Goal: Transaction & Acquisition: Complete application form

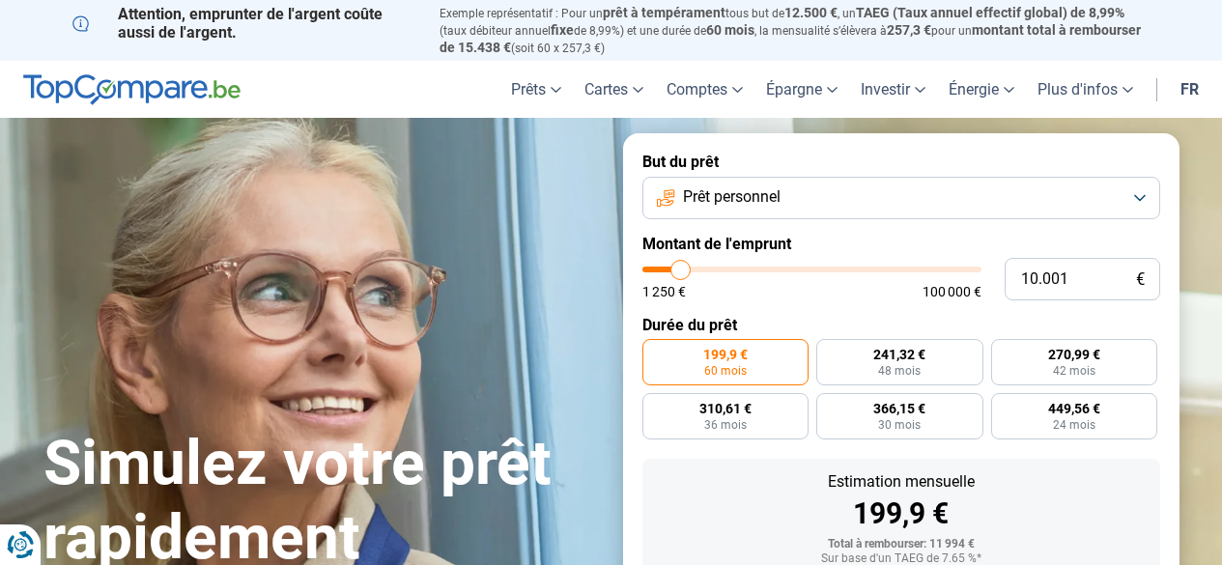
type input "18.250"
type input "18250"
type input "20.000"
type input "20000"
type input "24.750"
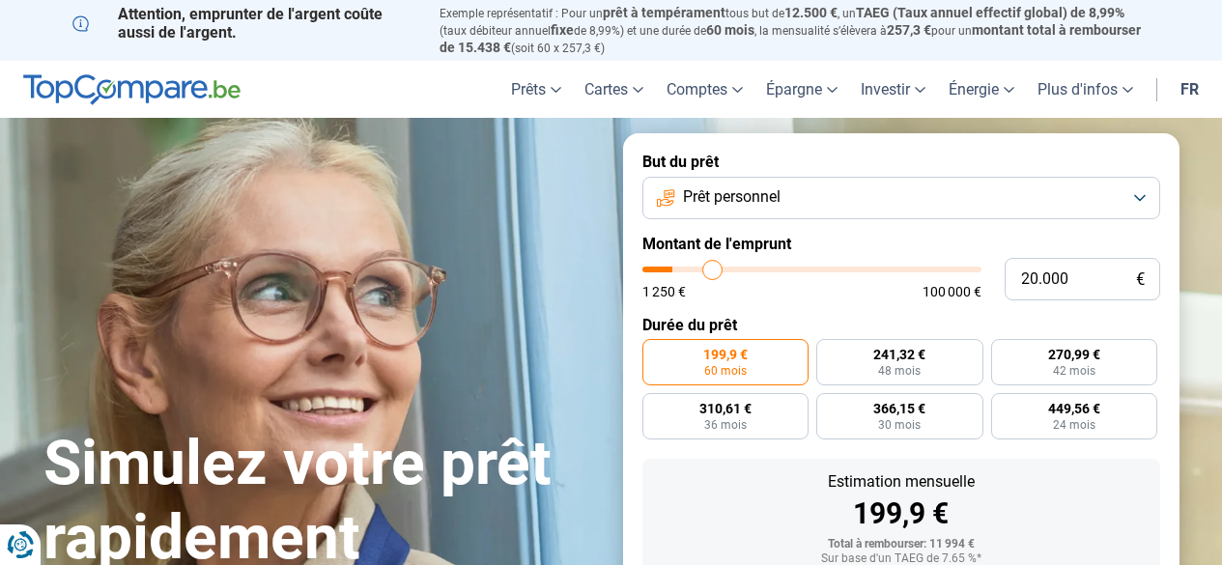
type input "24750"
type input "31.250"
type input "31250"
type input "33.750"
type input "33750"
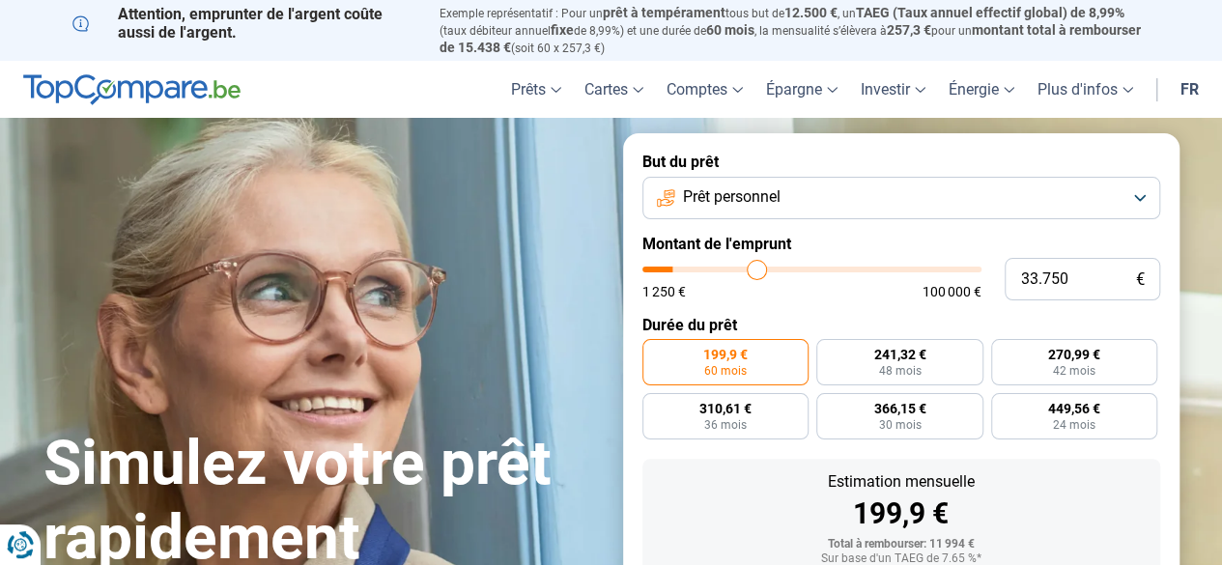
type input "35.500"
type input "35500"
type input "36.000"
type input "36000"
type input "36.500"
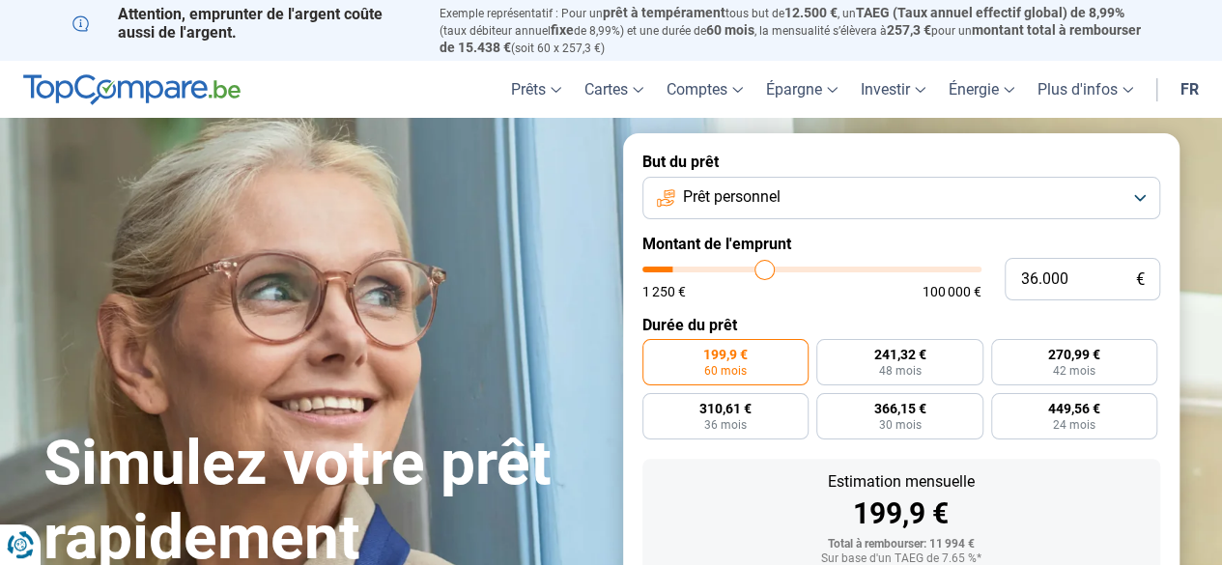
type input "36500"
type input "37.000"
type input "37000"
type input "38.250"
type input "38250"
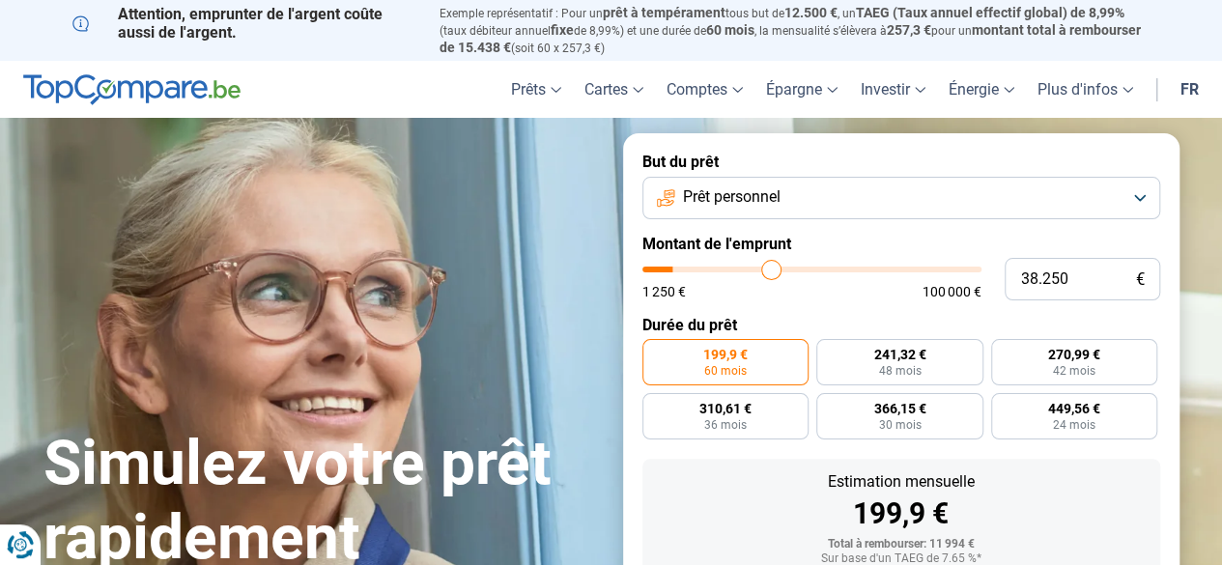
type input "39.750"
type input "39750"
type input "42.250"
type input "42250"
type input "44.500"
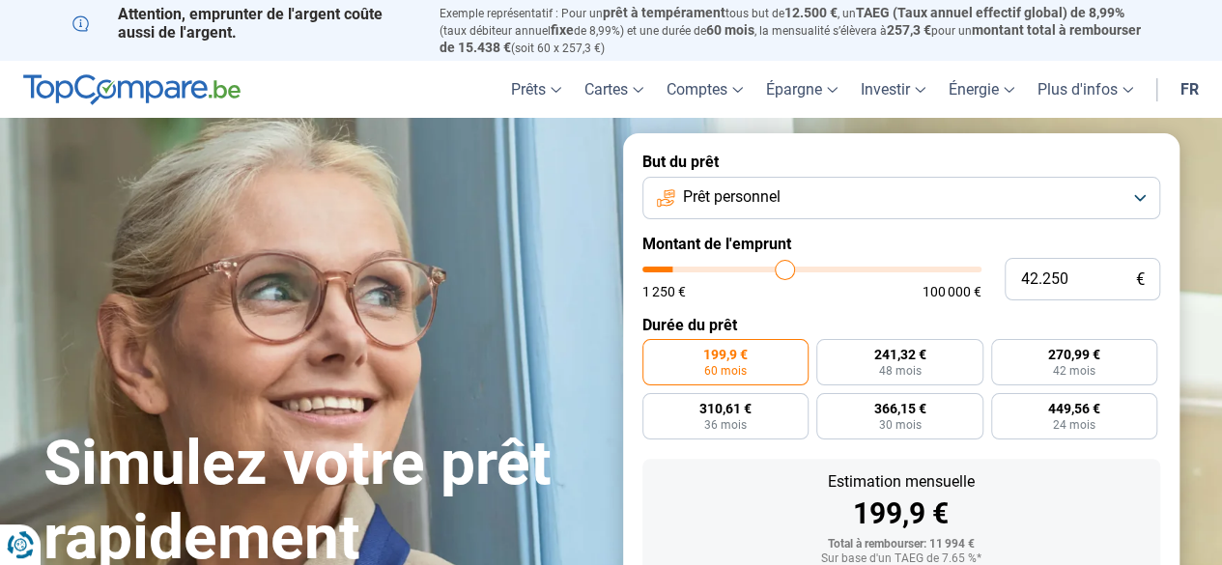
type input "44500"
type input "47.750"
type input "47750"
type input "49.750"
type input "49750"
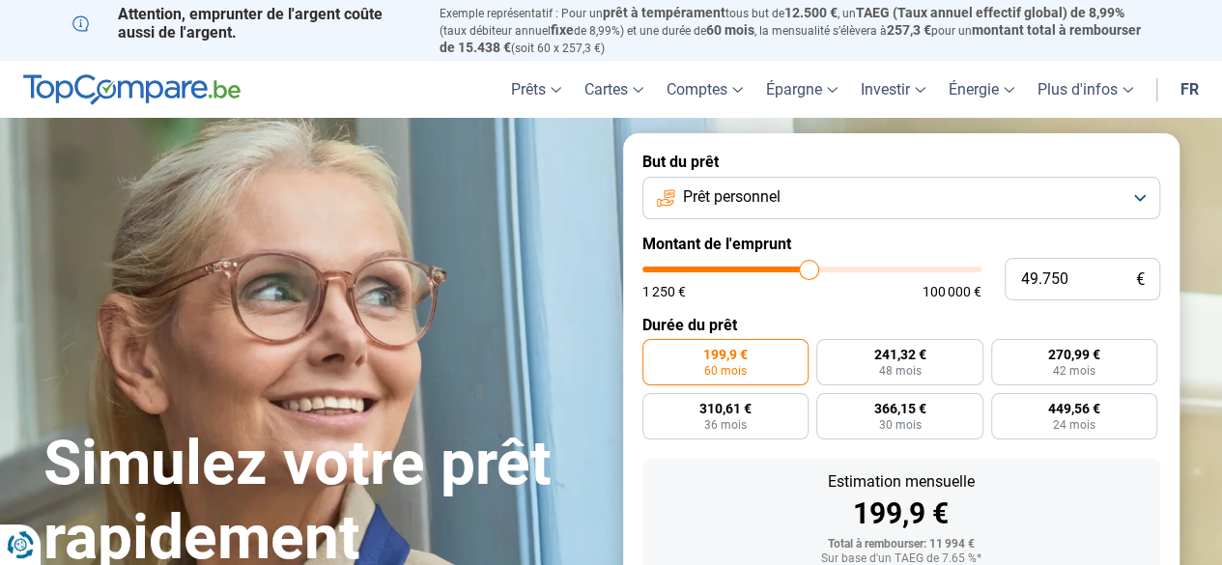
type input "53.500"
type input "53500"
type input "56.750"
type input "56750"
type input "60.000"
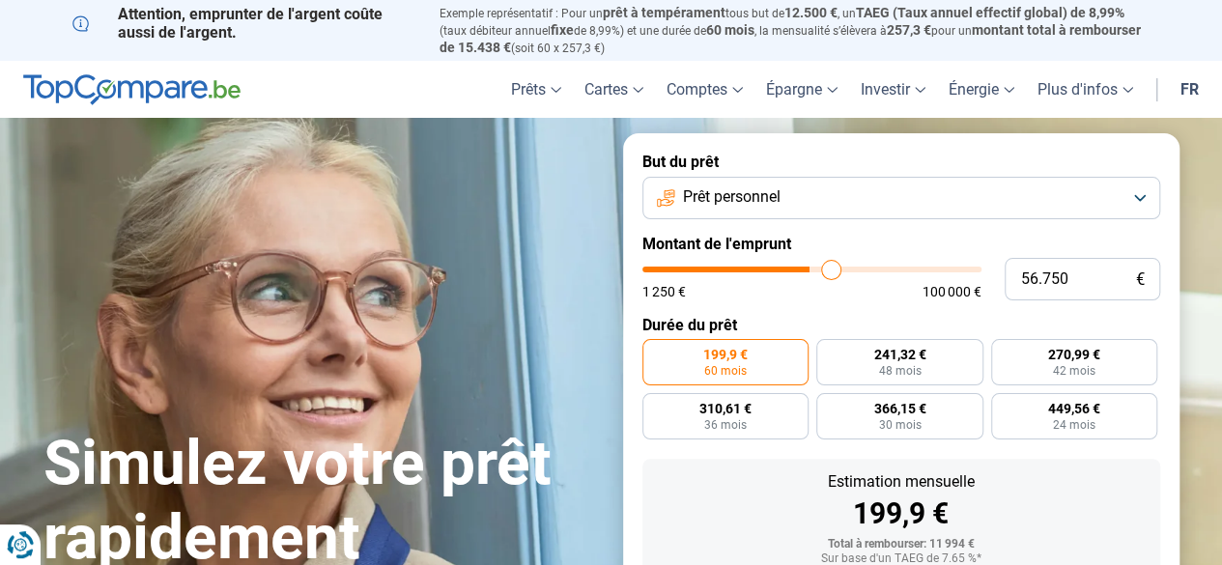
type input "60000"
type input "63.750"
type input "63750"
type input "67.000"
type input "67000"
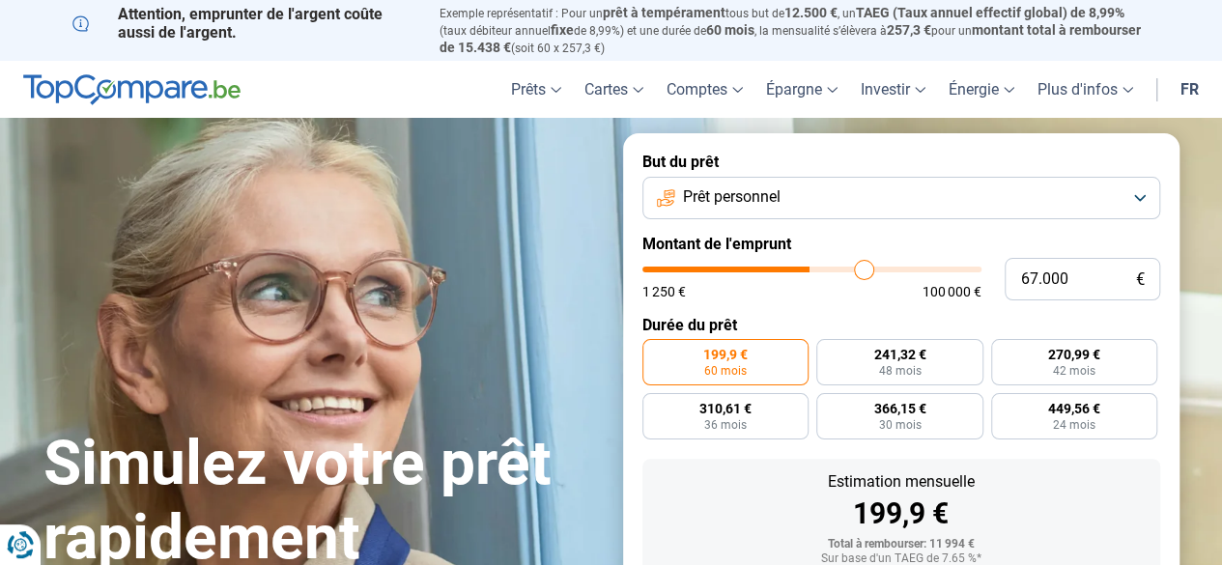
type input "68.750"
type input "68750"
type input "69.500"
type input "69500"
type input "70.000"
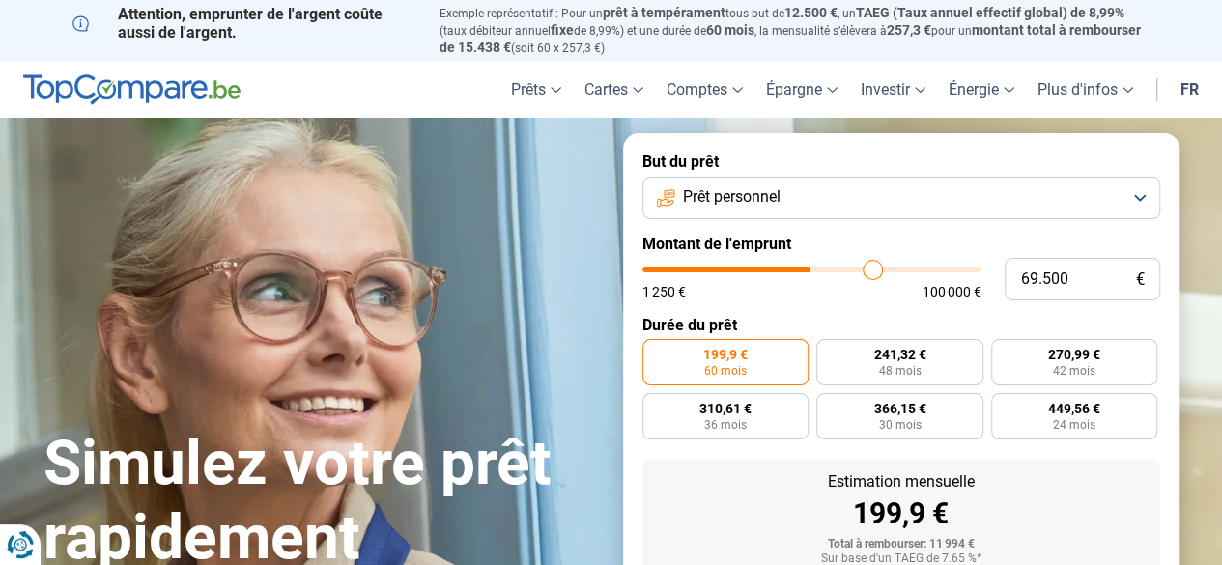
type input "70000"
type input "70.750"
type input "70750"
type input "71.500"
type input "71500"
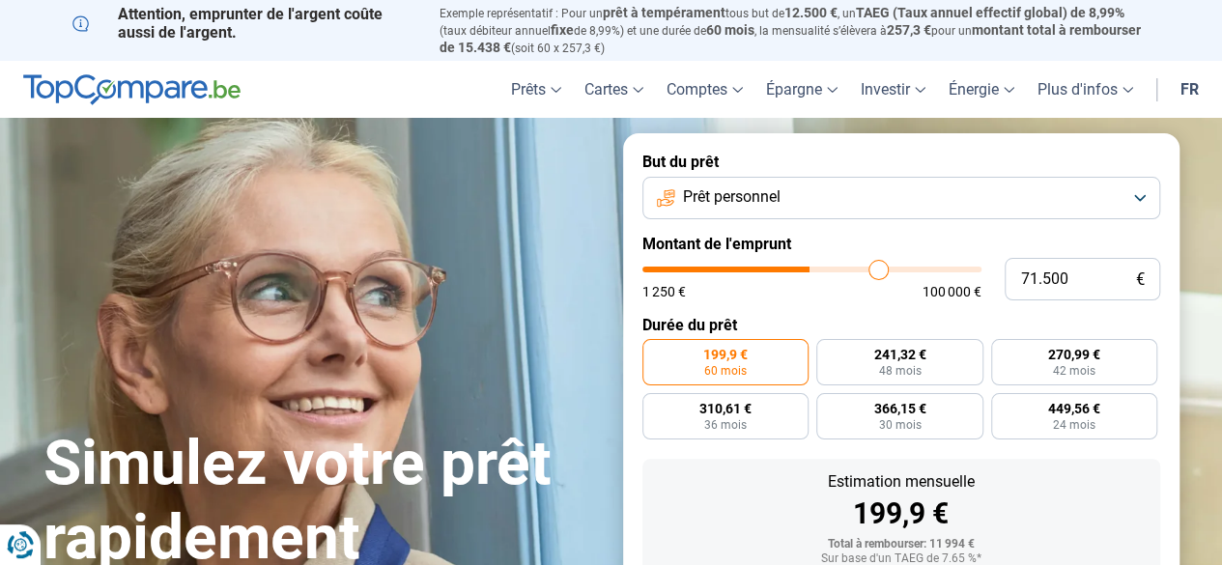
type input "72.750"
type input "72750"
type input "73.000"
type input "73000"
type input "73.500"
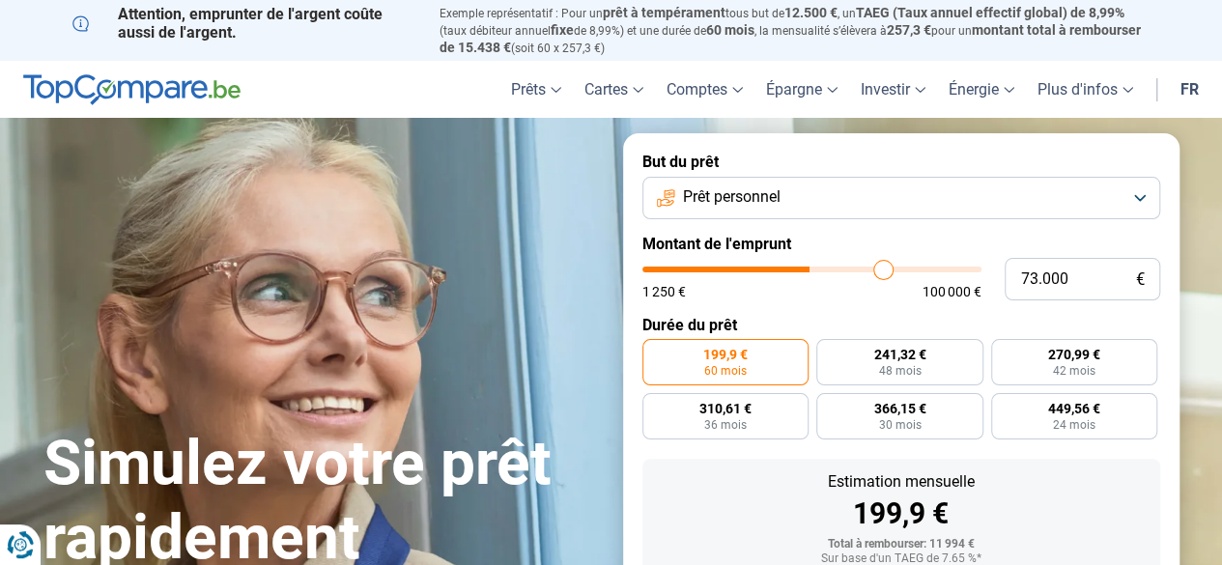
type input "73500"
type input "74.250"
type input "74250"
type input "75.500"
type input "75500"
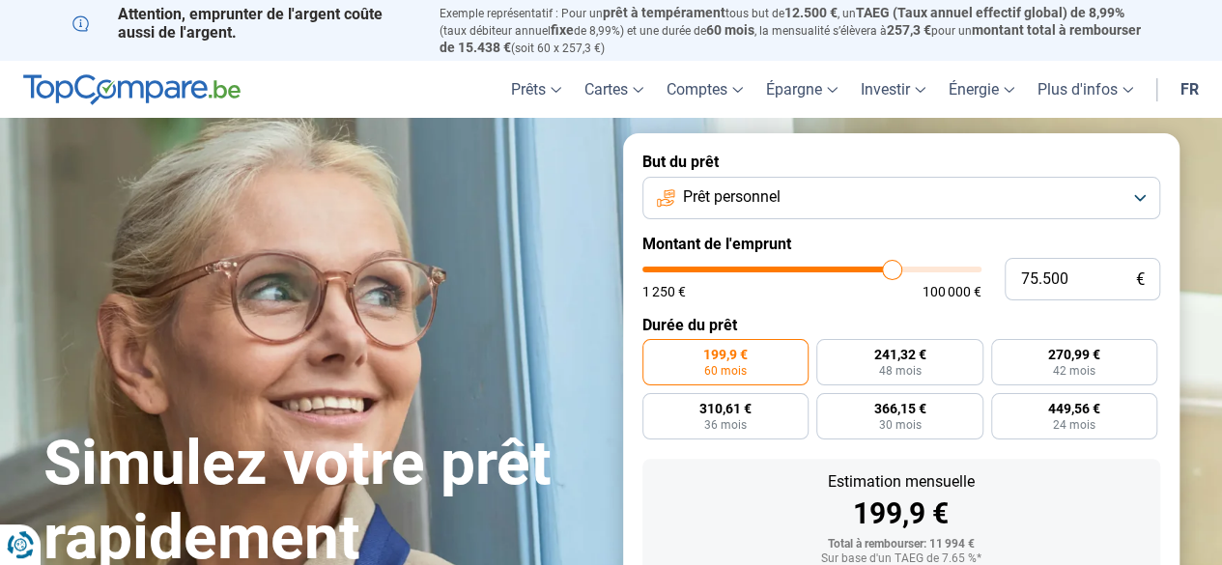
type input "78.750"
type input "78750"
type input "82.750"
type input "82750"
type input "88.000"
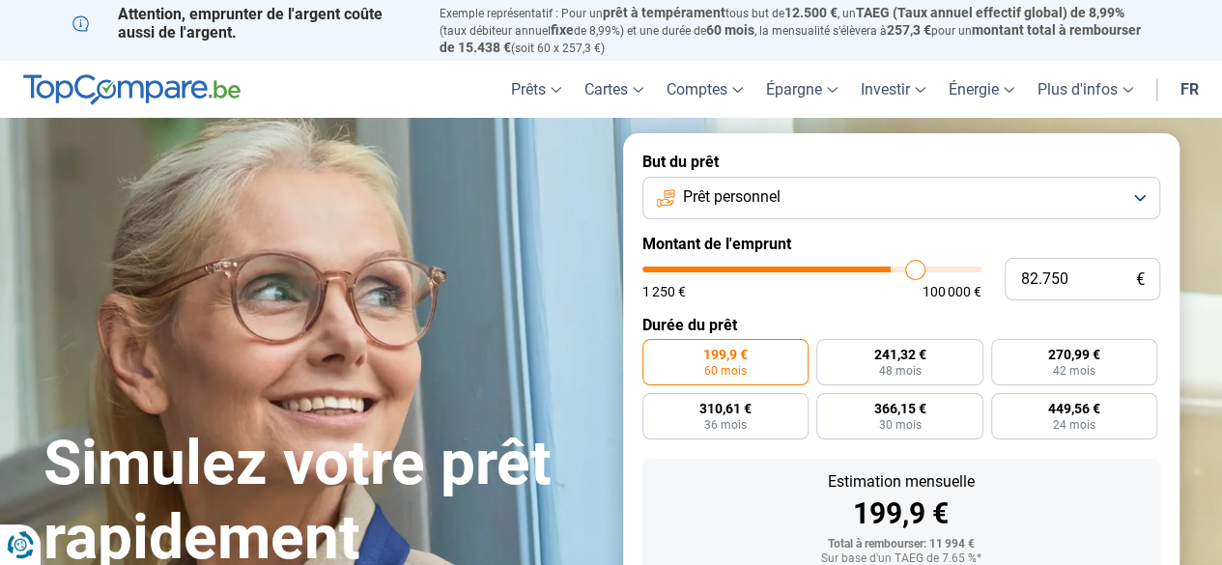
type input "88000"
type input "91.000"
type input "91000"
type input "90.250"
type input "90250"
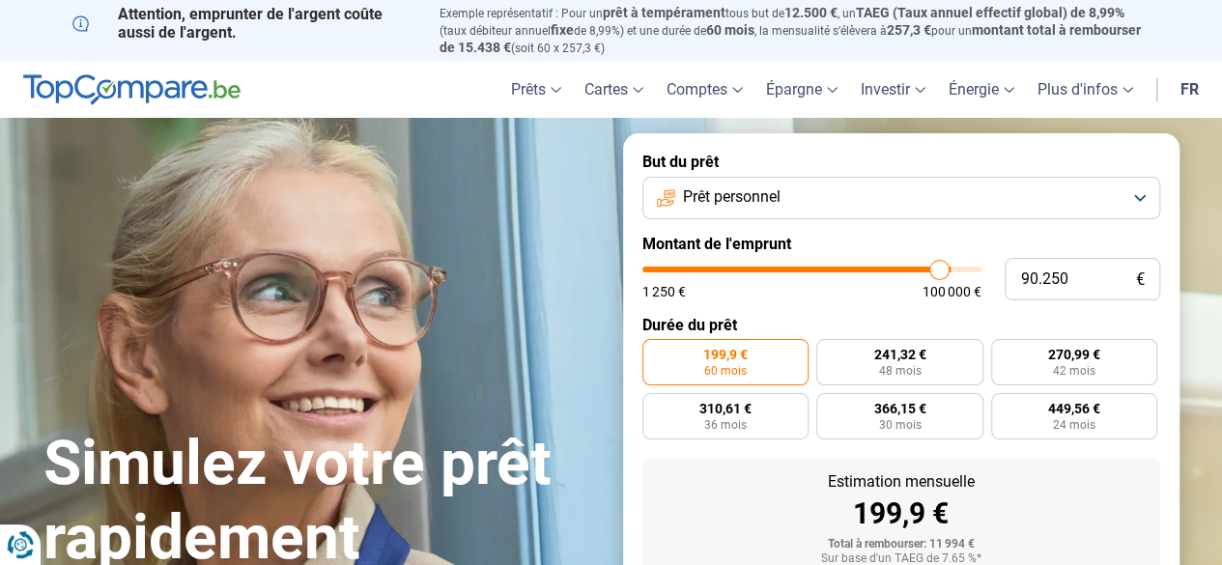
type input "89.500"
type input "89500"
type input "88.500"
type input "88500"
type input "88.250"
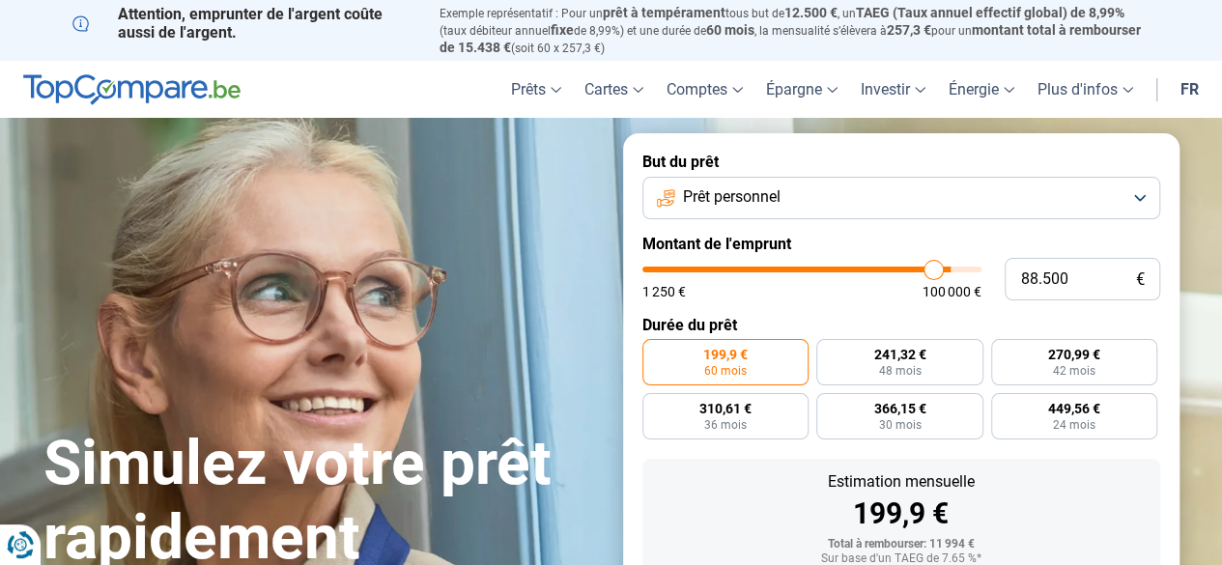
type input "88250"
type input "87.500"
type input "87500"
type input "87.250"
type input "87250"
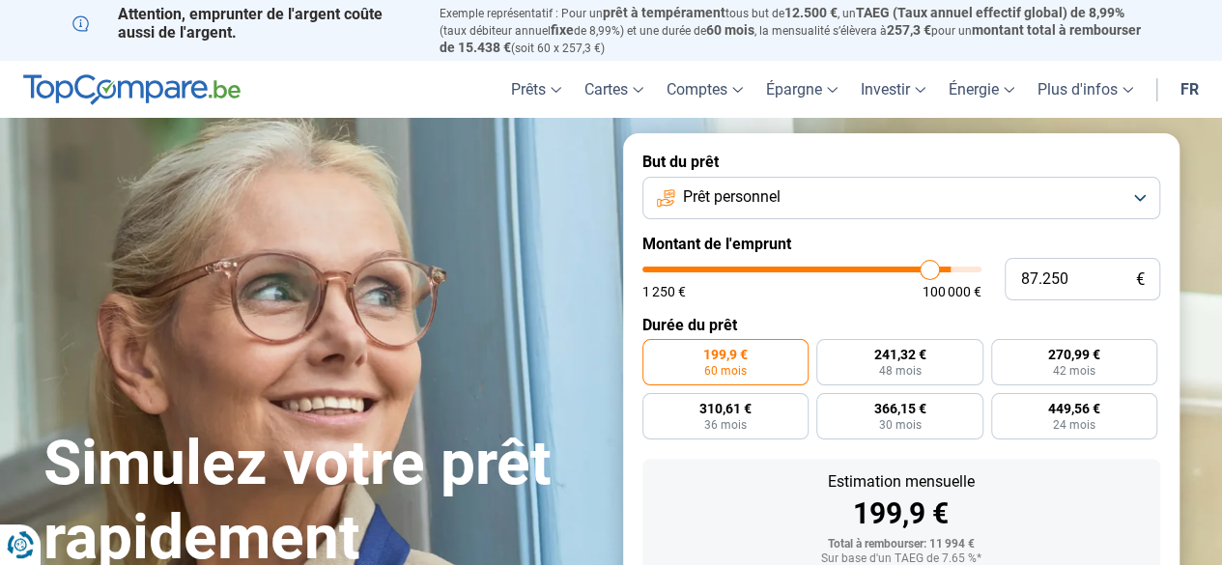
type input "86.750"
type input "86750"
type input "86.000"
type input "86000"
type input "85.500"
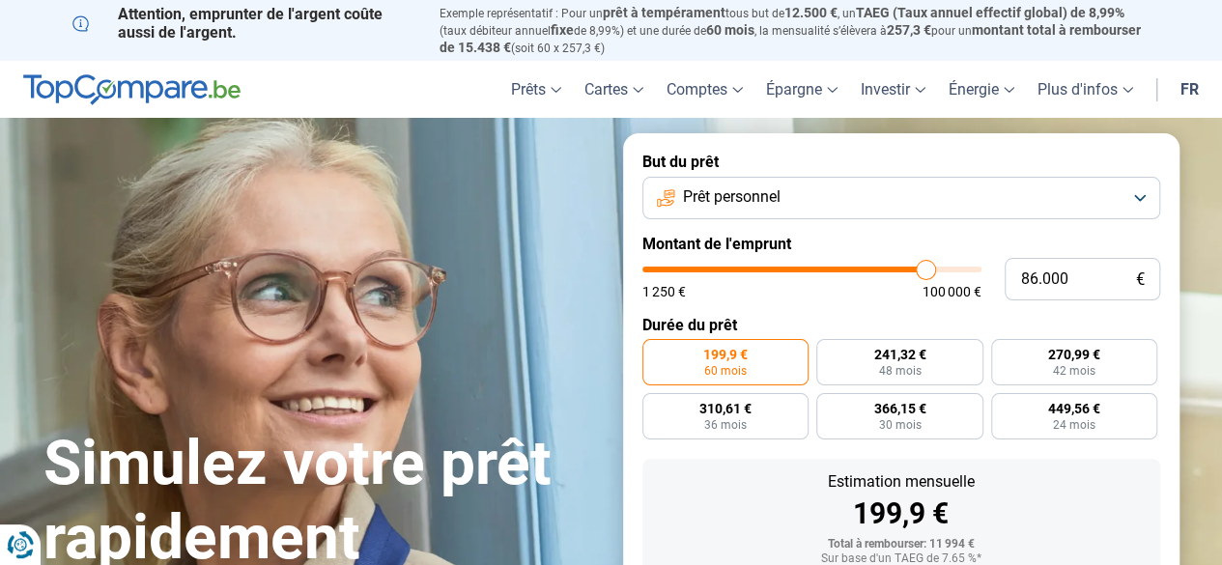
type input "85500"
type input "85.000"
type input "85000"
type input "84.250"
type input "84250"
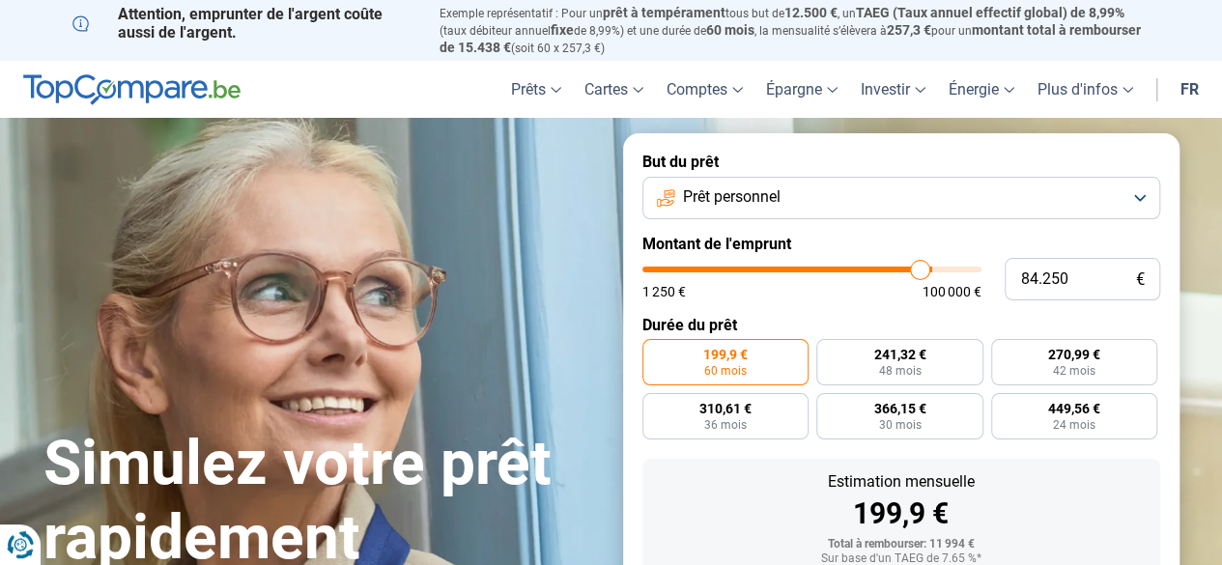
type input "84.000"
type input "84000"
type input "83.000"
type input "83000"
type input "82.000"
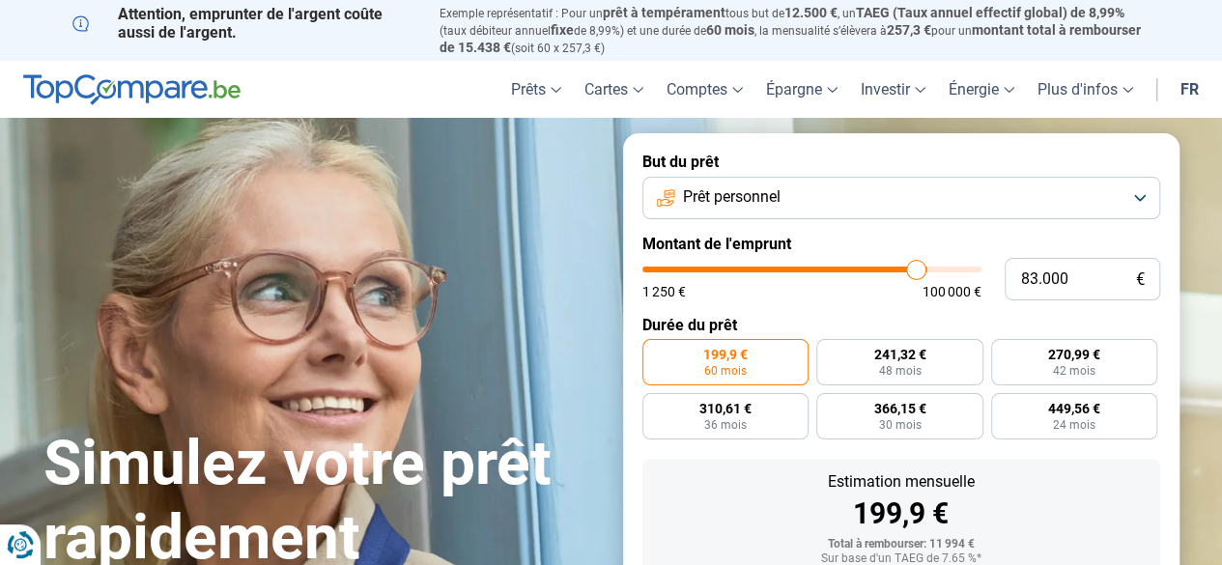
type input "82000"
type input "81.750"
type input "81750"
type input "81.250"
type input "81250"
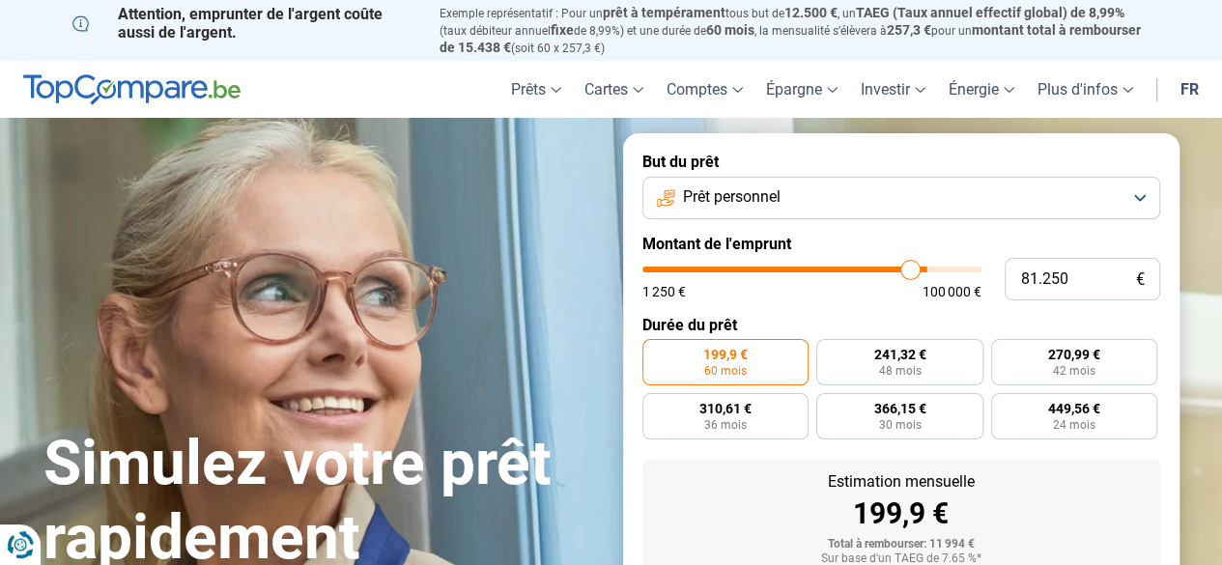
type input "81.000"
type input "81000"
type input "80.750"
type input "80750"
type input "80.000"
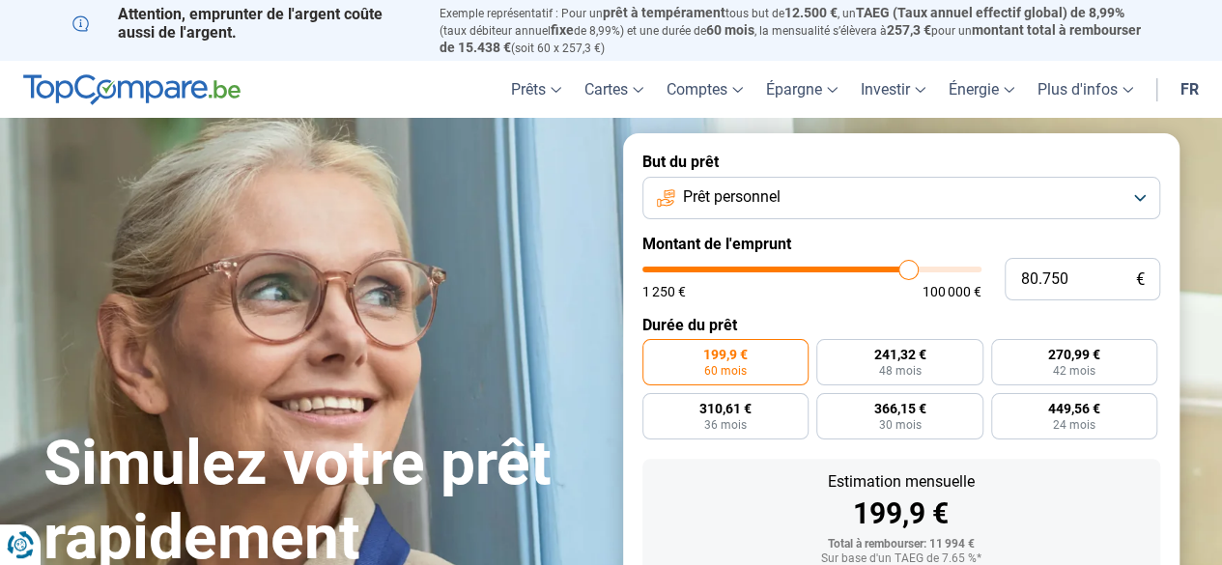
type input "80000"
type input "79.000"
type input "79000"
type input "78.250"
type input "78250"
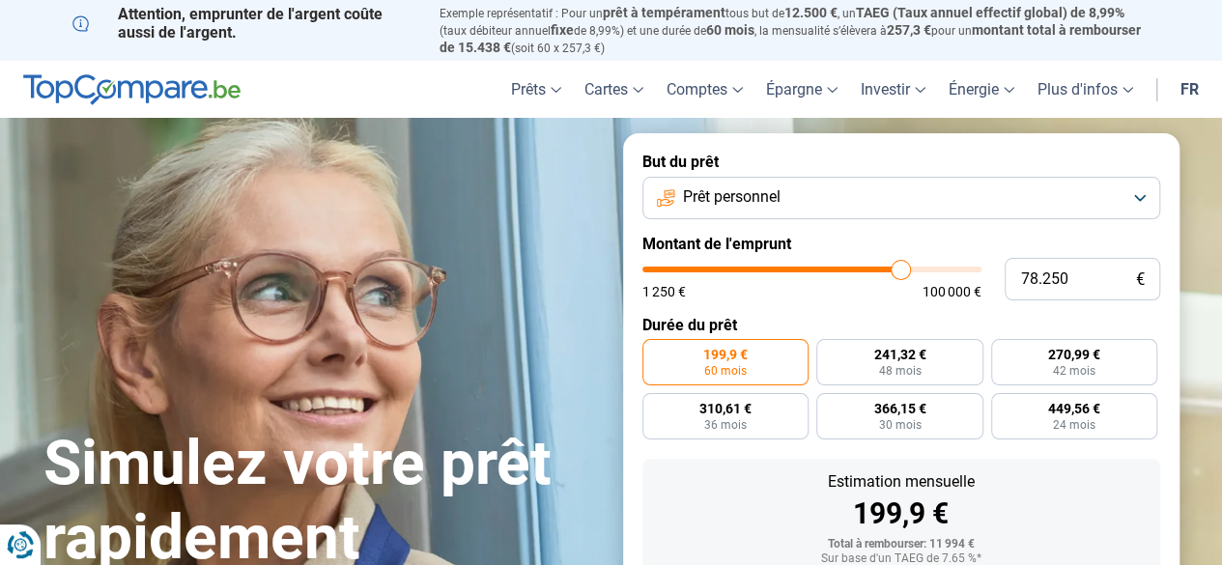
type input "78.000"
type input "78000"
type input "78.250"
type input "78250"
type input "78.500"
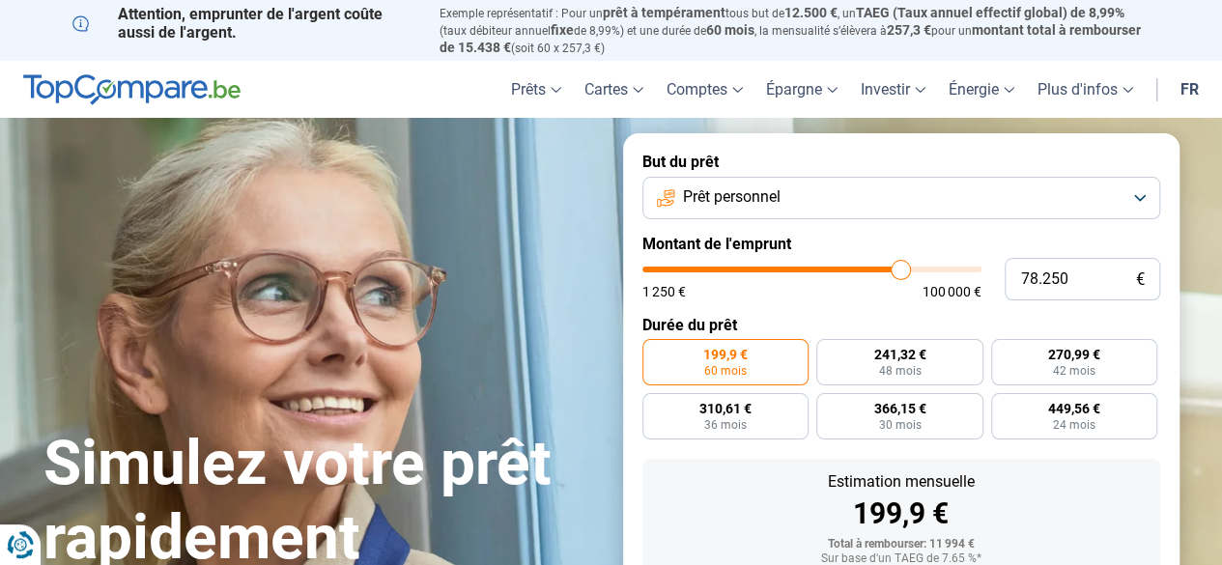
type input "78500"
type input "79.000"
type input "79000"
type input "79.250"
type input "79250"
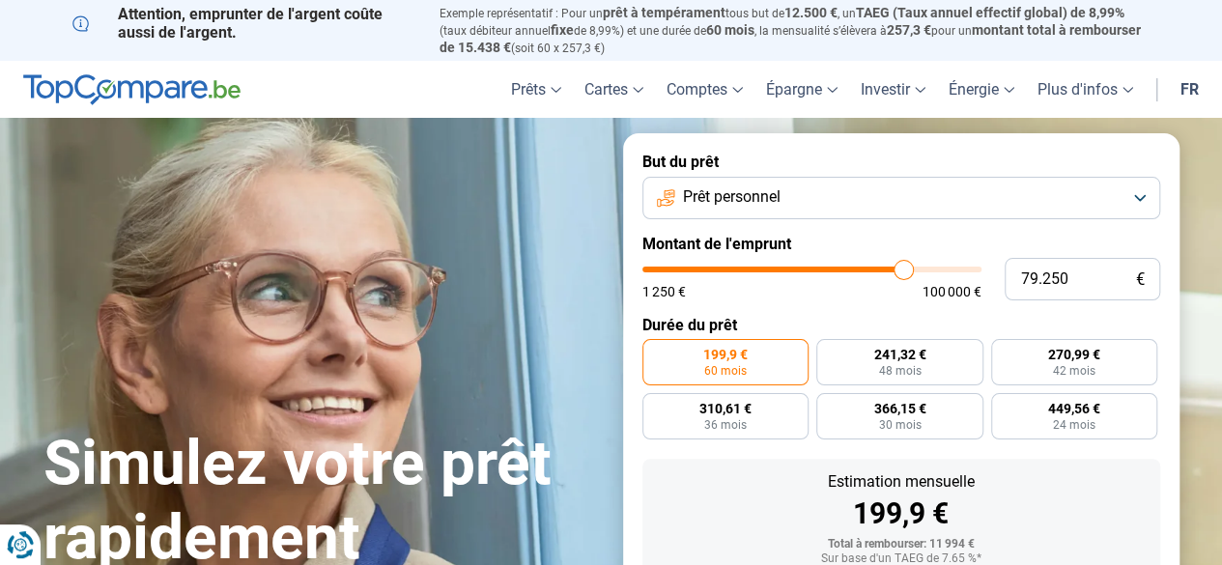
type input "79.750"
type input "79750"
type input "80.000"
type input "80000"
type input "80.500"
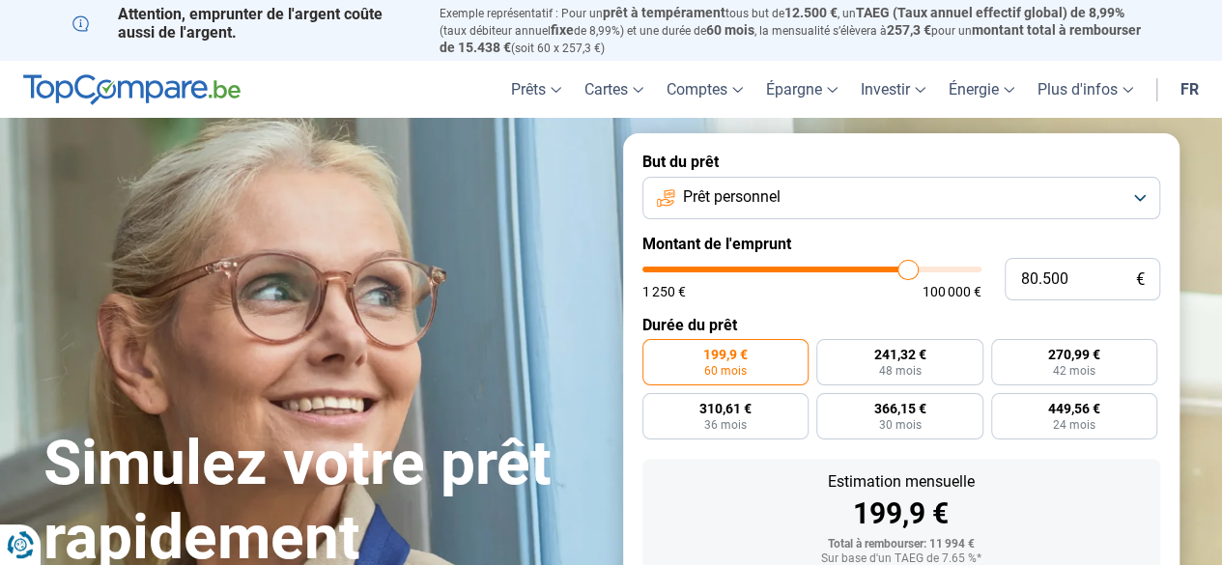
type input "81000"
click at [908, 267] on input "range" at bounding box center [811, 270] width 339 height 6
type input "81.000"
radio input "false"
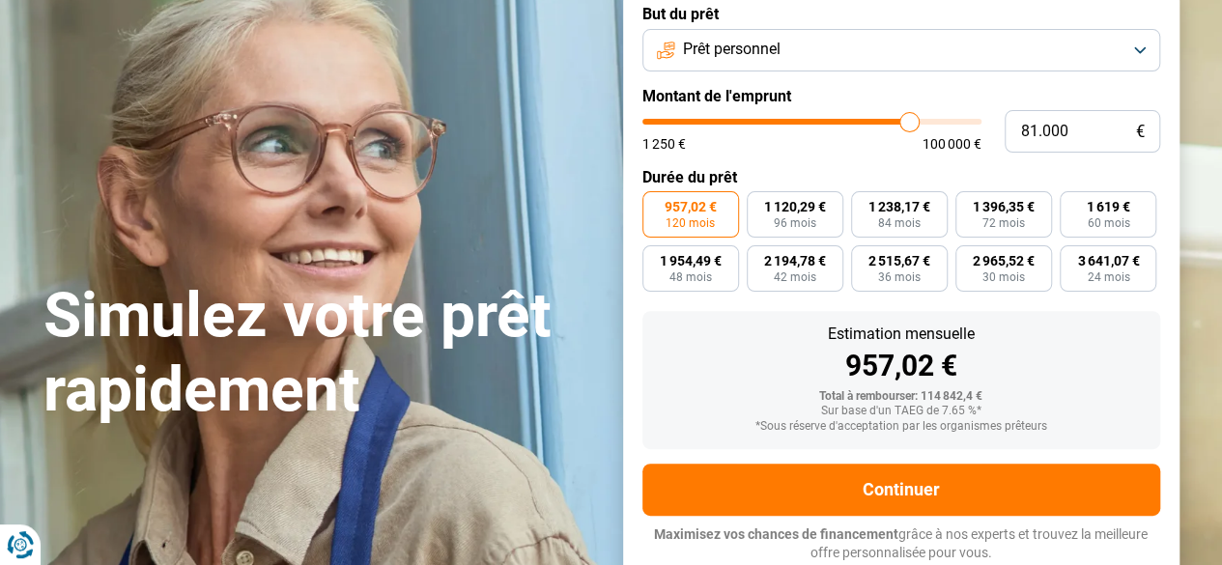
scroll to position [134, 0]
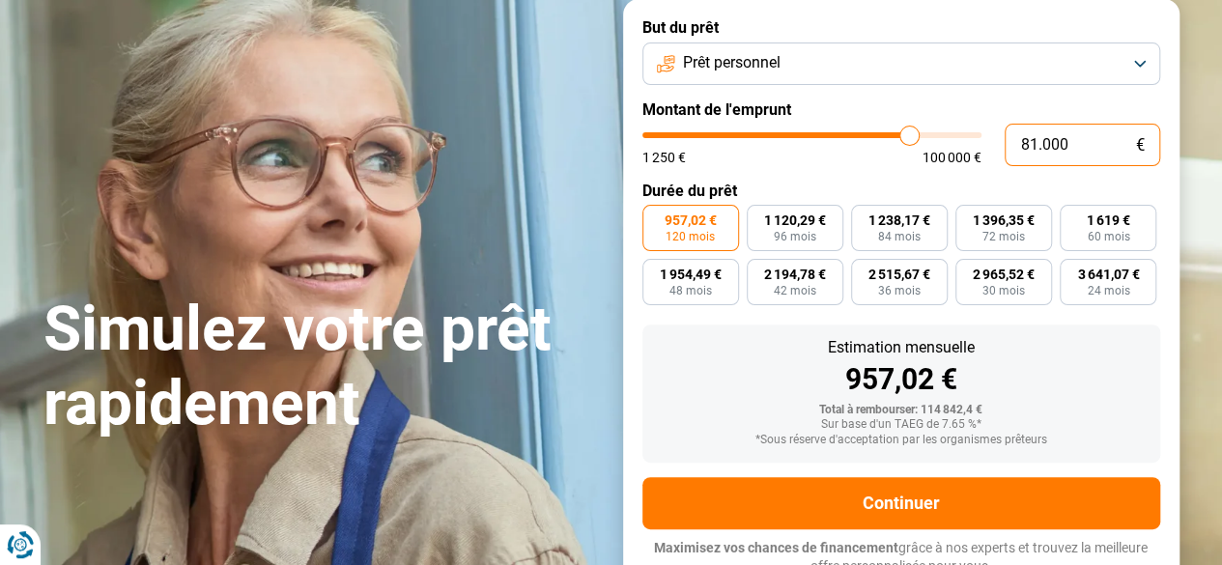
click at [1079, 141] on input "81.000" at bounding box center [1083, 145] width 156 height 43
type input "8.100"
type input "8000"
type input "810"
type input "1250"
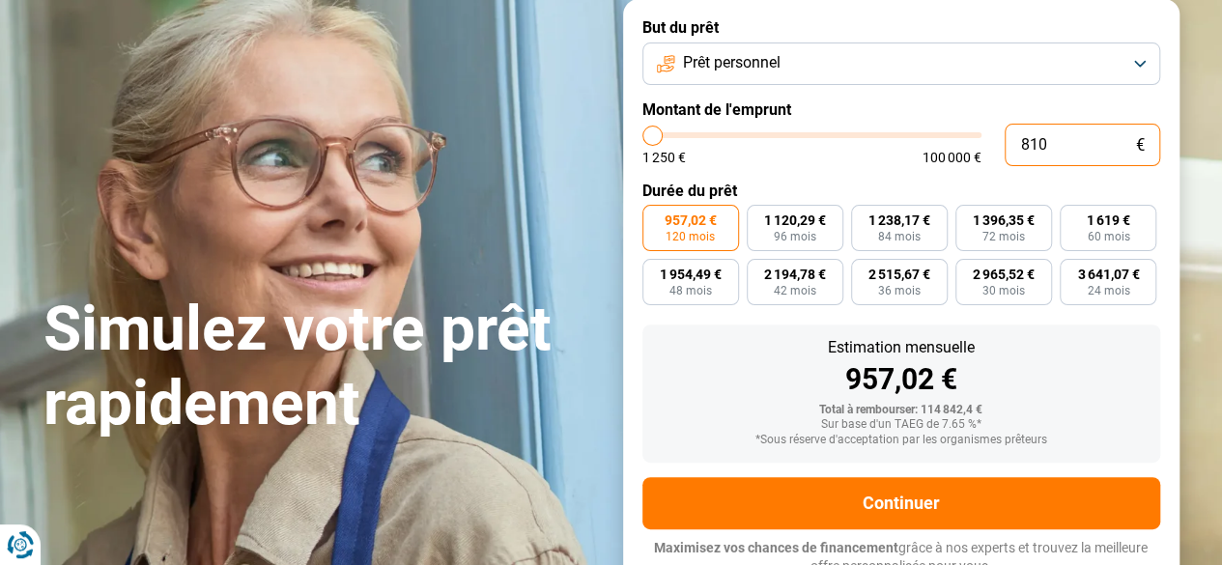
type input "81"
type input "1250"
type input "8"
type input "1250"
type input "1.250"
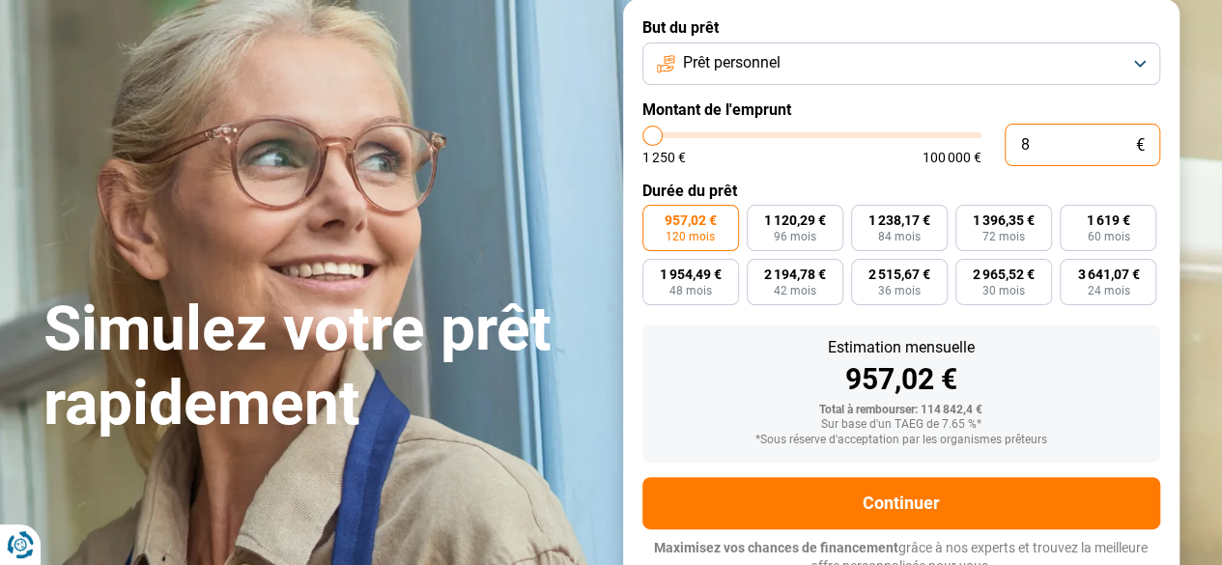
type input "1250"
radio input "true"
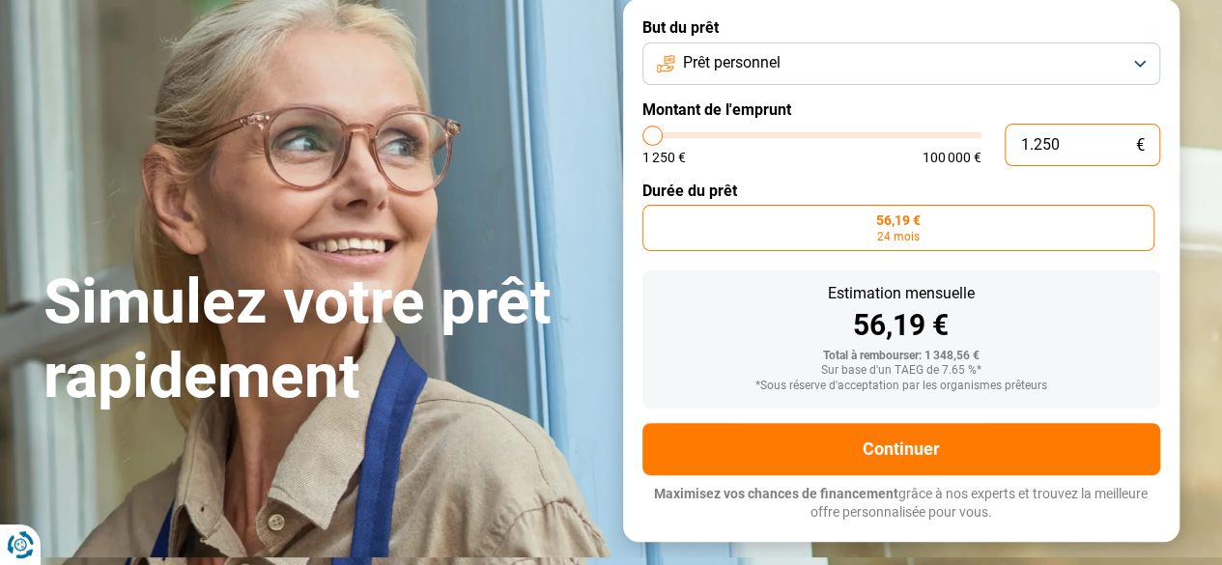
type input "12.500"
type input "12500"
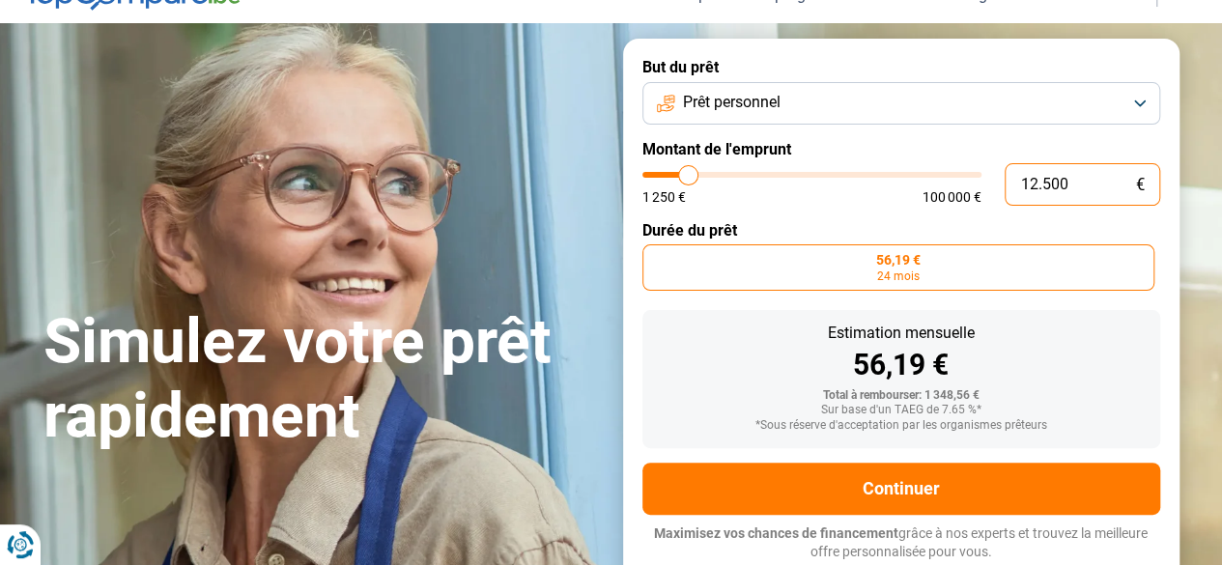
scroll to position [94, 0]
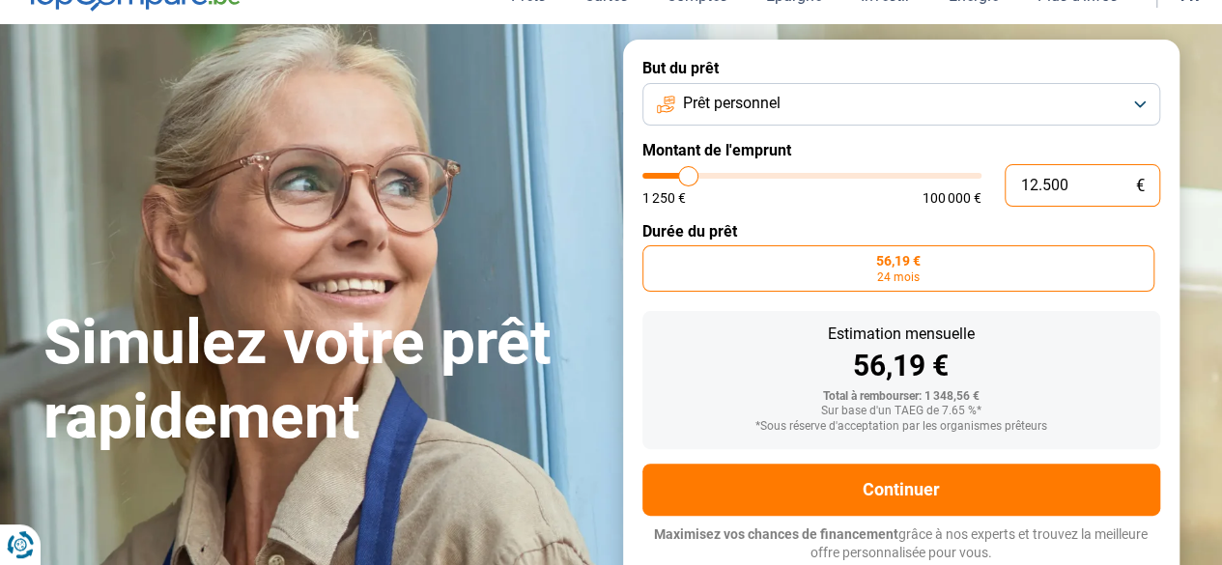
type input "125.000"
type input "100000"
type input "12.500"
type input "12500"
type input "1.250"
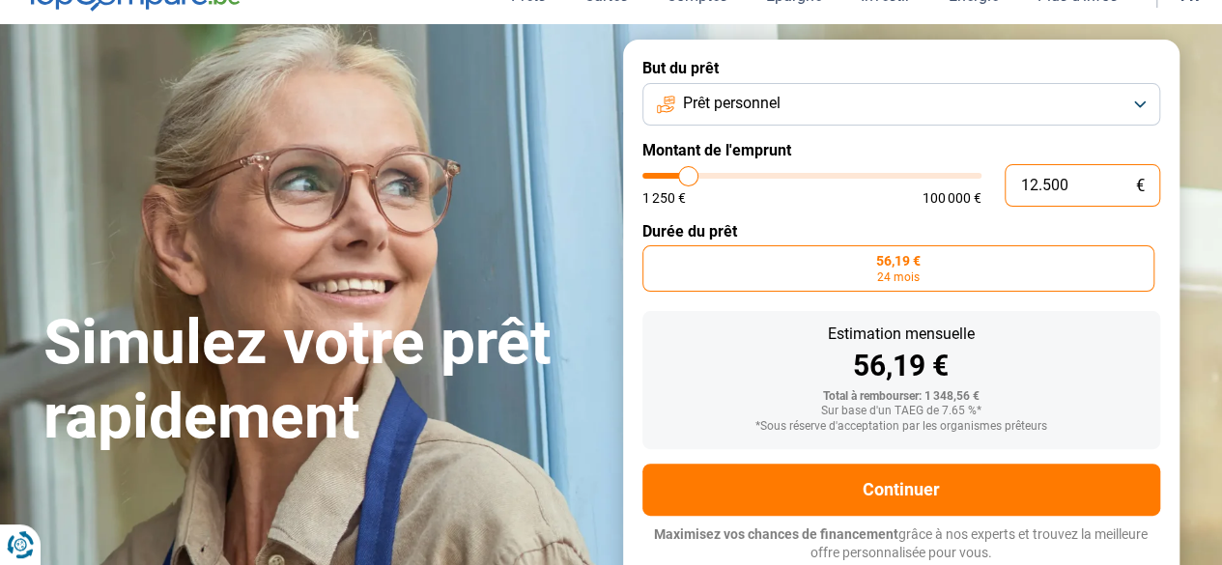
type input "1250"
type input "125"
type input "1250"
type input "12"
type input "1250"
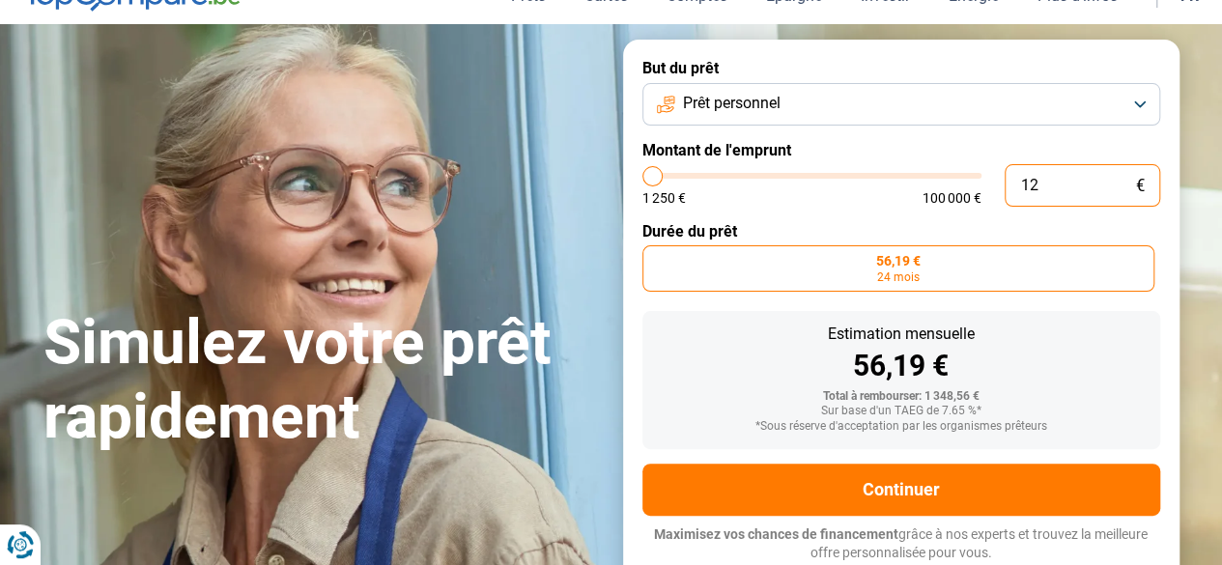
type input "1"
type input "1250"
type input "0"
type input "1250"
type input "1.250"
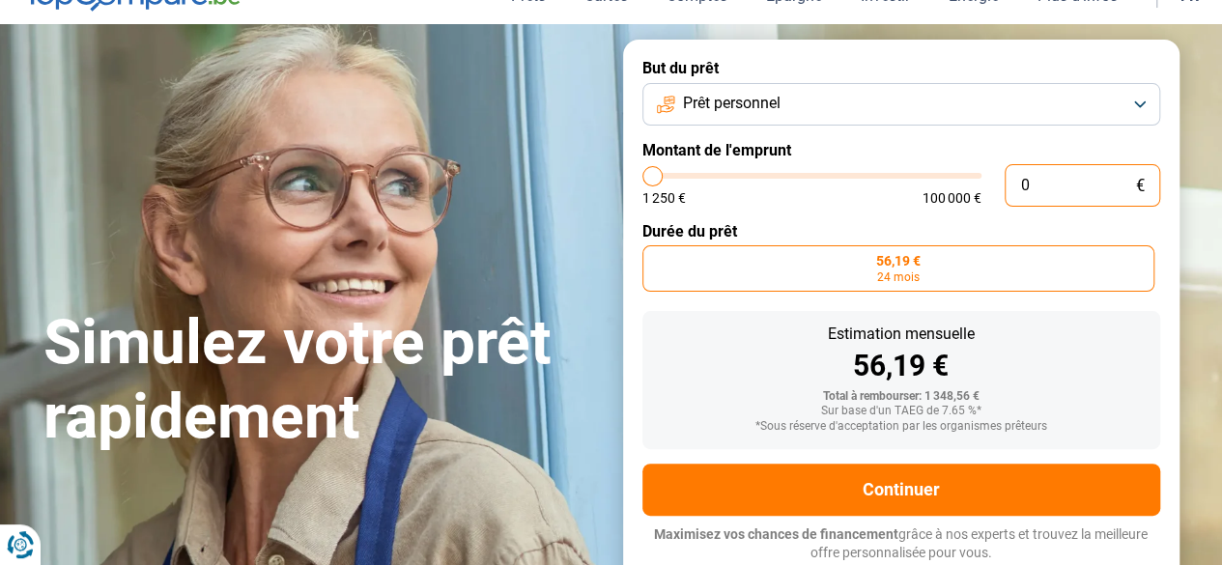
type input "1250"
type input "12.508"
type input "12500"
type input "125.080"
type input "100000"
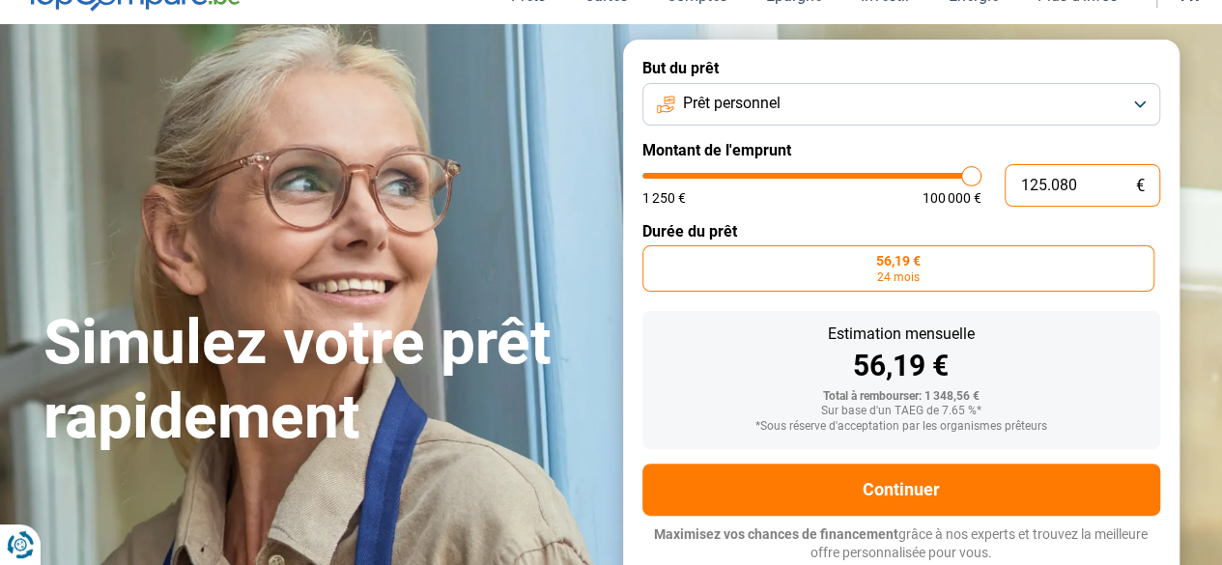
type input "100.000"
type input "100000"
radio input "false"
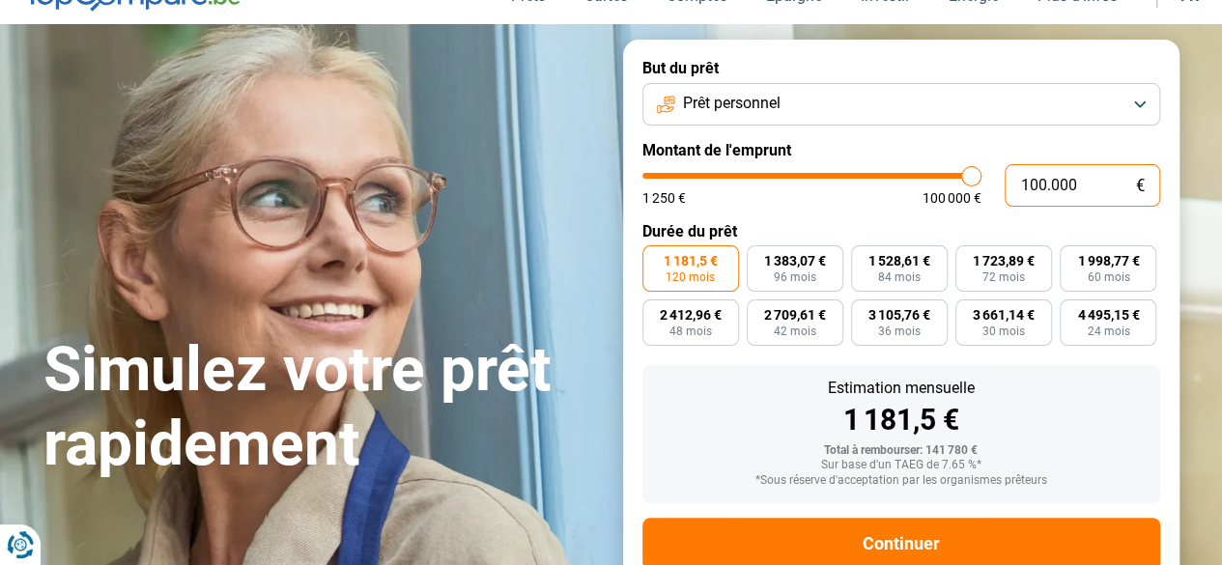
type input "10.000"
type input "10000"
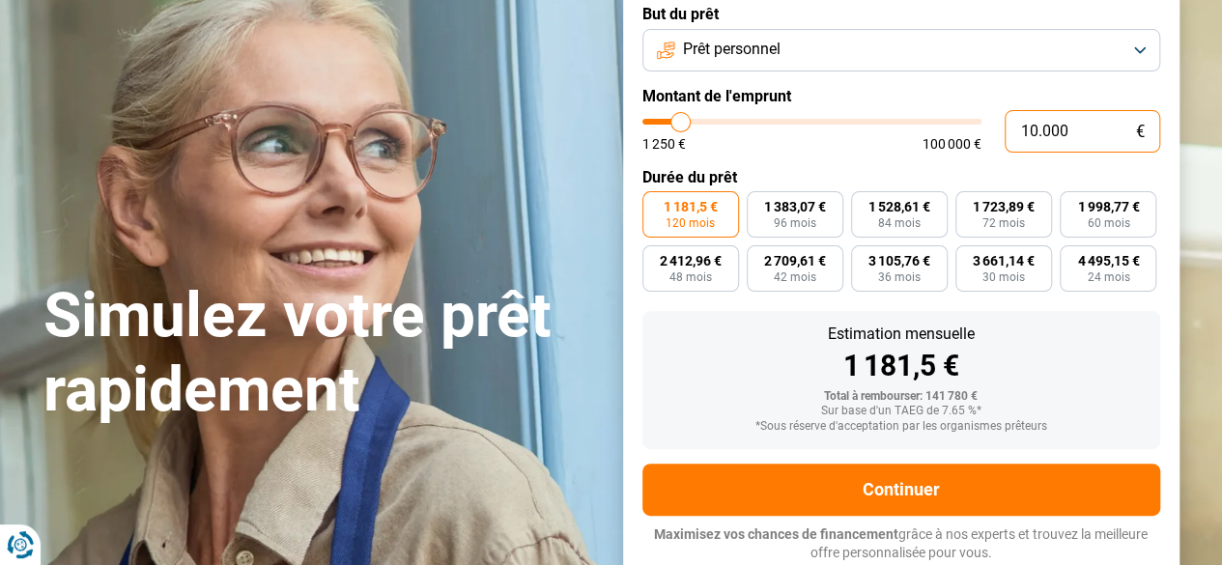
type input "1.000"
type input "1250"
type input "100"
type input "1250"
type input "10"
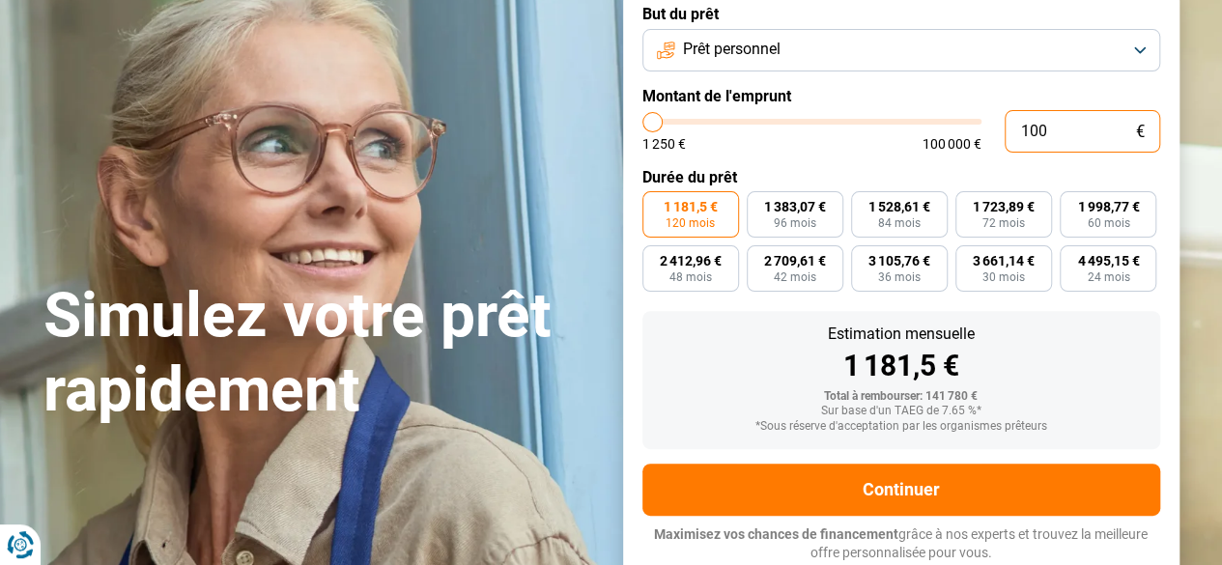
type input "1250"
type input "1"
type input "1250"
type input "0"
type input "1250"
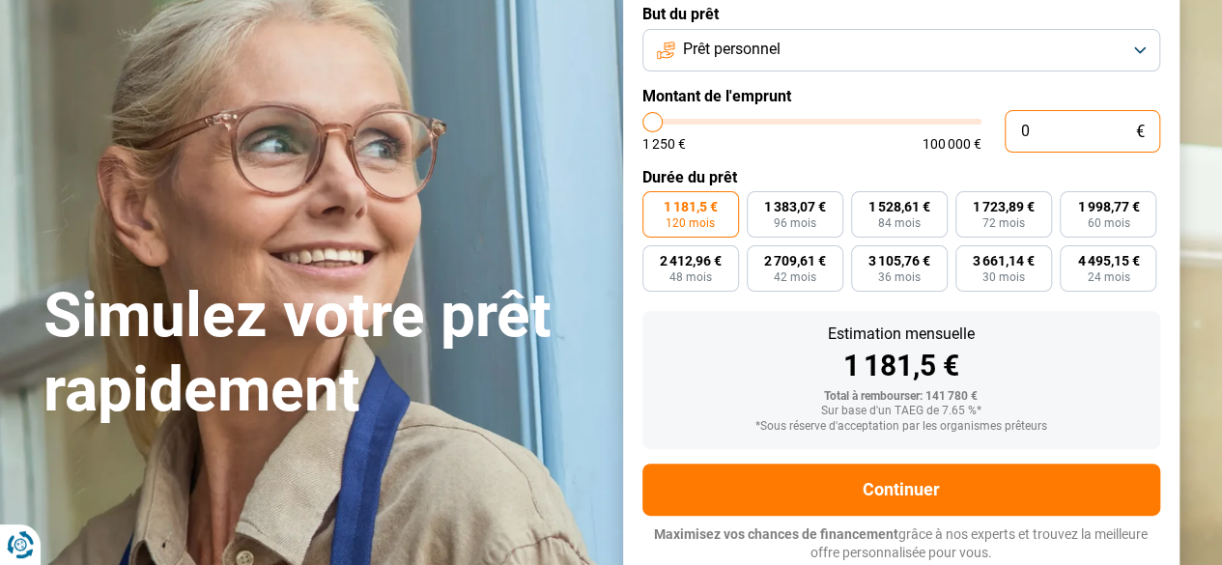
type input "1.250"
type input "1250"
radio input "true"
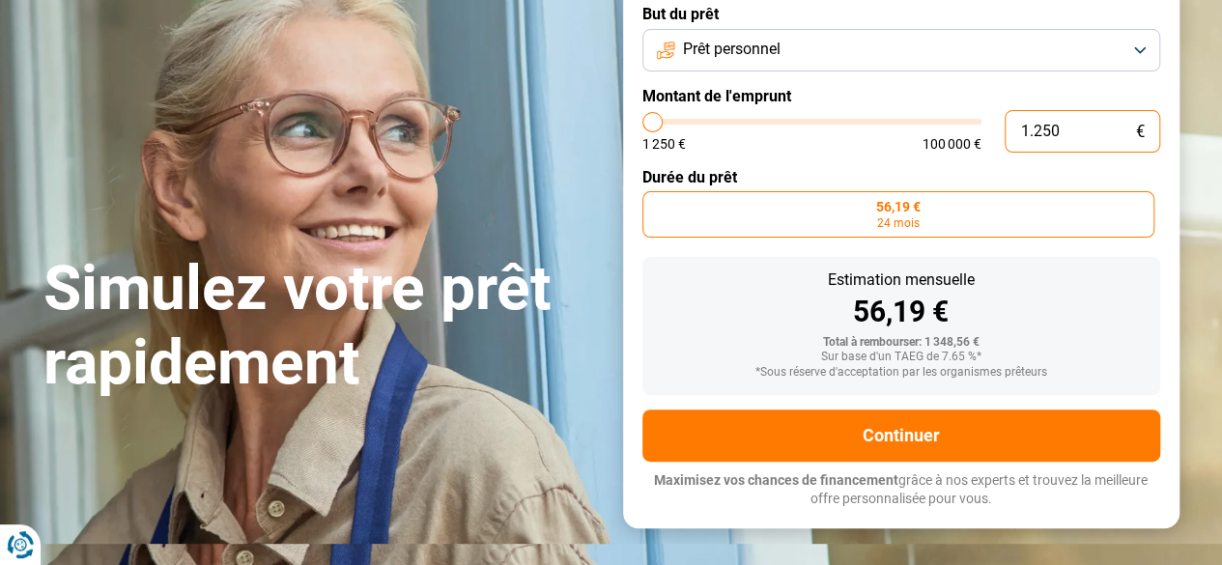
scroll to position [94, 0]
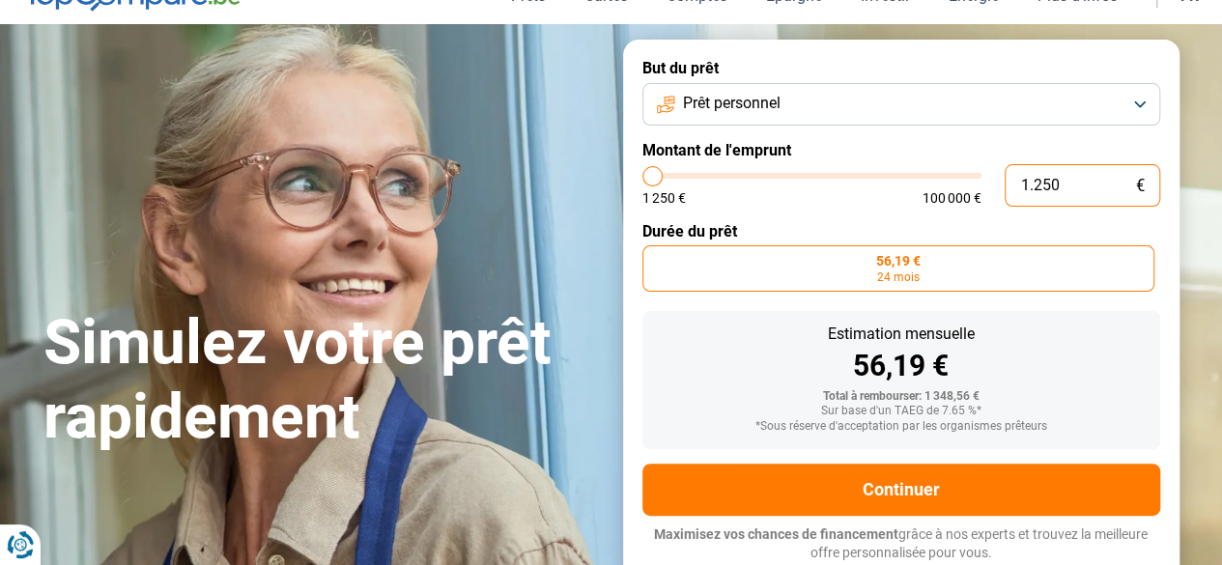
type input "61.500"
type input "61500"
radio input "false"
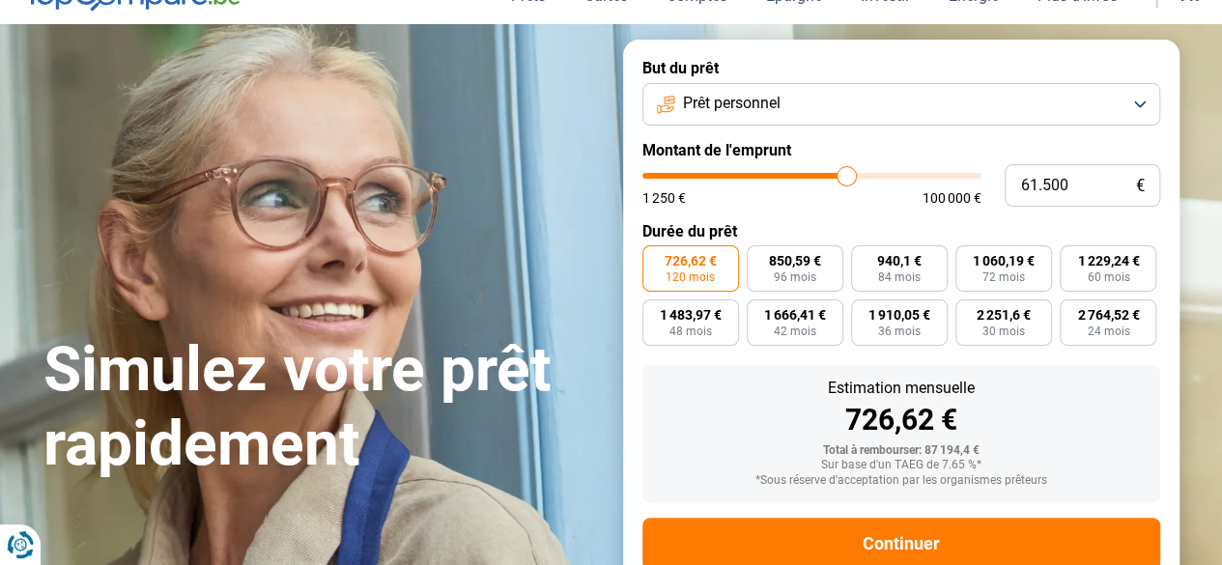
type input "61500"
click at [846, 173] on input "range" at bounding box center [811, 176] width 339 height 6
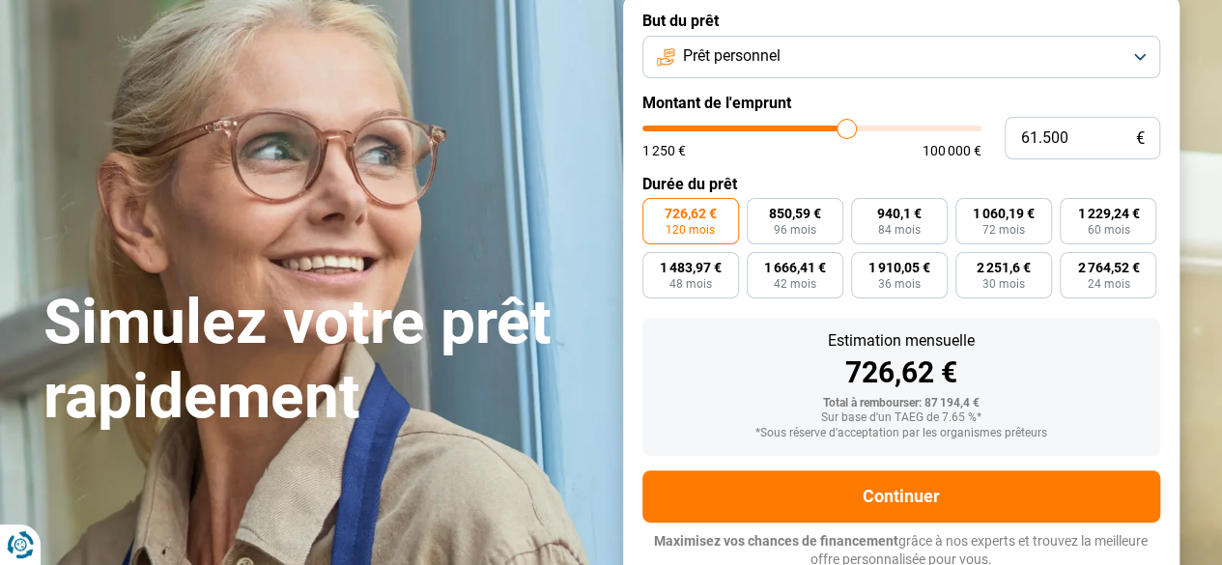
scroll to position [148, 0]
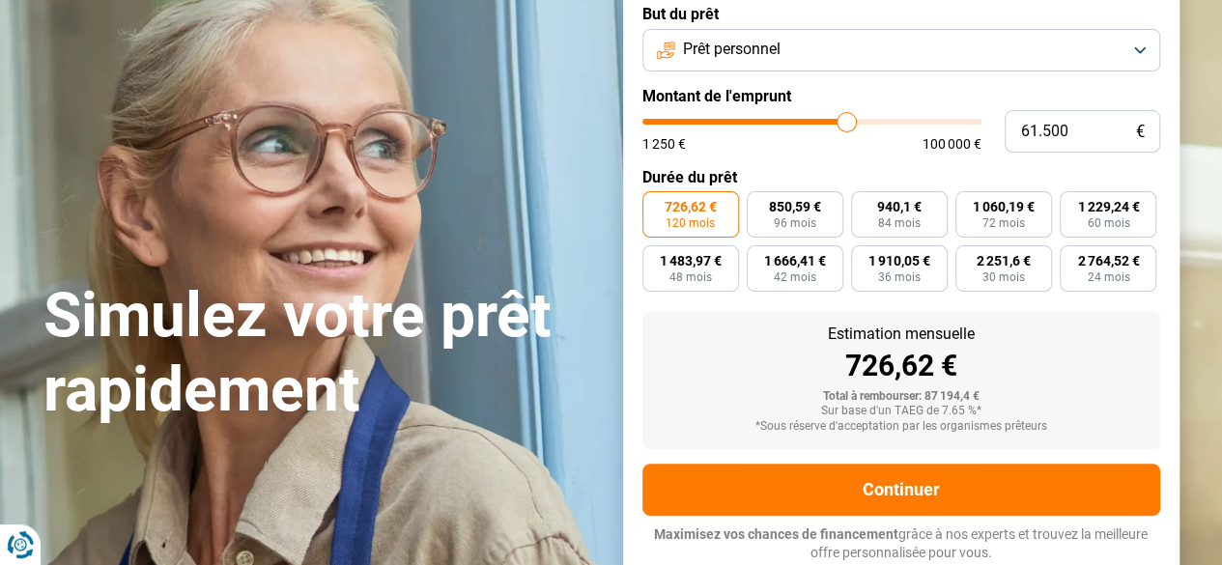
type input "71.250"
type input "71250"
click at [877, 119] on input "range" at bounding box center [811, 122] width 339 height 6
type input "75.750"
type input "75750"
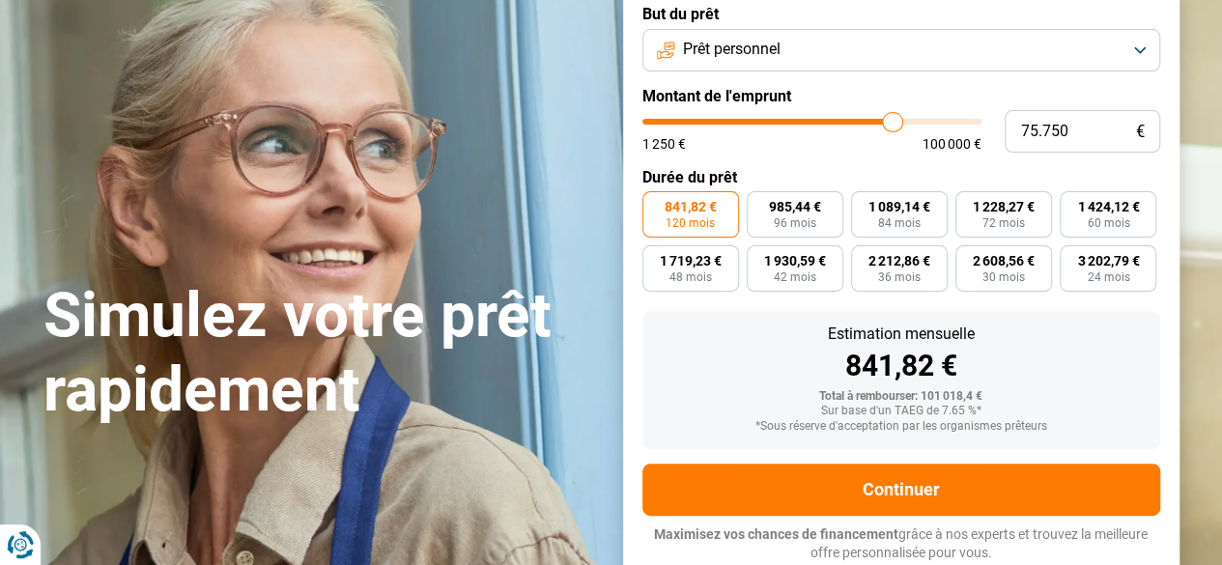
click at [893, 119] on input "range" at bounding box center [811, 122] width 339 height 6
type input "80.250"
type input "80250"
click at [907, 121] on input "range" at bounding box center [811, 122] width 339 height 6
click at [794, 213] on span "1 109,91 €" at bounding box center [795, 207] width 62 height 14
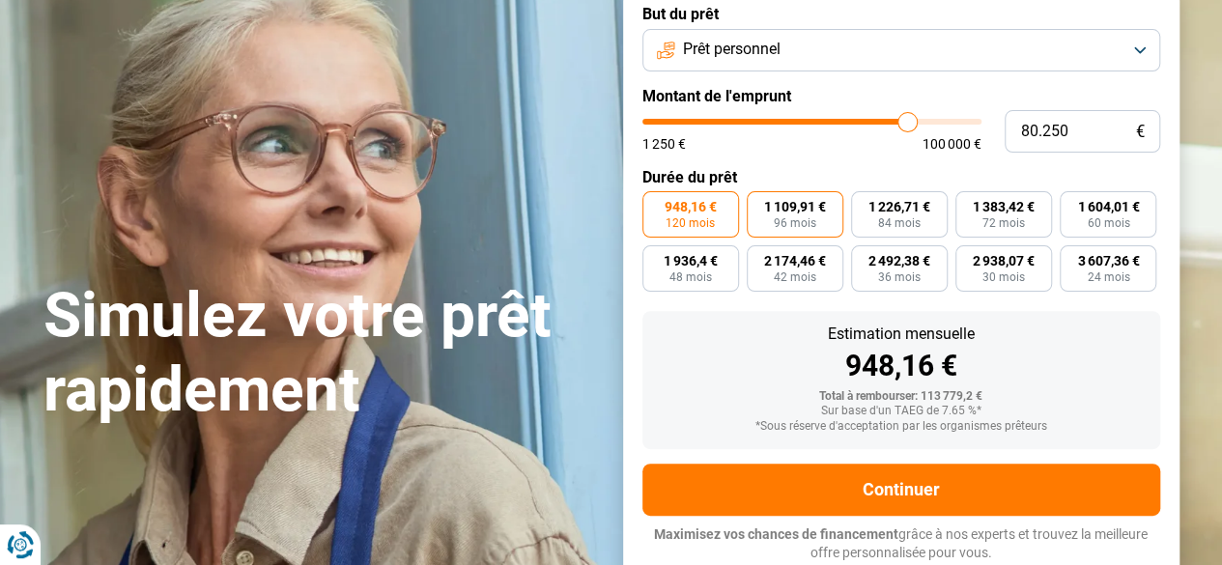
click at [759, 204] on input "1 109,91 € 96 mois" at bounding box center [753, 197] width 13 height 13
radio input "true"
click at [698, 207] on span "948,16 €" at bounding box center [691, 207] width 52 height 14
click at [655, 204] on input "948,16 € 120 mois" at bounding box center [648, 197] width 13 height 13
radio input "true"
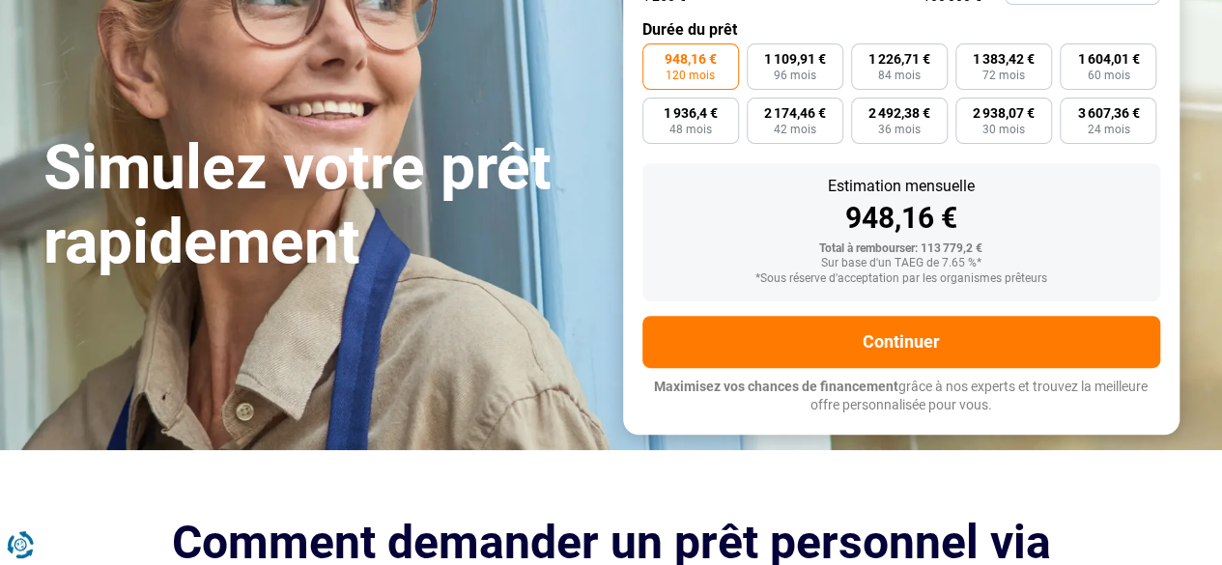
scroll to position [314, 0]
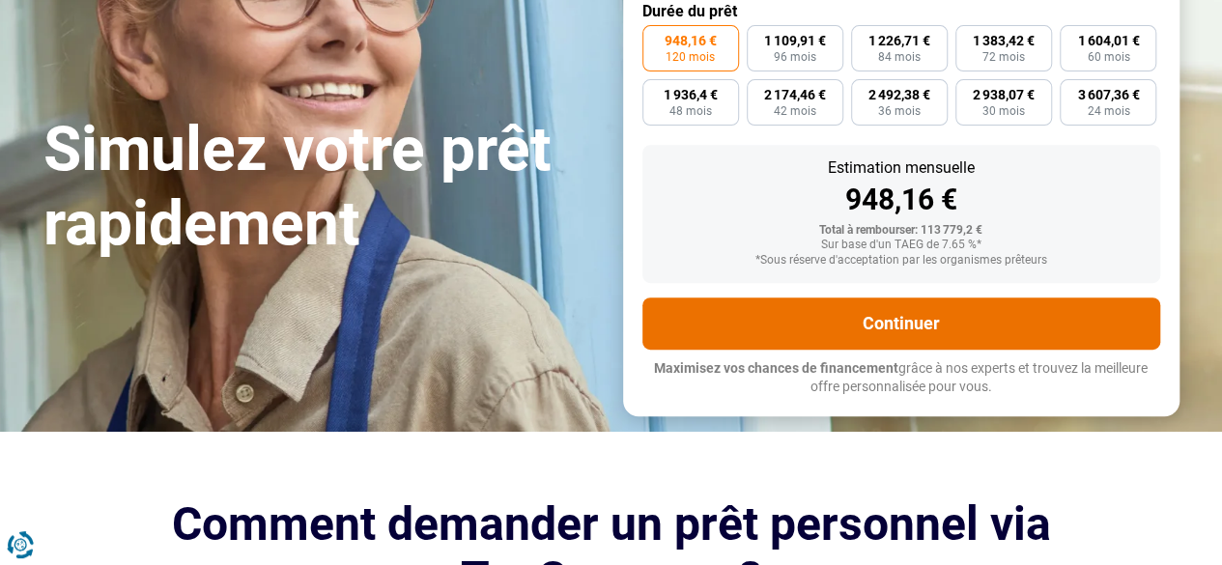
click at [934, 319] on button "Continuer" at bounding box center [901, 324] width 518 height 52
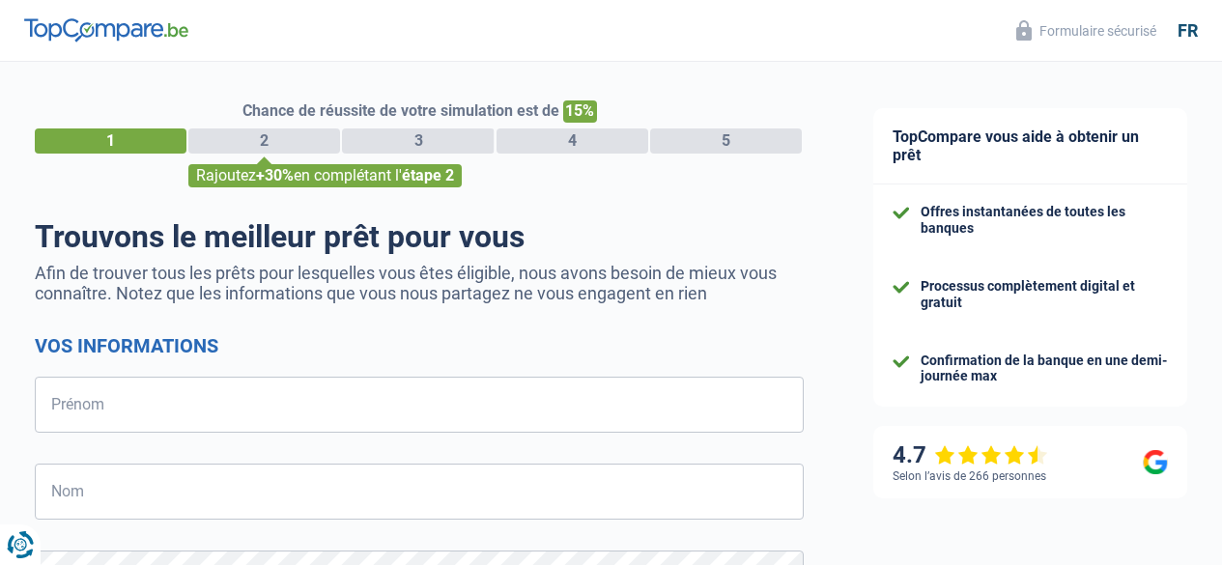
select select "32"
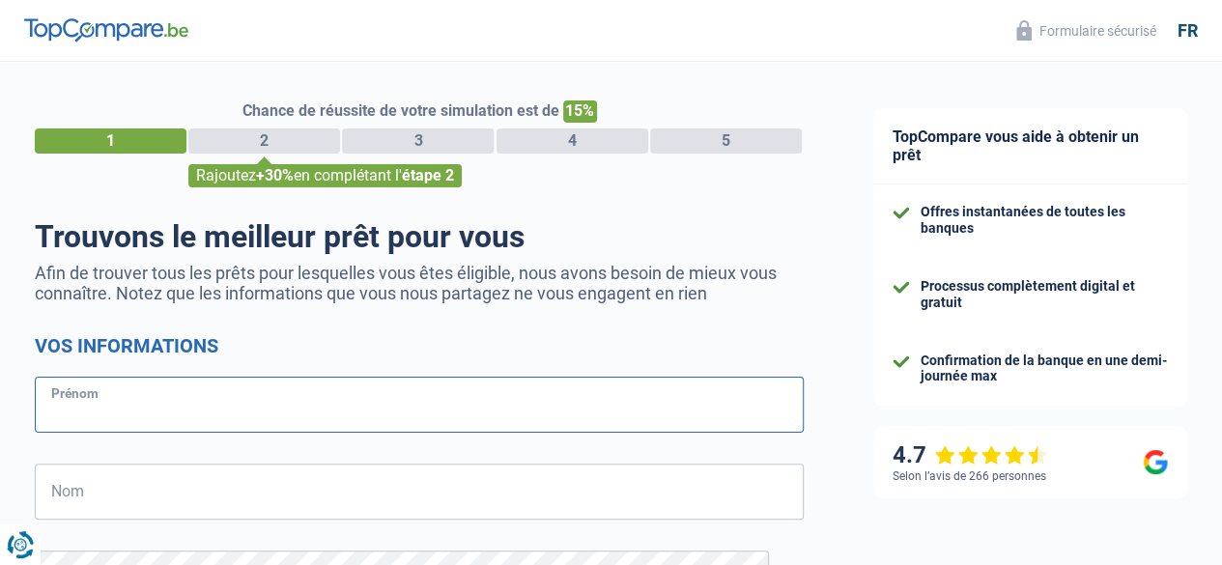
click at [410, 390] on input "Prénom" at bounding box center [419, 405] width 769 height 56
type input "christine"
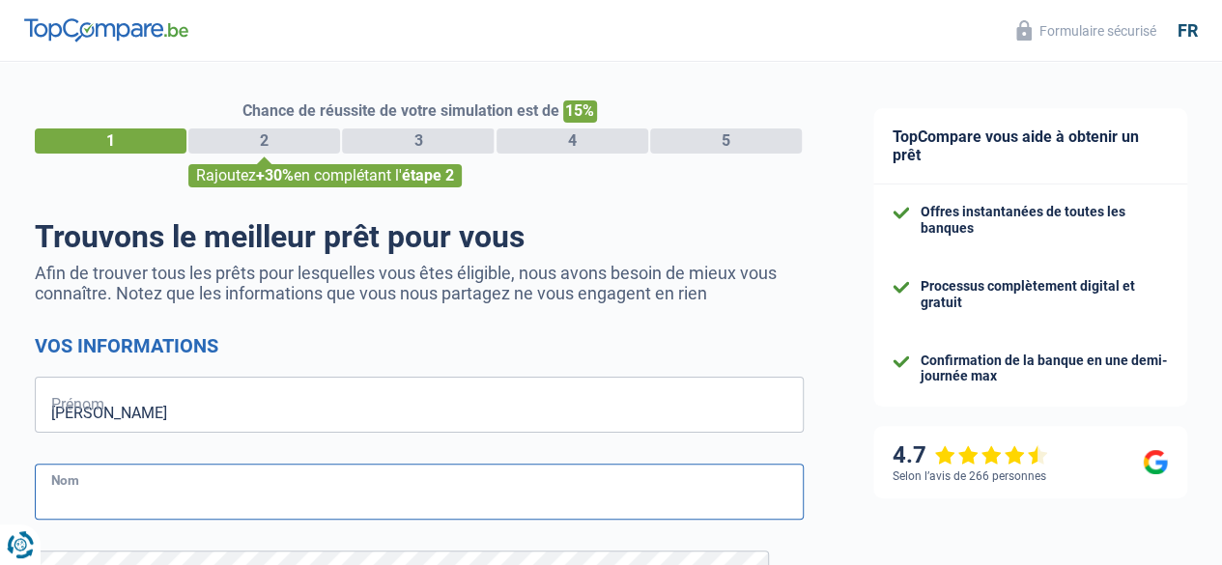
type input "bosse"
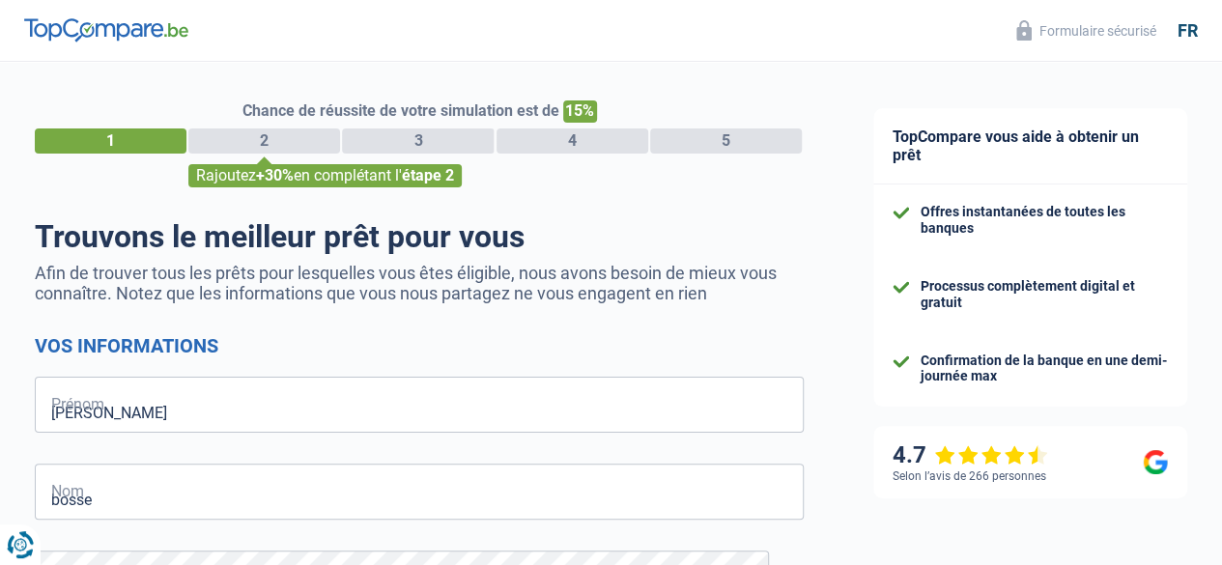
type input "486442703"
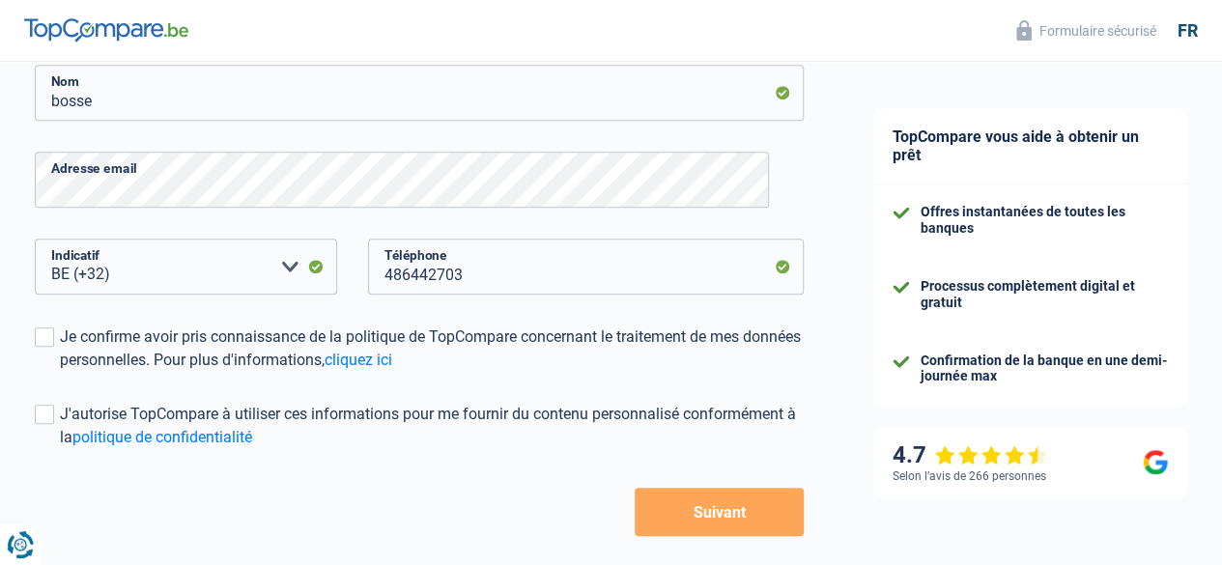
scroll to position [402, 0]
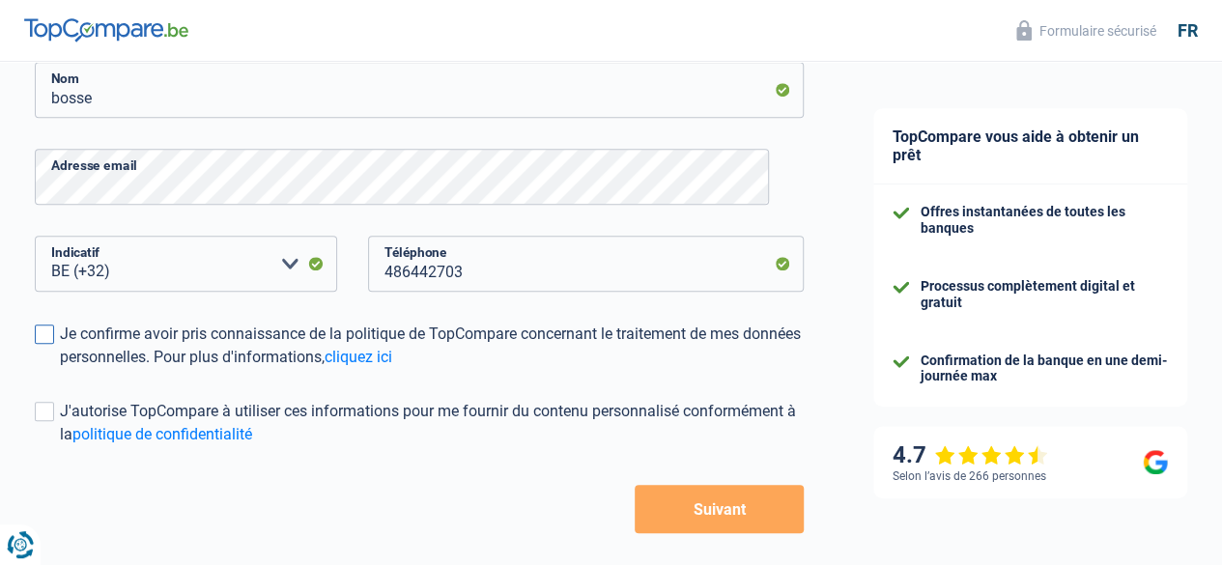
click at [54, 330] on span at bounding box center [44, 334] width 19 height 19
click at [60, 369] on input "Je confirme avoir pris connaissance de la politique de TopCompare concernant le…" at bounding box center [60, 369] width 0 height 0
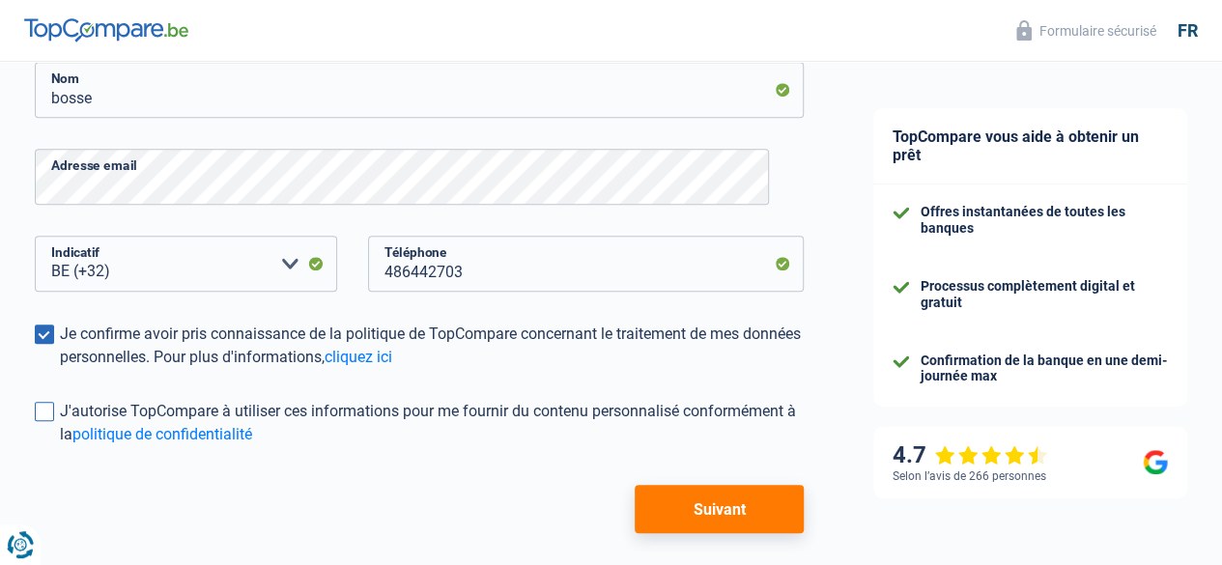
click at [54, 410] on span at bounding box center [44, 411] width 19 height 19
click at [60, 446] on input "J'autorise TopCompare à utiliser ces informations pour me fournir du contenu pe…" at bounding box center [60, 446] width 0 height 0
click at [744, 505] on button "Suivant" at bounding box center [719, 509] width 169 height 48
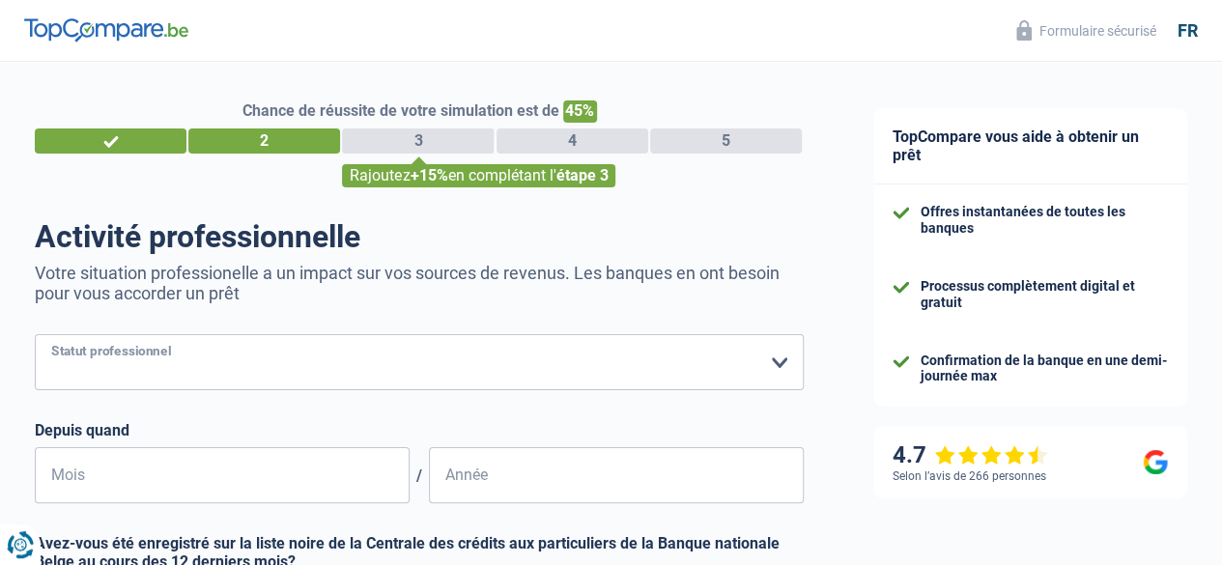
click at [760, 358] on select "Ouvrier Employé privé Employé public Invalide Indépendant Pensionné Chômeur Mut…" at bounding box center [419, 362] width 769 height 56
select select "publicEmployee"
click at [51, 336] on select "Ouvrier Employé privé Employé public Invalide Indépendant Pensionné Chômeur Mut…" at bounding box center [419, 362] width 769 height 56
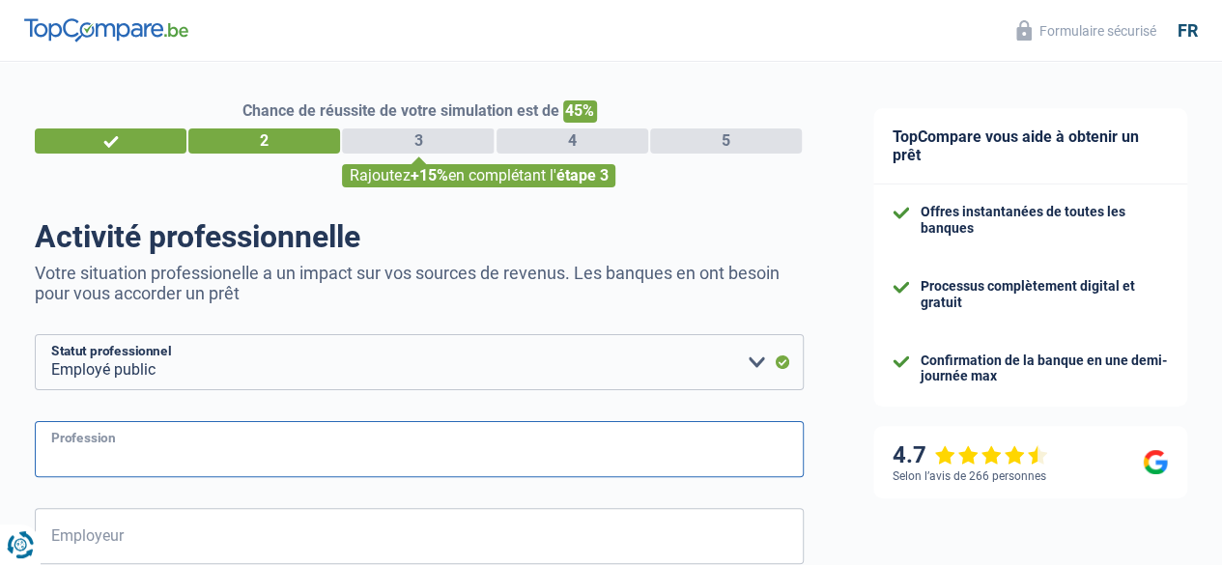
click at [185, 441] on input "Profession" at bounding box center [419, 449] width 769 height 56
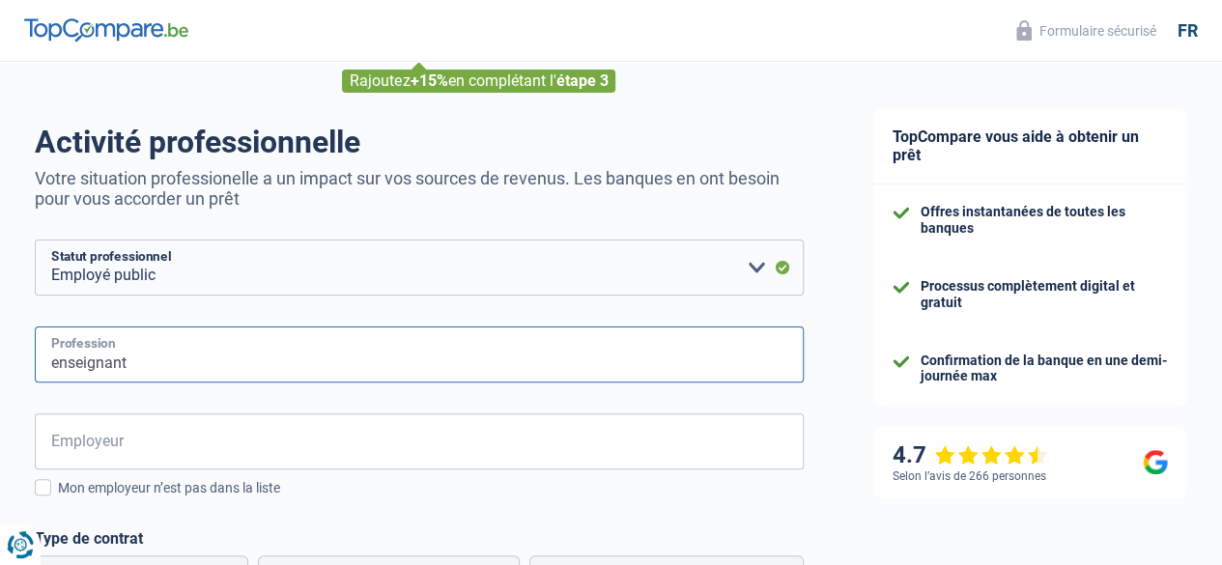
scroll to position [116, 0]
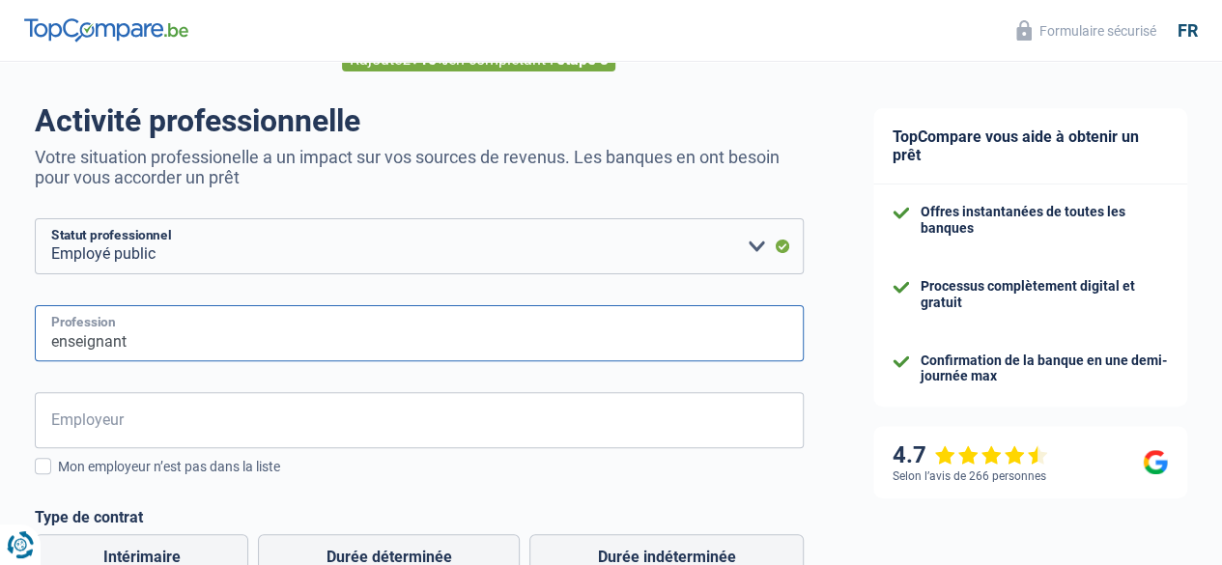
click at [460, 337] on input "enseignant" at bounding box center [419, 333] width 769 height 56
type input "enseignant"
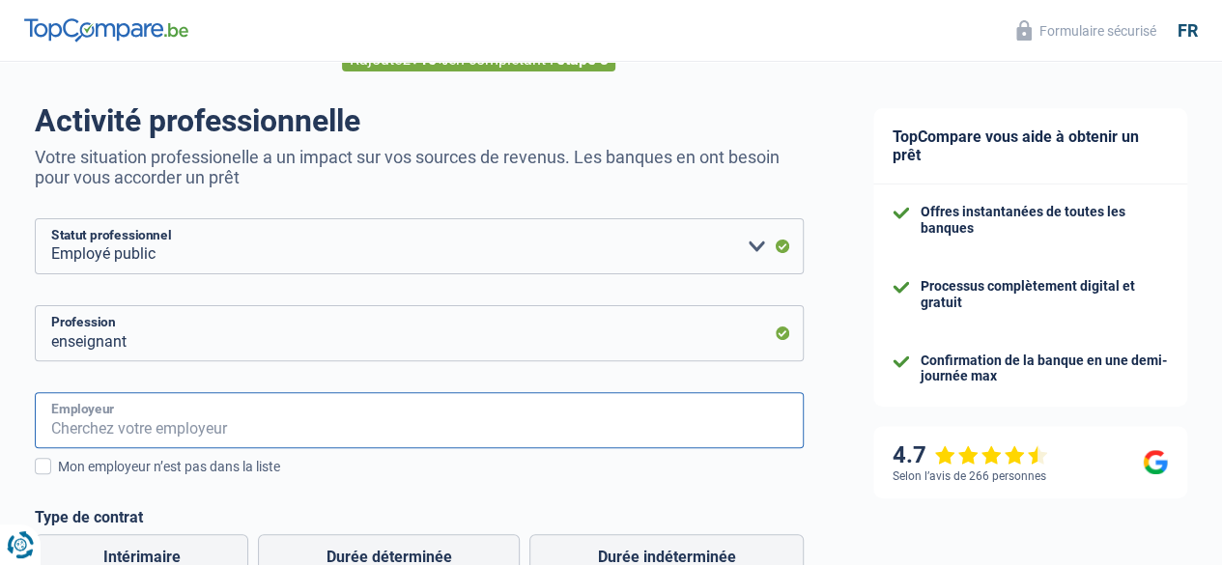
click at [367, 420] on input "Employeur" at bounding box center [419, 420] width 769 height 56
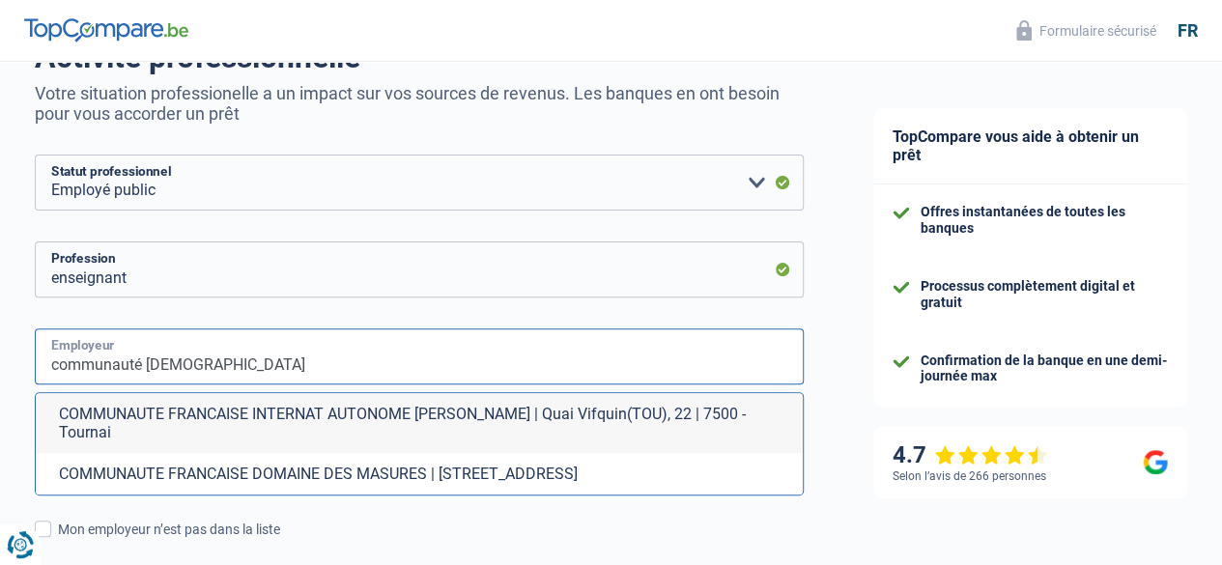
scroll to position [227, 0]
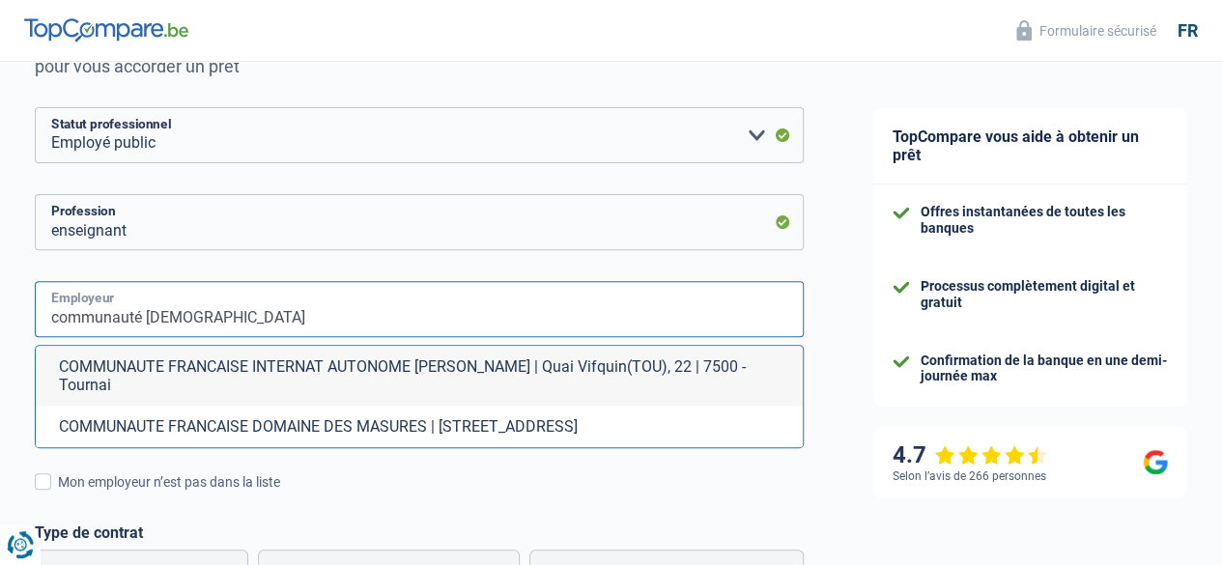
click at [386, 292] on input "communauté francaise" at bounding box center [419, 309] width 769 height 56
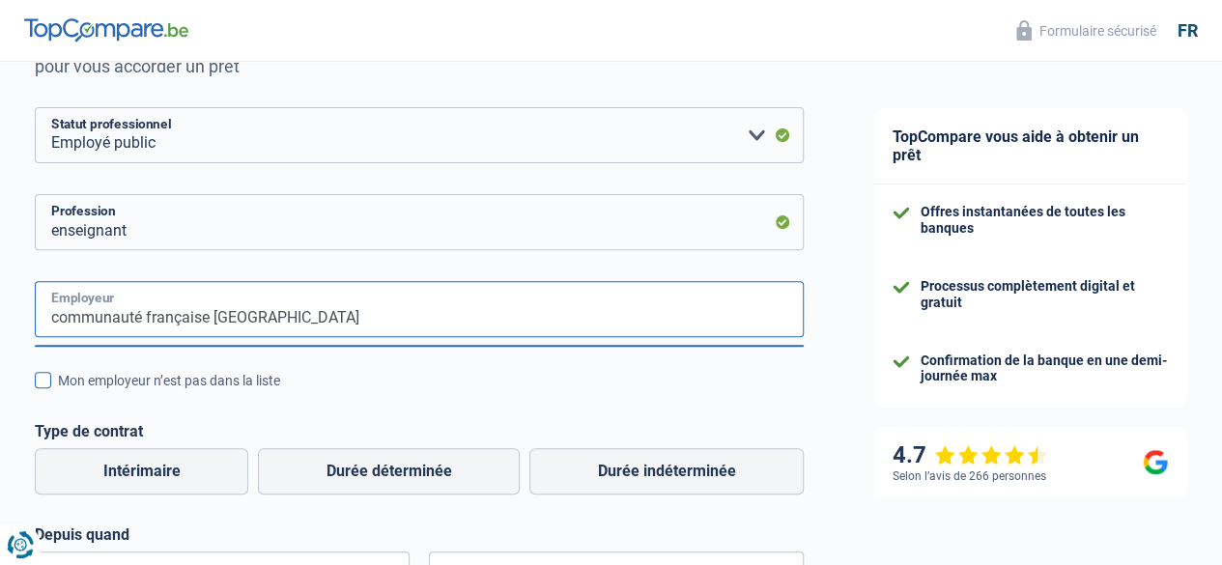
type input "communauté française belgique"
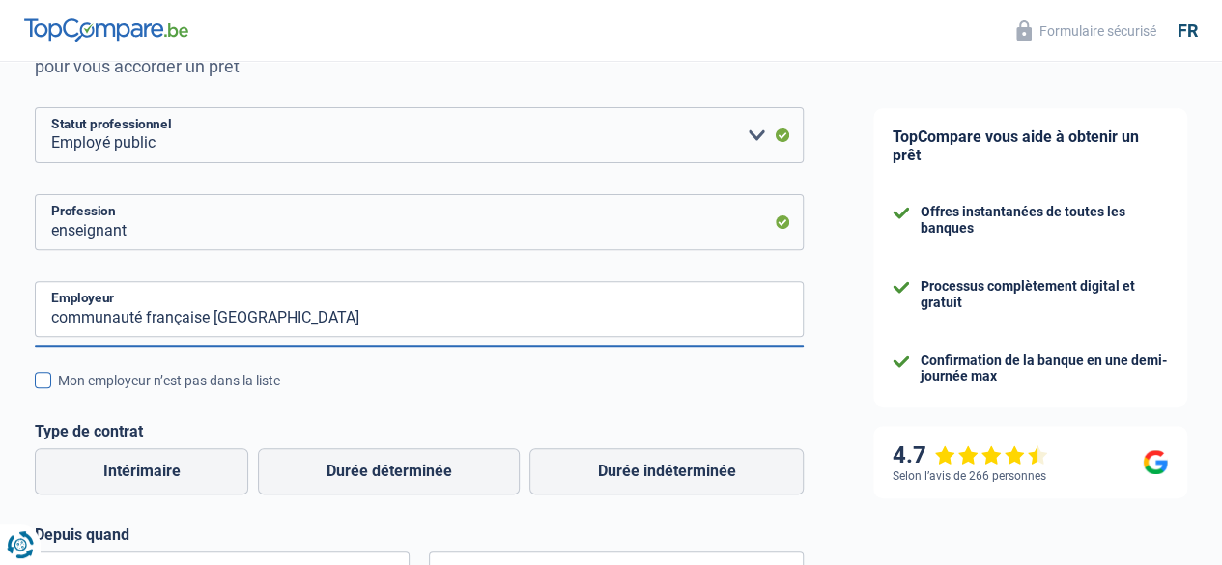
click at [51, 377] on span at bounding box center [43, 380] width 16 height 16
click at [58, 391] on input "Mon employeur n’est pas dans la liste" at bounding box center [58, 391] width 0 height 0
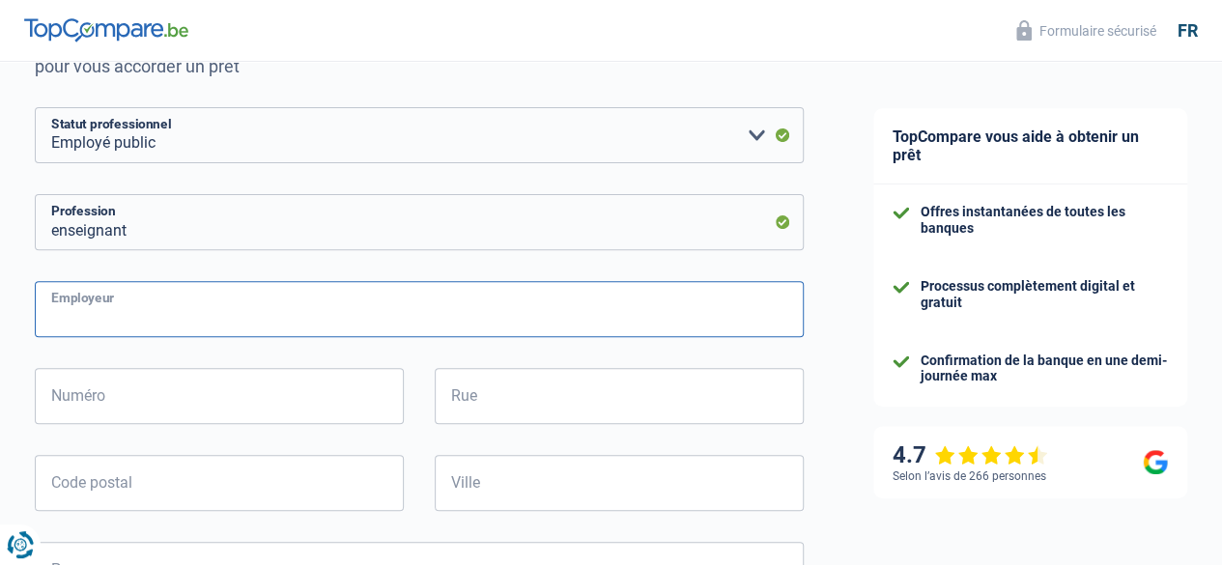
click at [202, 306] on input "Employeur" at bounding box center [419, 309] width 769 height 56
type input "communauté française"
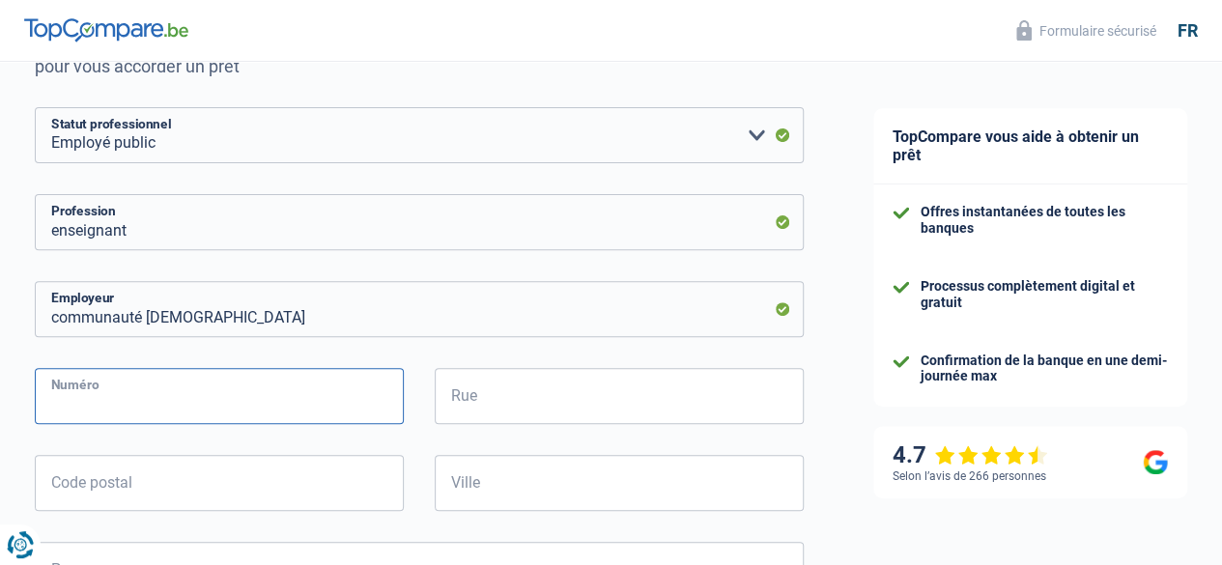
drag, startPoint x: 205, startPoint y: 395, endPoint x: 274, endPoint y: 314, distance: 106.9
click at [205, 395] on input "Numéro" at bounding box center [219, 396] width 369 height 56
click at [215, 387] on input "Numéro" at bounding box center [219, 396] width 369 height 56
type input "4"
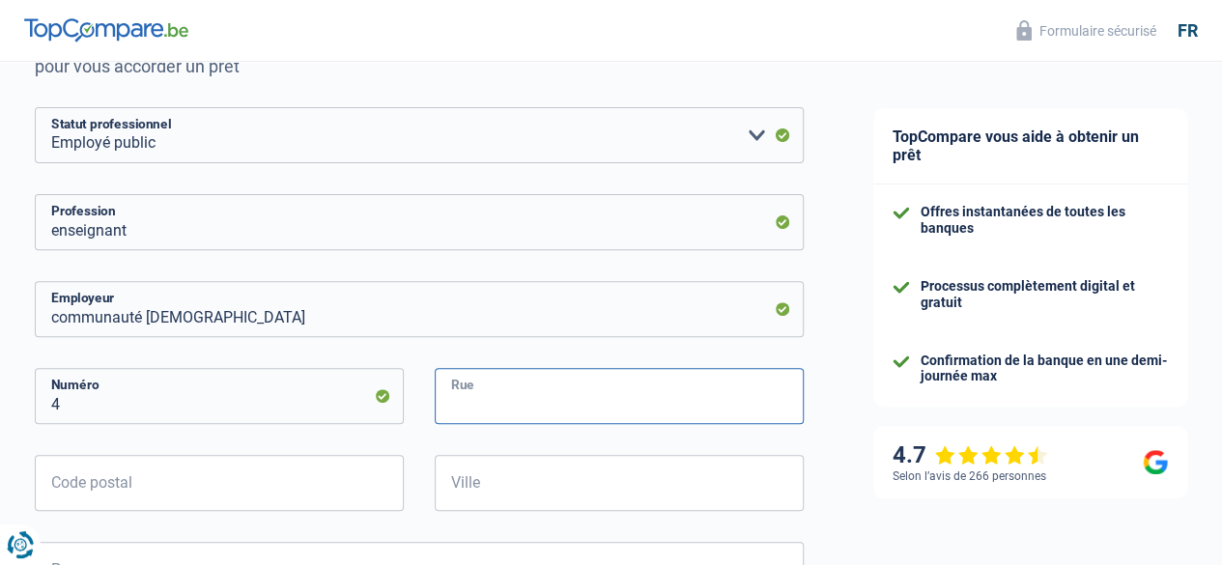
click at [485, 394] on input "Rue" at bounding box center [619, 396] width 369 height 56
type input "rue du courtois"
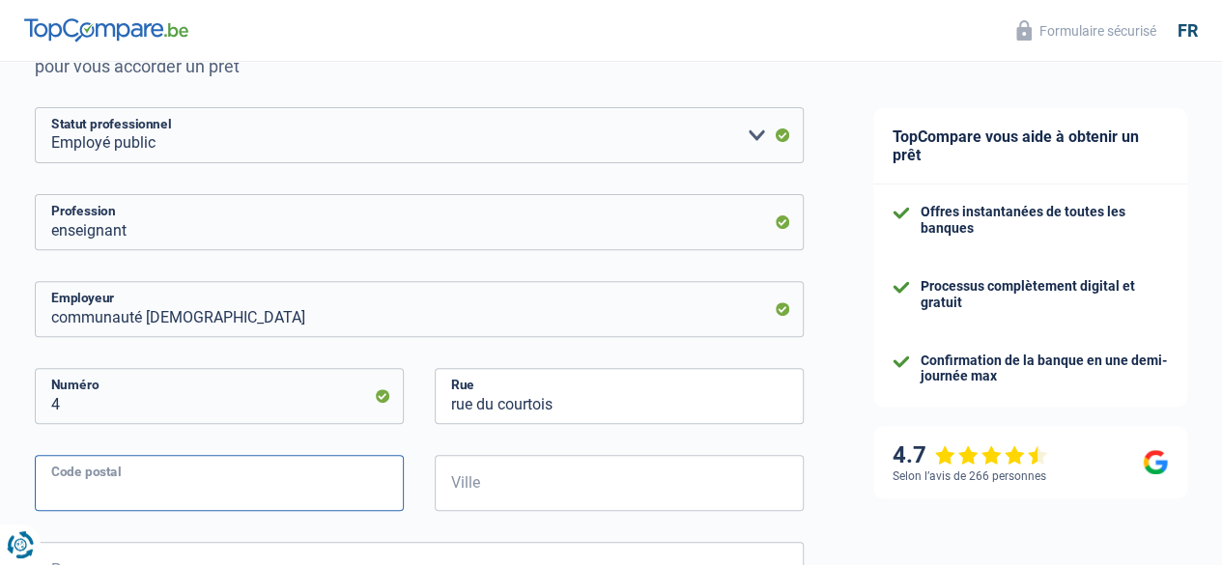
click at [180, 481] on input "Code postal" at bounding box center [219, 483] width 369 height 56
type input "1080"
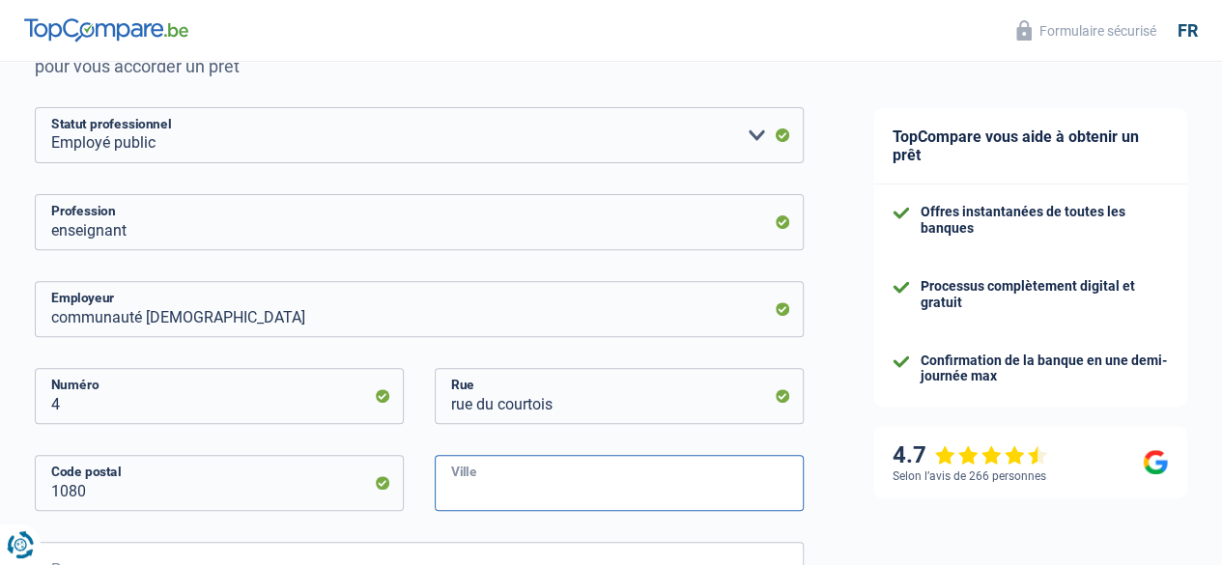
click at [462, 486] on input "Ville" at bounding box center [619, 483] width 369 height 56
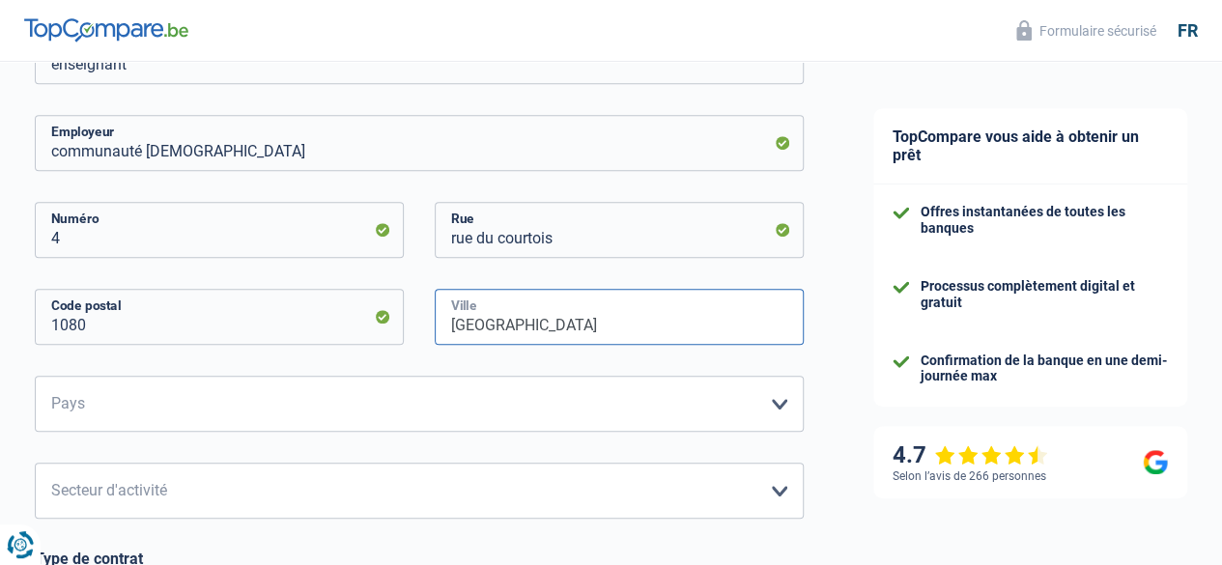
scroll to position [468, 0]
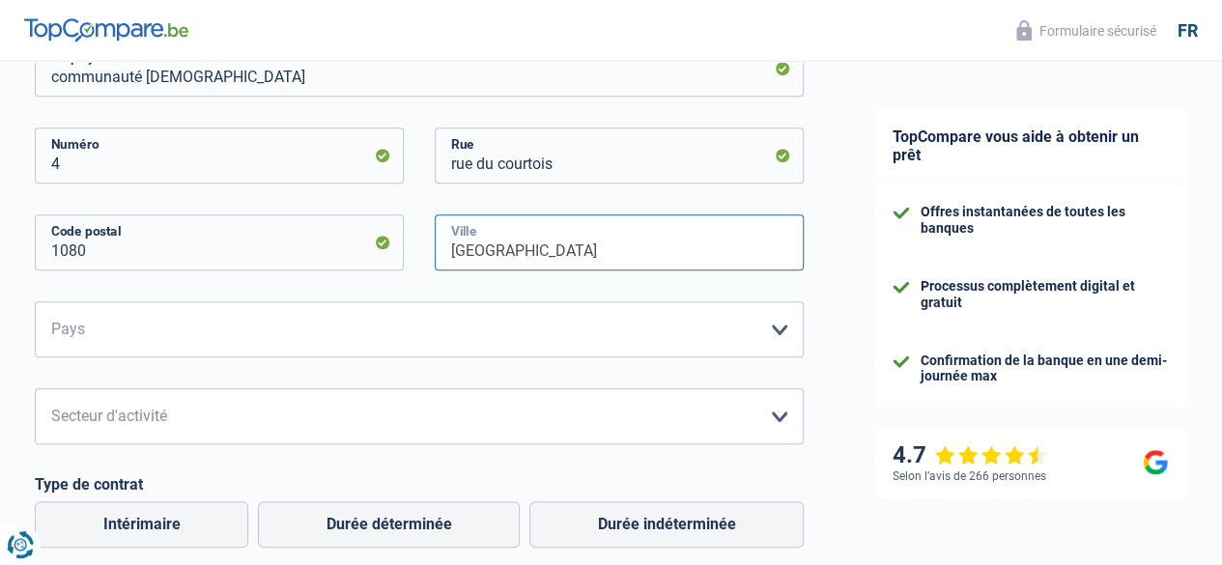
type input "bruxelles"
click at [758, 328] on select "Belgique France Allemagne Italie Luxembourg Pays-Bas Espagne Suisse Veuillez sé…" at bounding box center [419, 329] width 769 height 56
select select "BE"
click at [51, 303] on select "Belgique France Allemagne Italie Luxembourg Pays-Bas Espagne Suisse Veuillez sé…" at bounding box center [419, 329] width 769 height 56
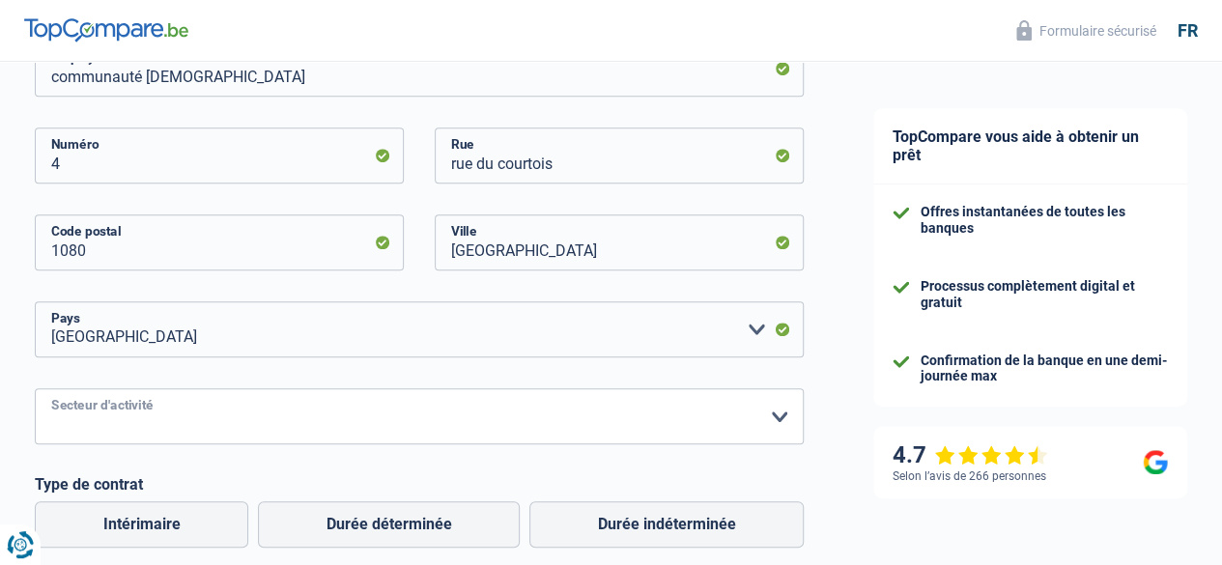
click at [204, 409] on select "Agriculture/Pêche Industrie Horeca Courier/Fitness/Taxi Construction Banques/As…" at bounding box center [419, 416] width 769 height 56
click at [839, 242] on div "TopCompare vous aide à obtenir un prêt Offres instantanées de toutes les banque…" at bounding box center [1031, 316] width 384 height 1445
click at [757, 418] on select "Agriculture/Pêche Industrie Horeca Courier/Fitness/Taxi Construction Banques/As…" at bounding box center [419, 416] width 769 height 56
select select "smallCompanies"
click at [51, 390] on select "Agriculture/Pêche Industrie Horeca Courier/Fitness/Taxi Construction Banques/As…" at bounding box center [419, 416] width 769 height 56
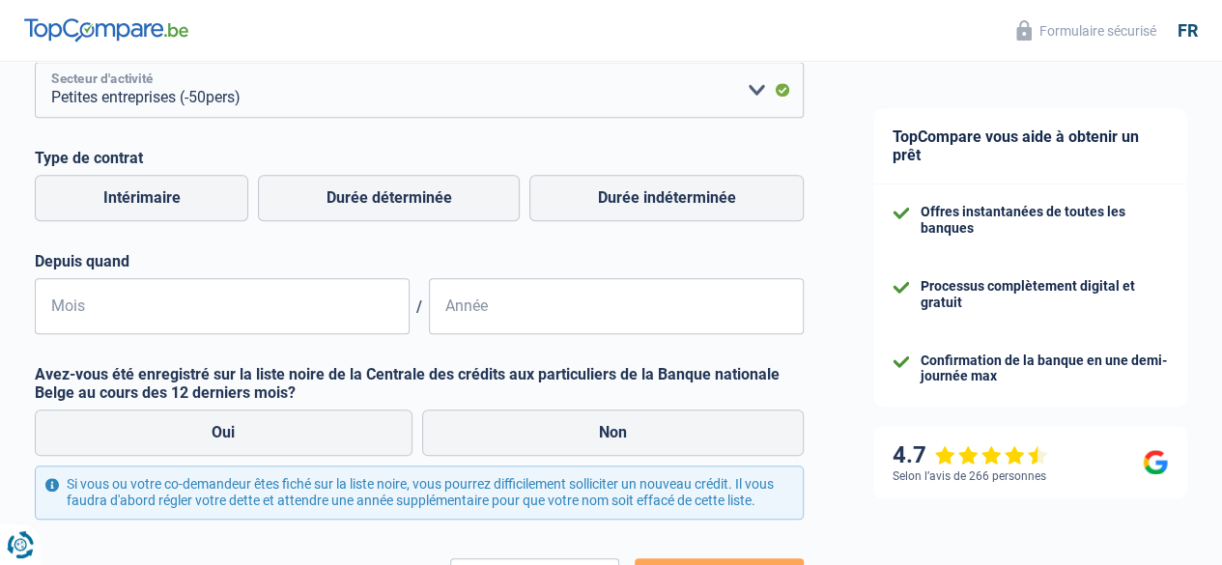
scroll to position [812, 0]
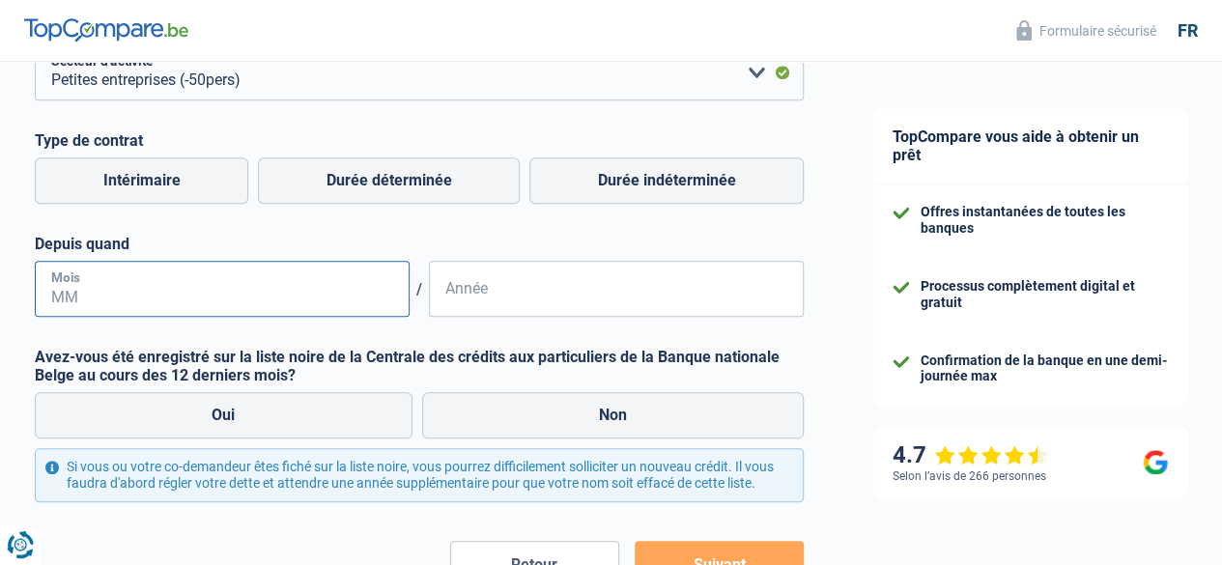
click at [337, 296] on input "Mois" at bounding box center [222, 289] width 375 height 56
type input "09"
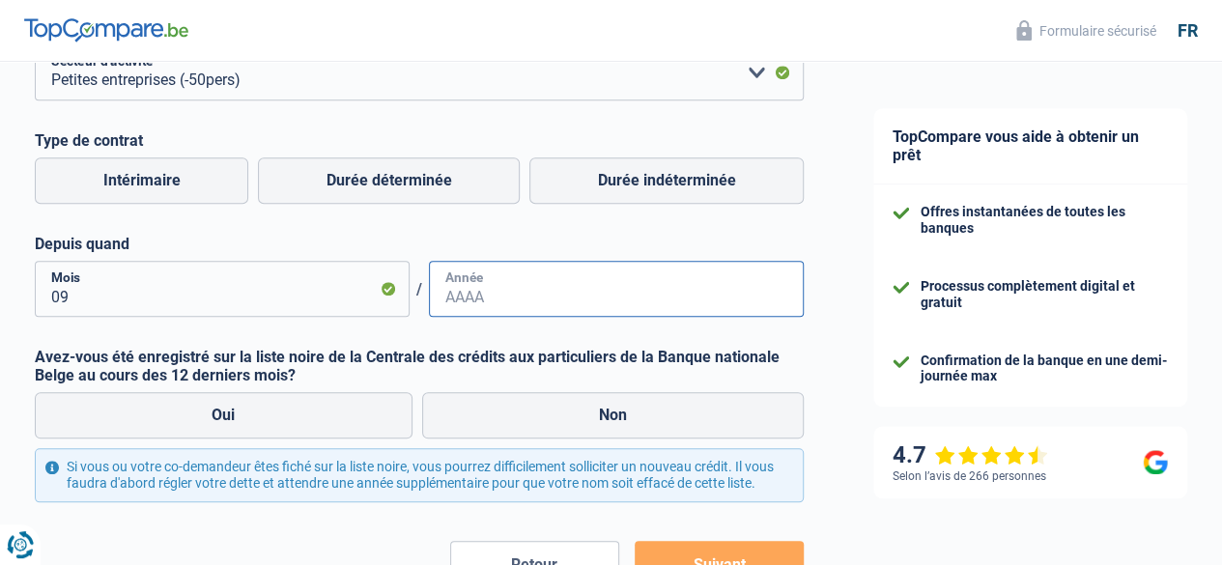
click at [488, 301] on input "Année" at bounding box center [616, 289] width 375 height 56
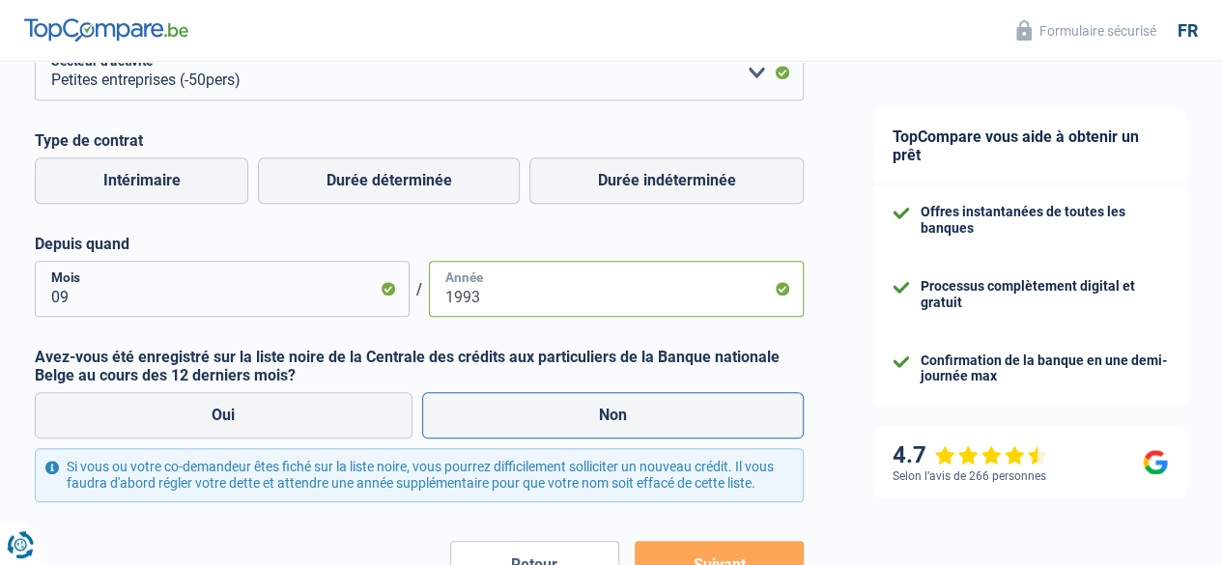
type input "1993"
click at [531, 414] on label "Non" at bounding box center [613, 415] width 383 height 46
click at [531, 414] on input "Non" at bounding box center [613, 415] width 383 height 46
radio input "true"
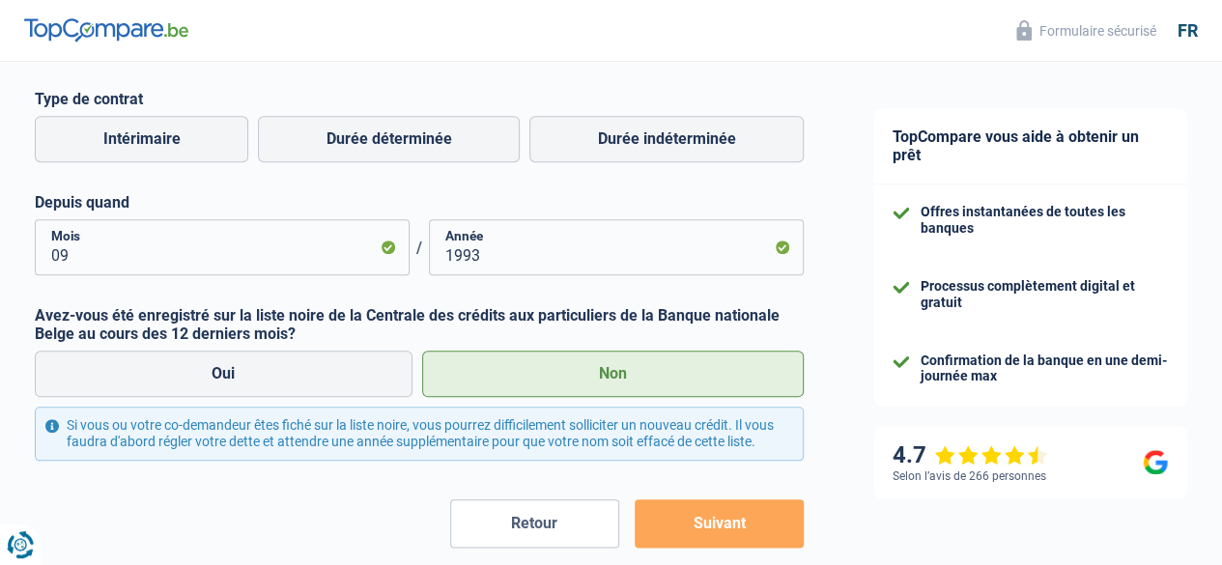
scroll to position [962, 0]
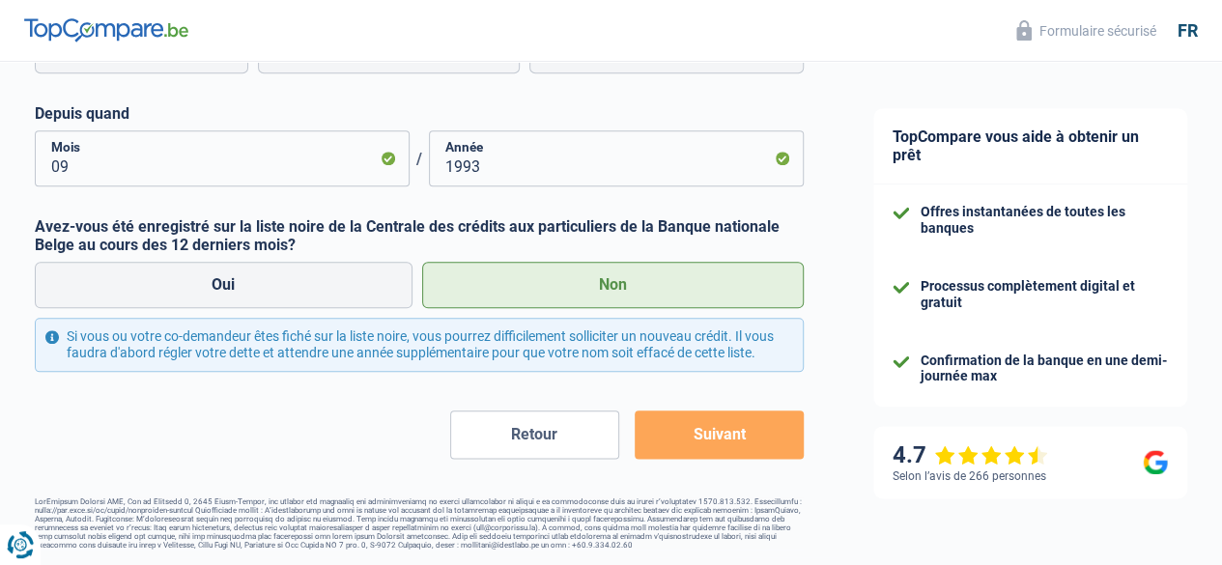
click at [743, 434] on button "Suivant" at bounding box center [719, 435] width 169 height 48
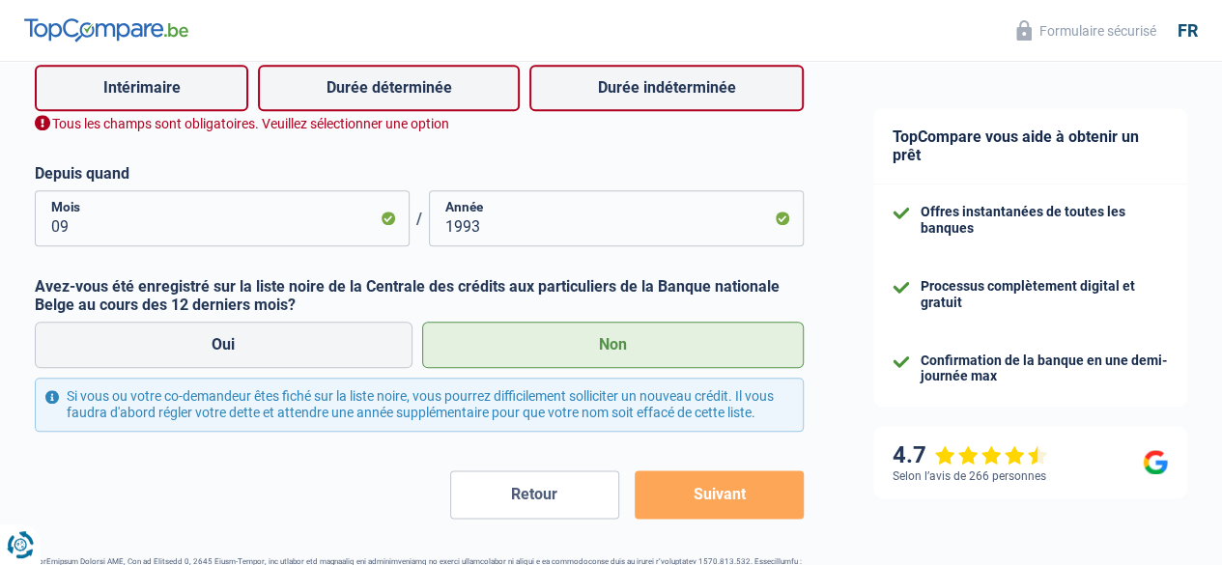
scroll to position [879, 0]
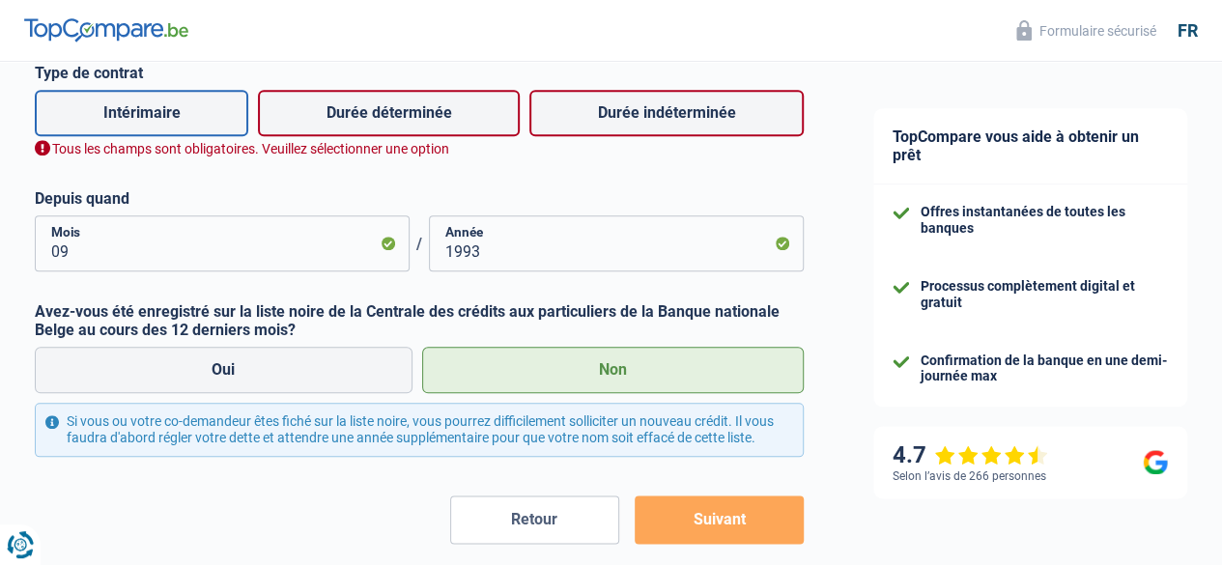
click at [231, 110] on label "Intérimaire" at bounding box center [142, 113] width 214 height 46
click at [231, 110] on input "Intérimaire" at bounding box center [142, 113] width 214 height 46
radio input "true"
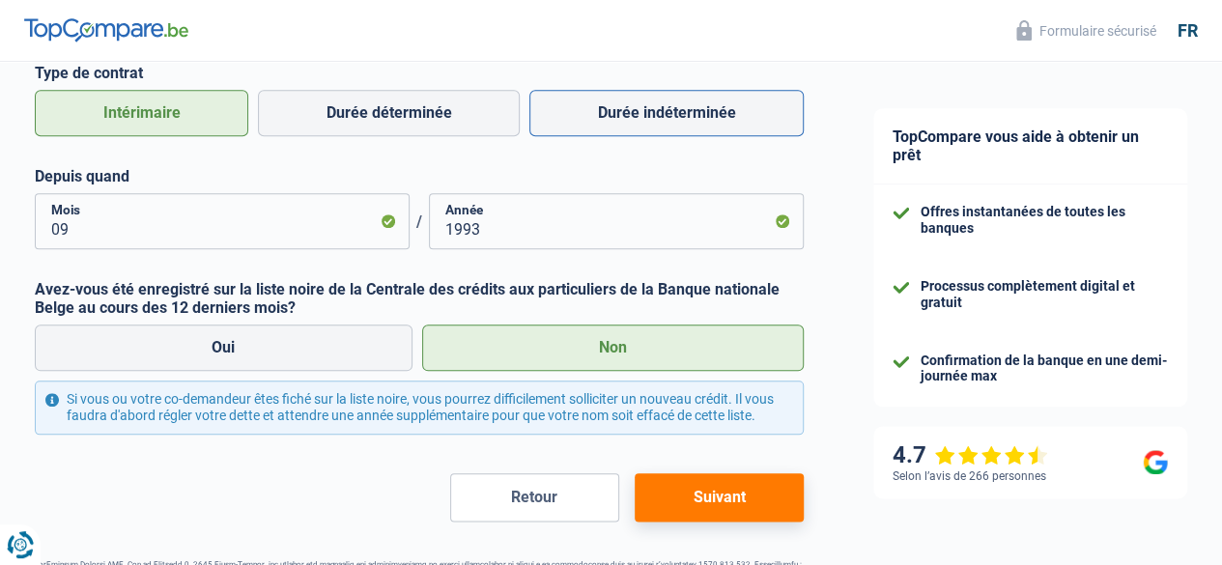
click at [670, 115] on label "Durée indéterminée" at bounding box center [666, 113] width 274 height 46
click at [670, 115] on input "Durée indéterminée" at bounding box center [666, 113] width 274 height 46
radio input "true"
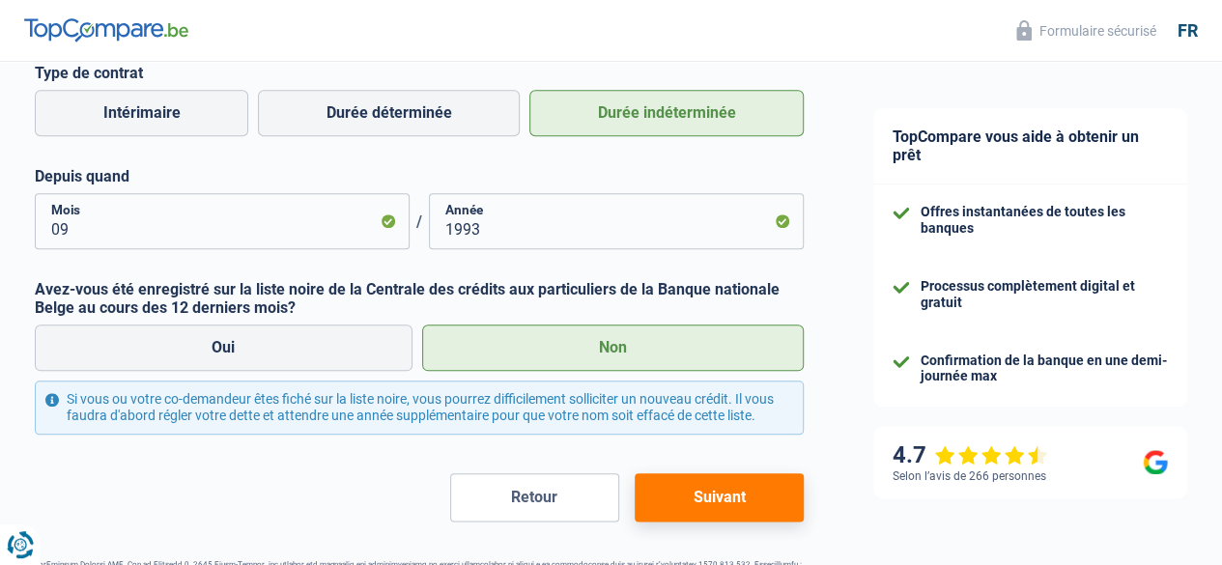
click at [740, 516] on button "Suivant" at bounding box center [719, 497] width 169 height 48
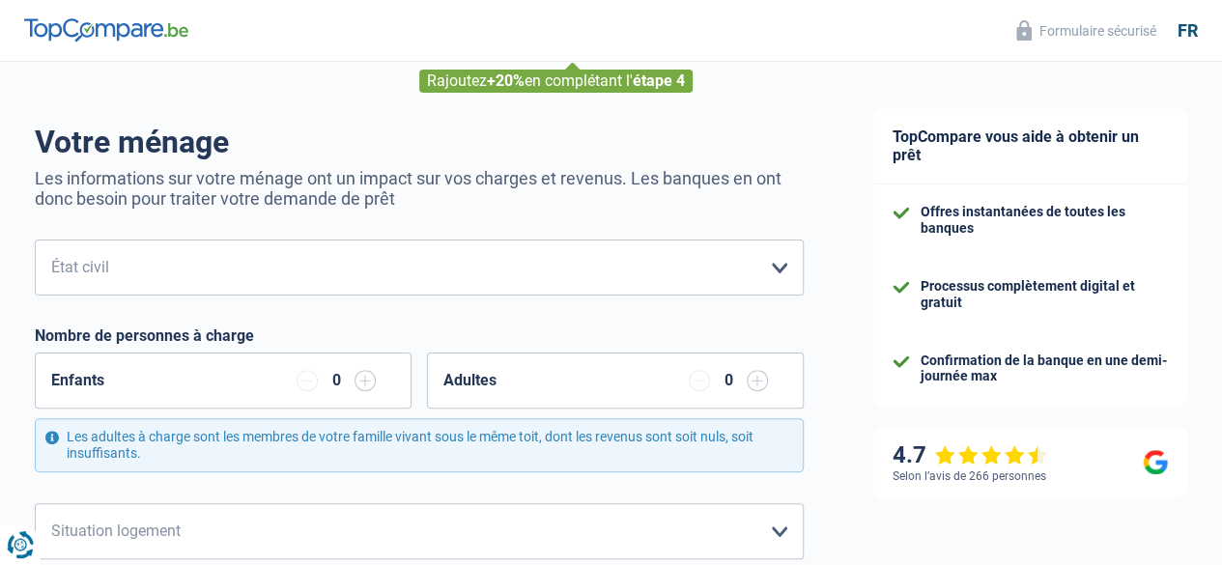
scroll to position [118, 0]
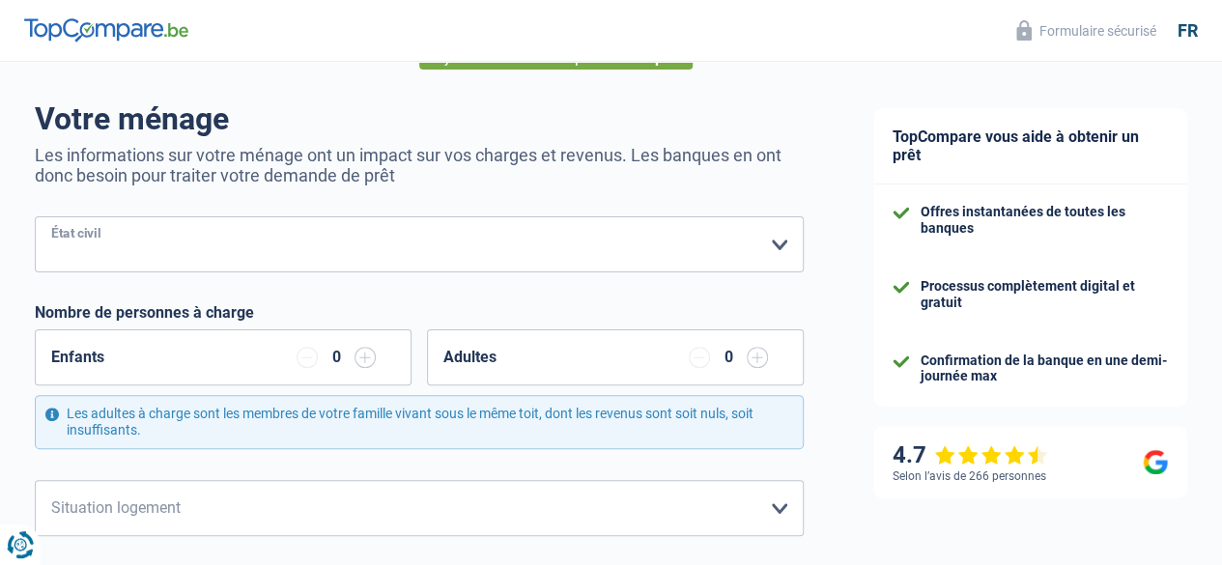
click at [755, 244] on select "Célibataire Marié(e) Cohabitant(e) légal(e) Divorcé(e) Veuf(ve) Séparé (de fait…" at bounding box center [419, 244] width 769 height 56
select select "single"
click at [51, 217] on select "Célibataire Marié(e) Cohabitant(e) légal(e) Divorcé(e) Veuf(ve) Séparé (de fait…" at bounding box center [419, 244] width 769 height 56
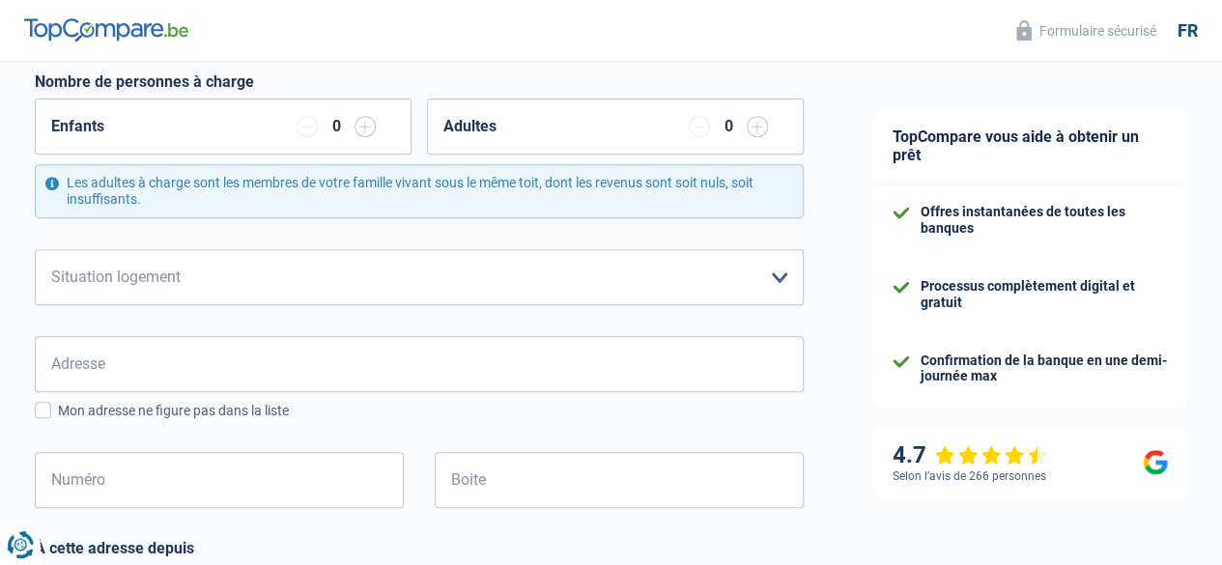
scroll to position [355, 0]
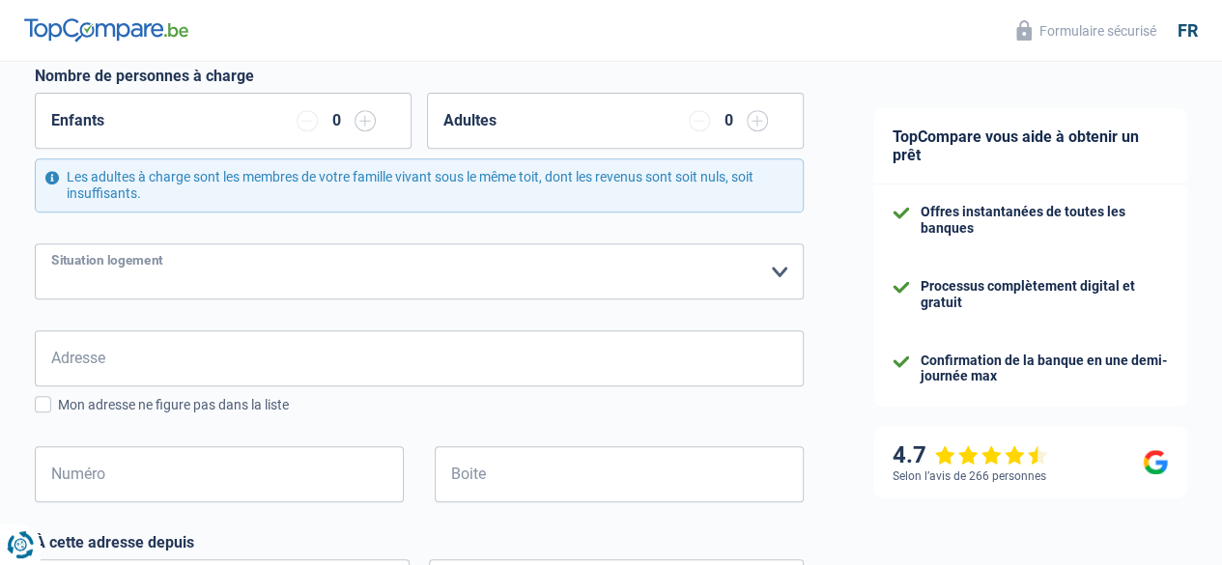
click at [767, 270] on select "Locataire Propriétaire avec prêt hypothécaire Propriétaire sans prêt hypothécai…" at bounding box center [419, 271] width 769 height 56
select select "ownerWithMortgage"
click at [51, 243] on select "Locataire Propriétaire avec prêt hypothécaire Propriétaire sans prêt hypothécai…" at bounding box center [419, 271] width 769 height 56
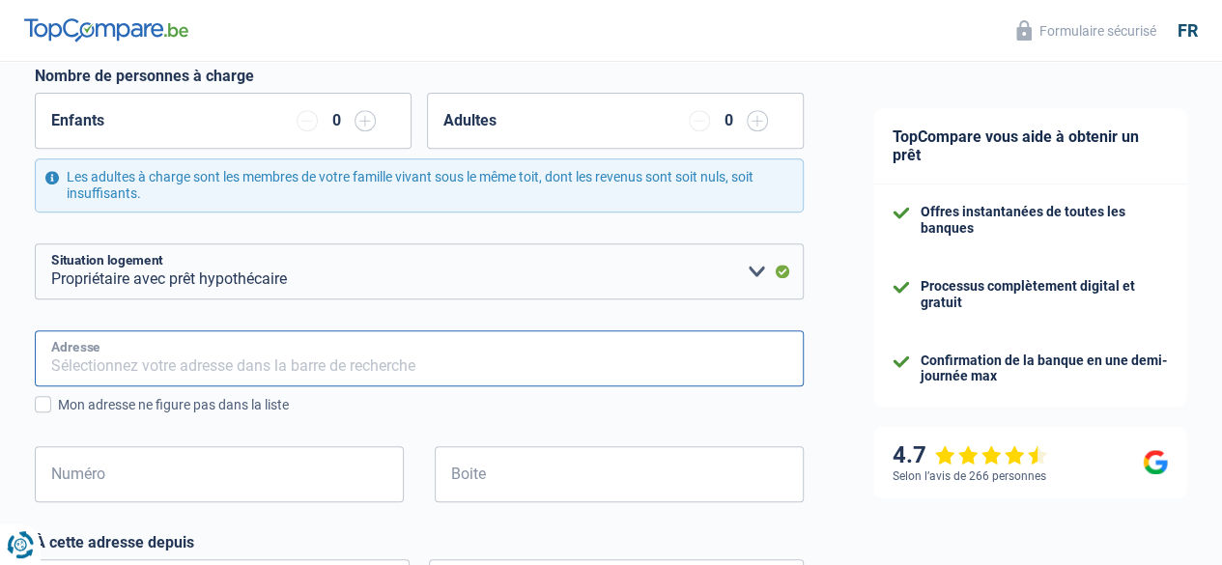
click at [741, 355] on input "Adresse" at bounding box center [419, 358] width 769 height 56
type input "Chemin Marais à la Bouloire"
type input "Belgique"
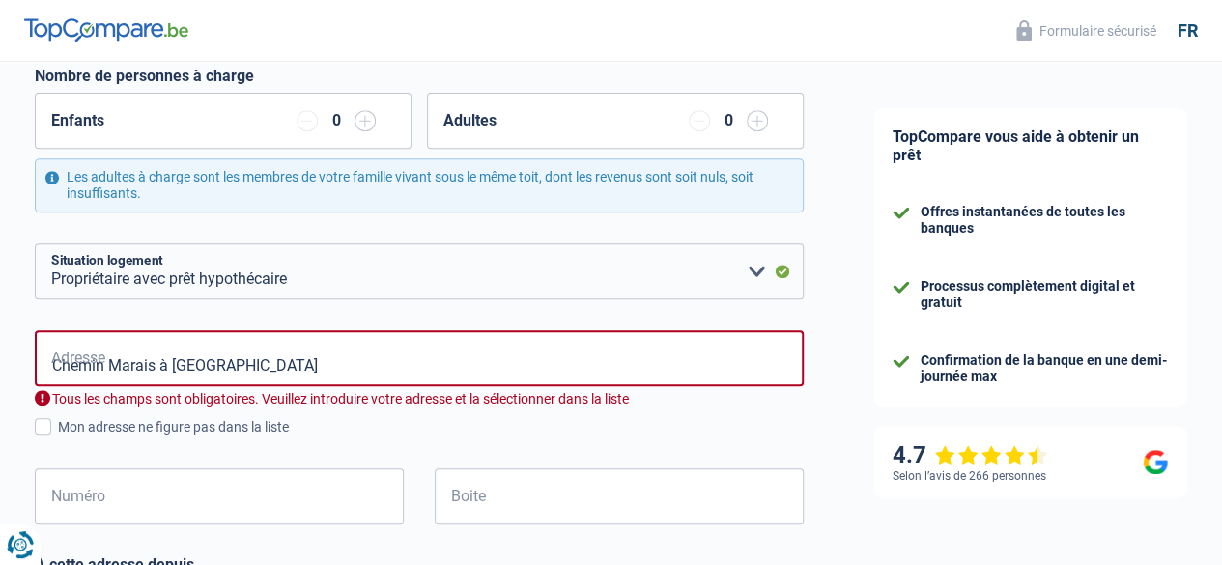
type input "Belgique"
type input "Chemin Marais à la Bouloire, 1430, Rebecq, BE"
type input "12"
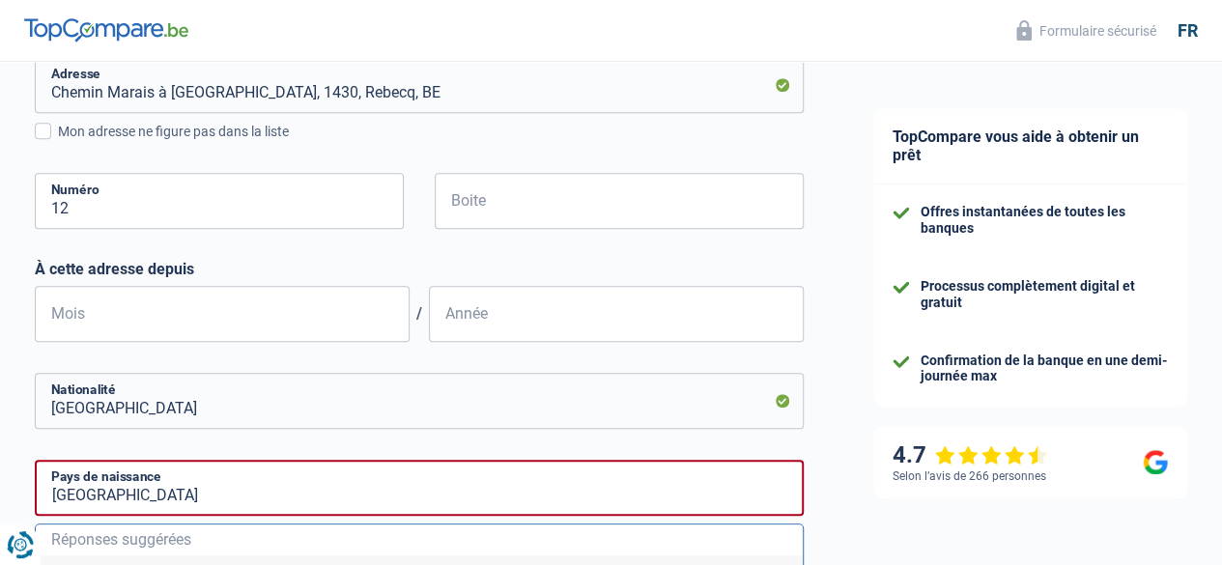
scroll to position [640, 0]
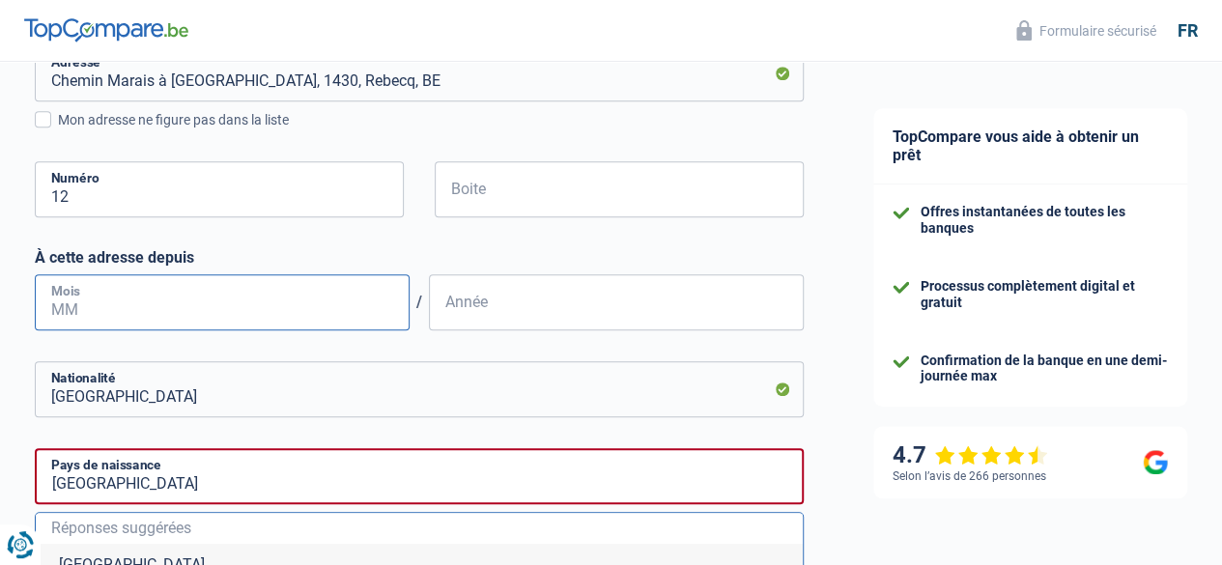
click at [220, 306] on input "Mois" at bounding box center [222, 302] width 375 height 56
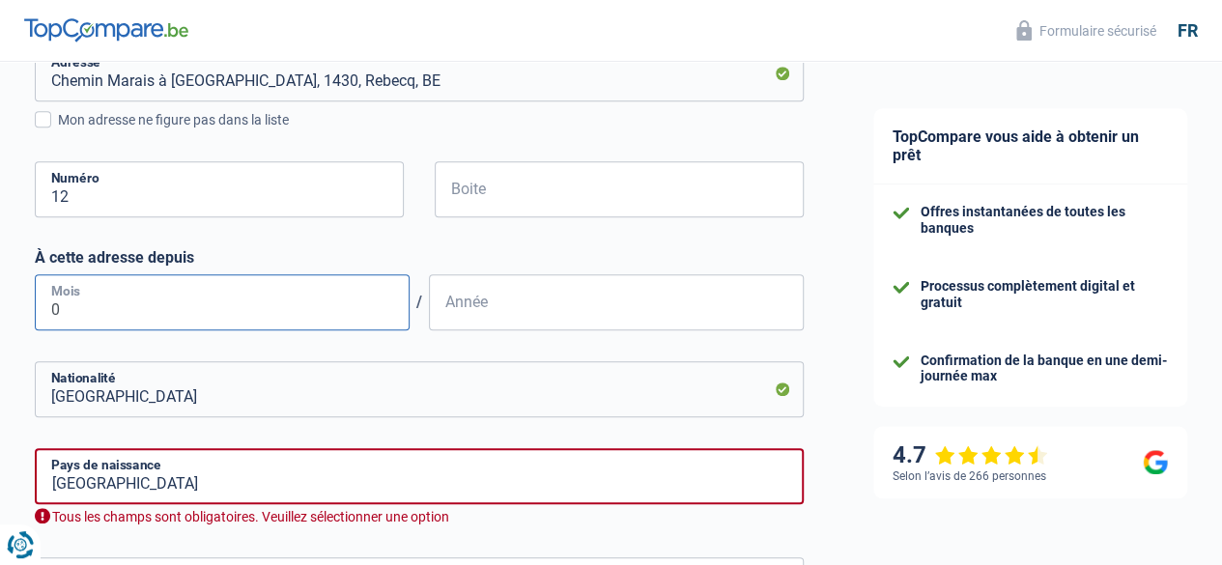
type input "07"
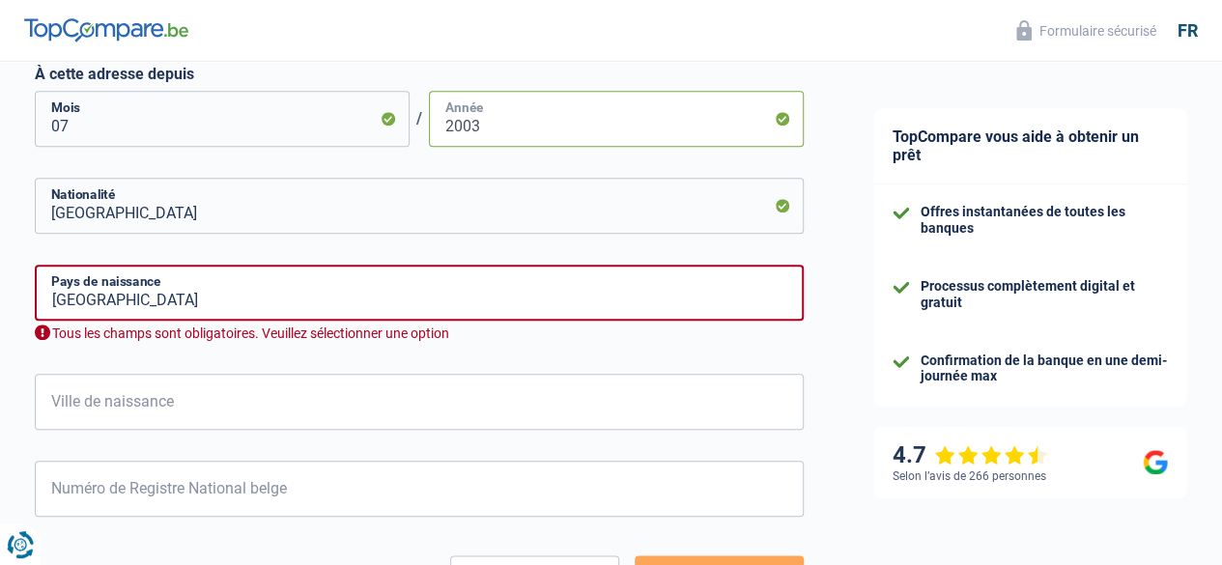
scroll to position [852, 0]
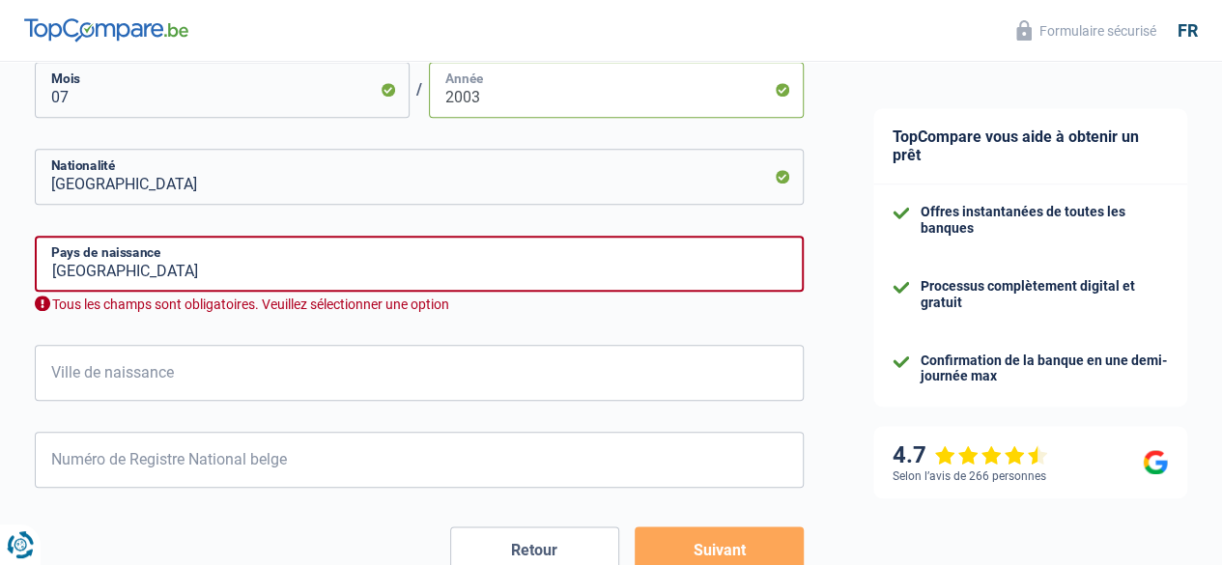
type input "2003"
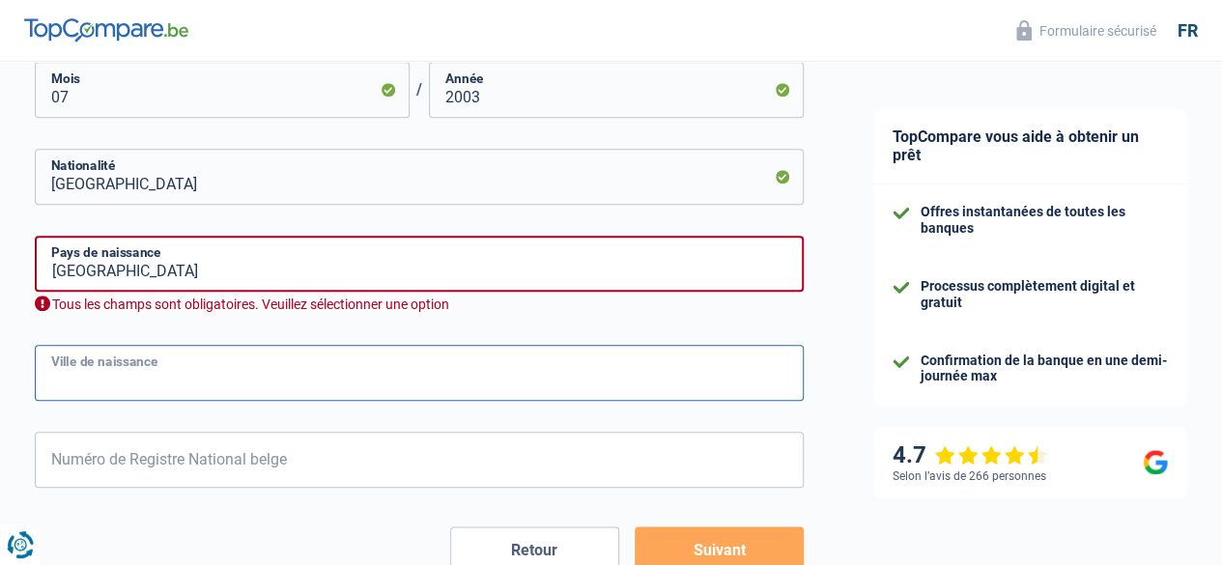
click at [336, 379] on input "Ville de naissance" at bounding box center [419, 373] width 769 height 56
type input "etterbeek"
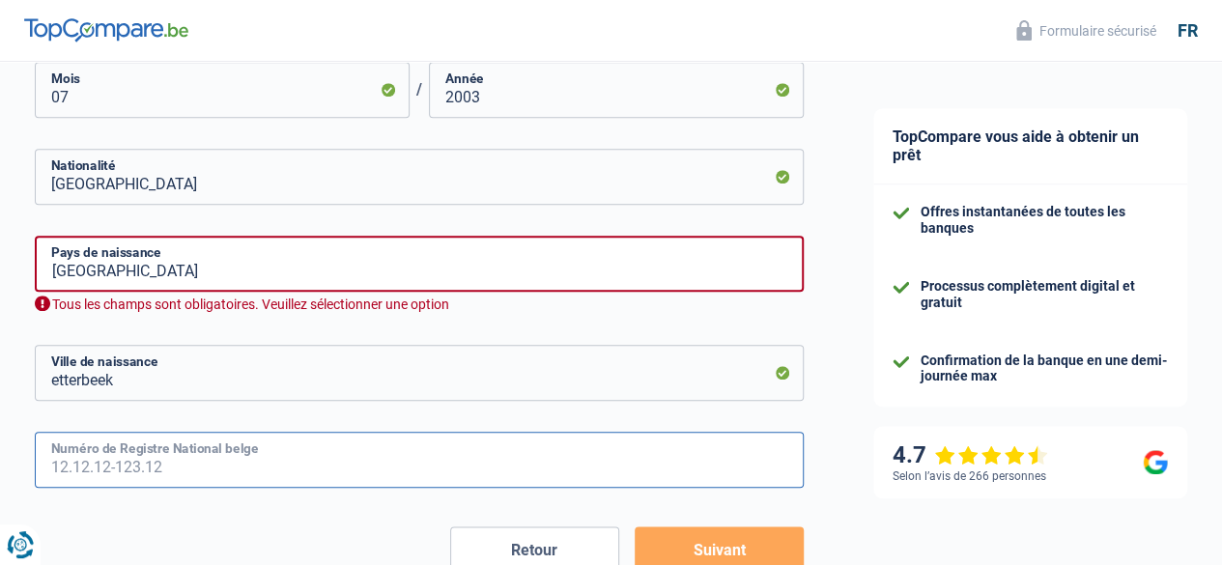
click at [228, 467] on input "Numéro de Registre National belge" at bounding box center [419, 460] width 769 height 56
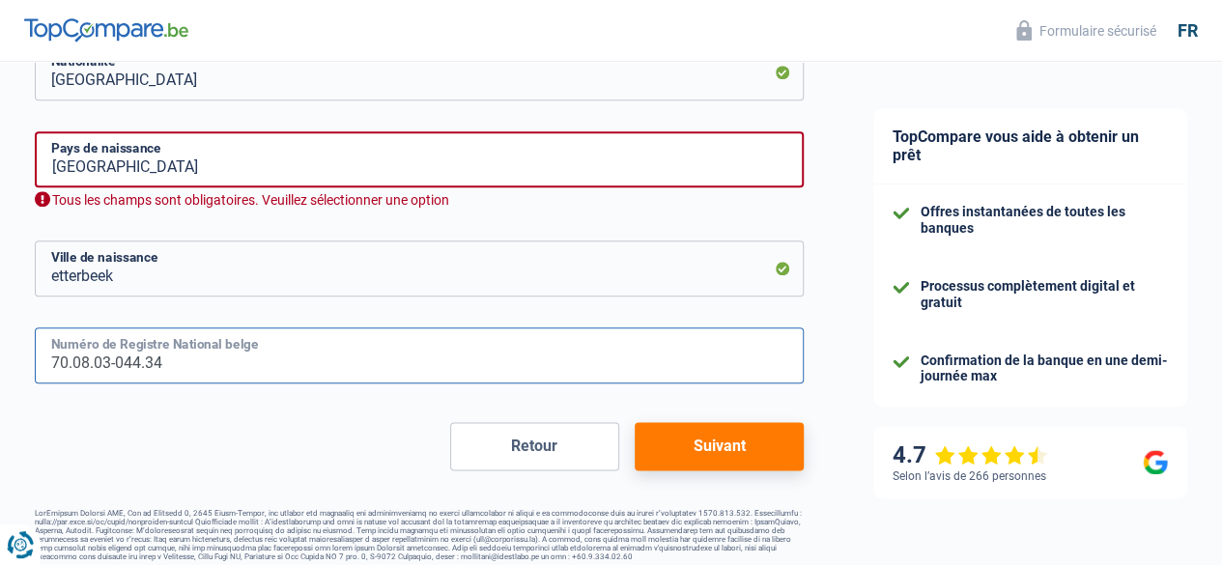
scroll to position [970, 0]
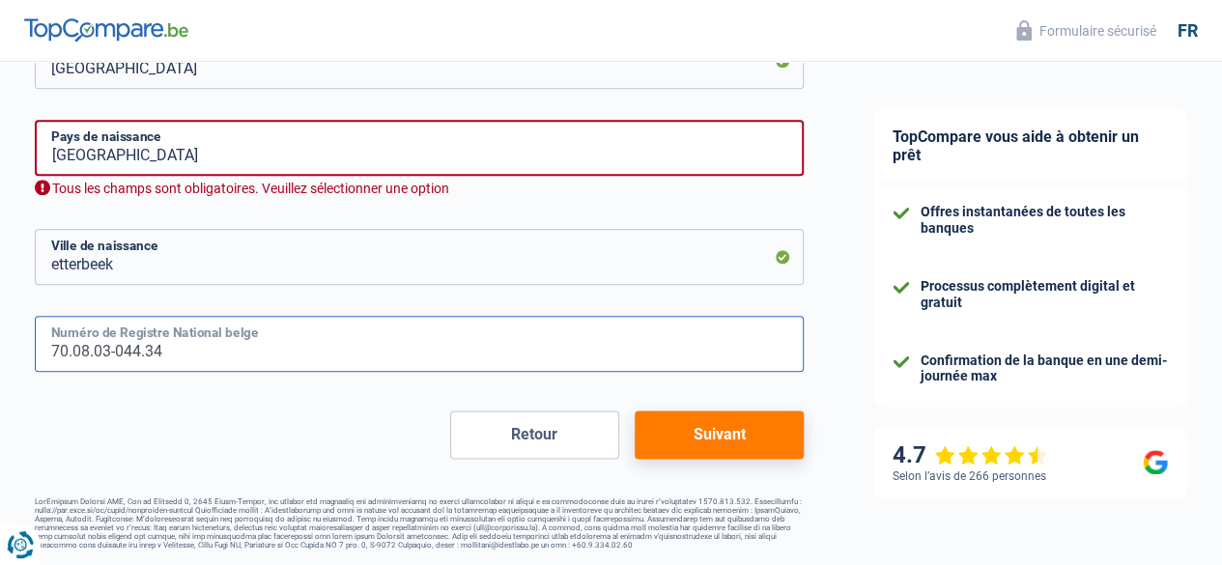
type input "70.08.03-044.34"
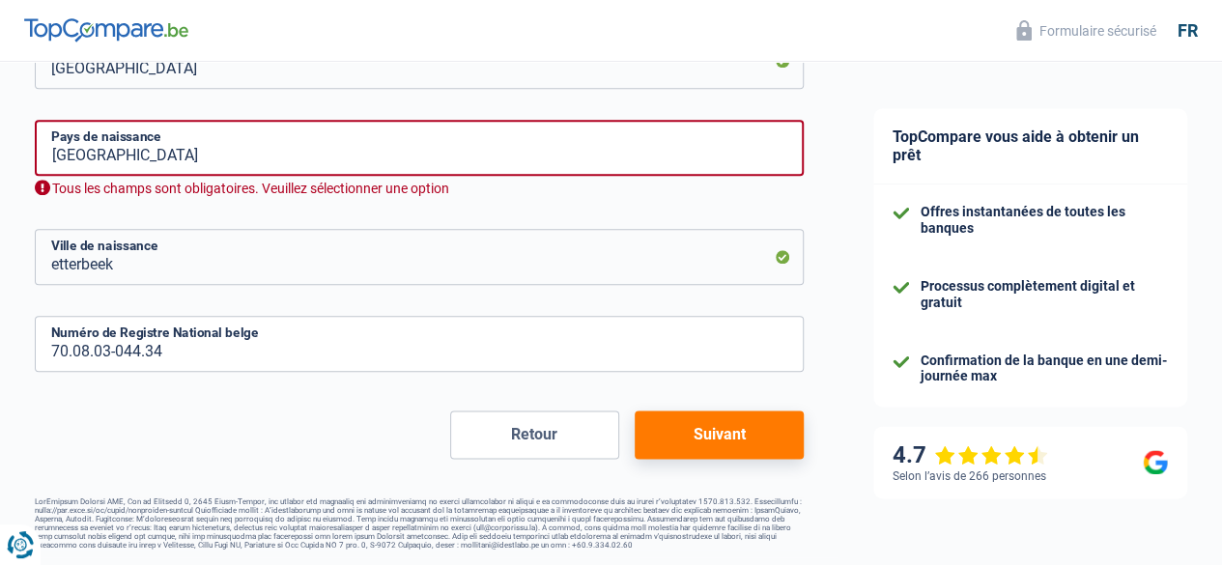
click at [704, 429] on button "Suivant" at bounding box center [719, 435] width 169 height 48
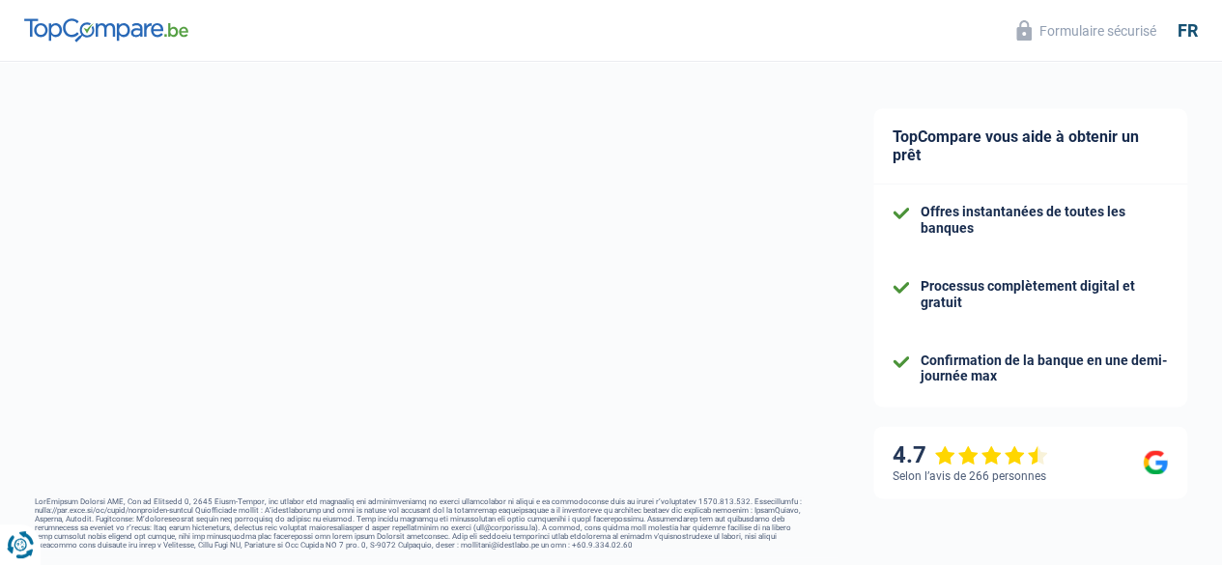
select select "netSalary"
select select "mealVouchers"
select select "mortgage"
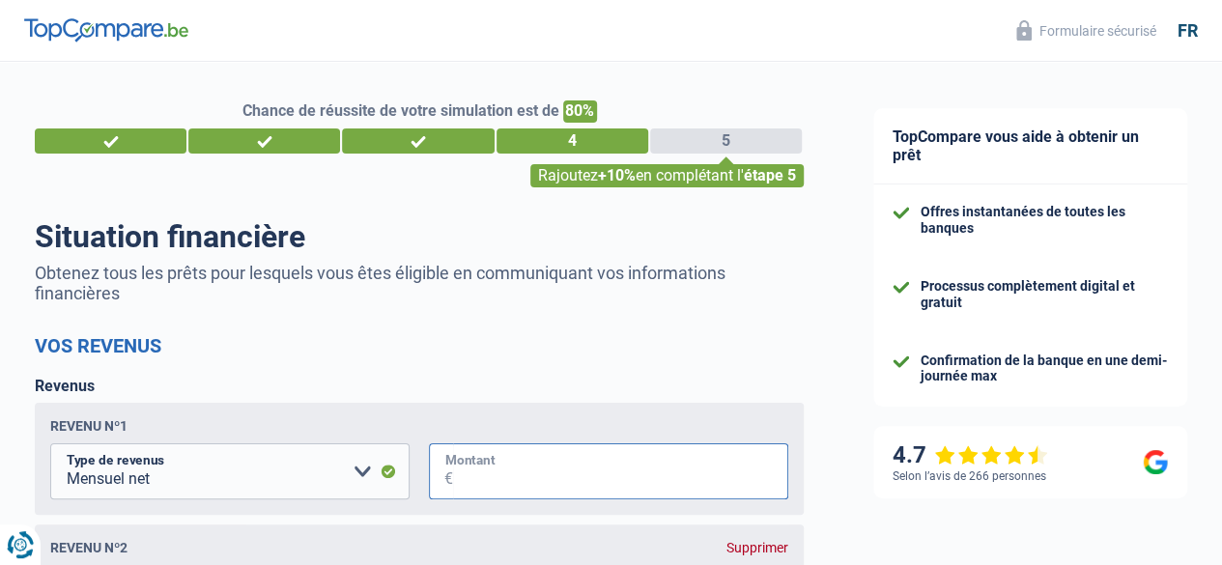
click at [454, 472] on input "Montant" at bounding box center [620, 471] width 335 height 56
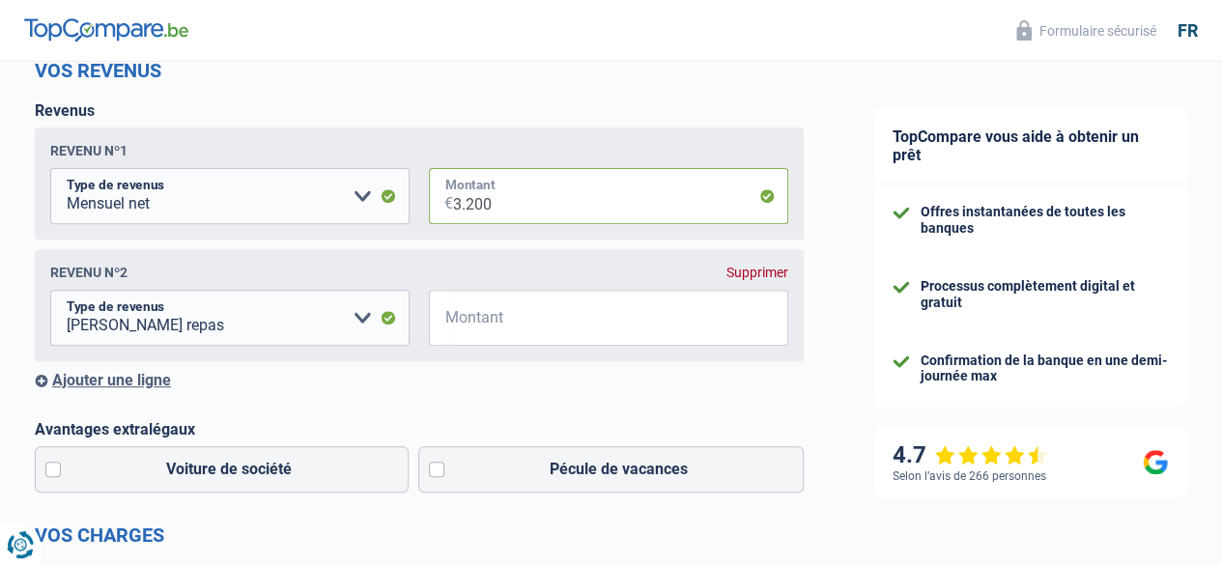
scroll to position [290, 0]
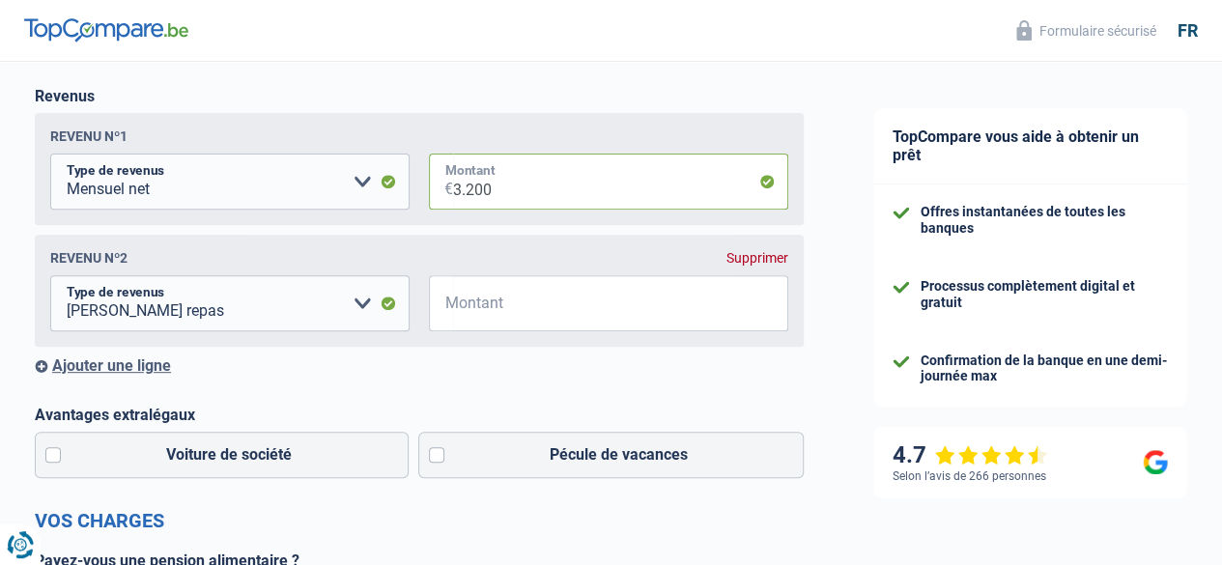
type input "3.200"
click at [361, 304] on select "Allocation d'handicap Allocations chômage Allocations familiales Chèques repas …" at bounding box center [229, 303] width 359 height 56
select select "other"
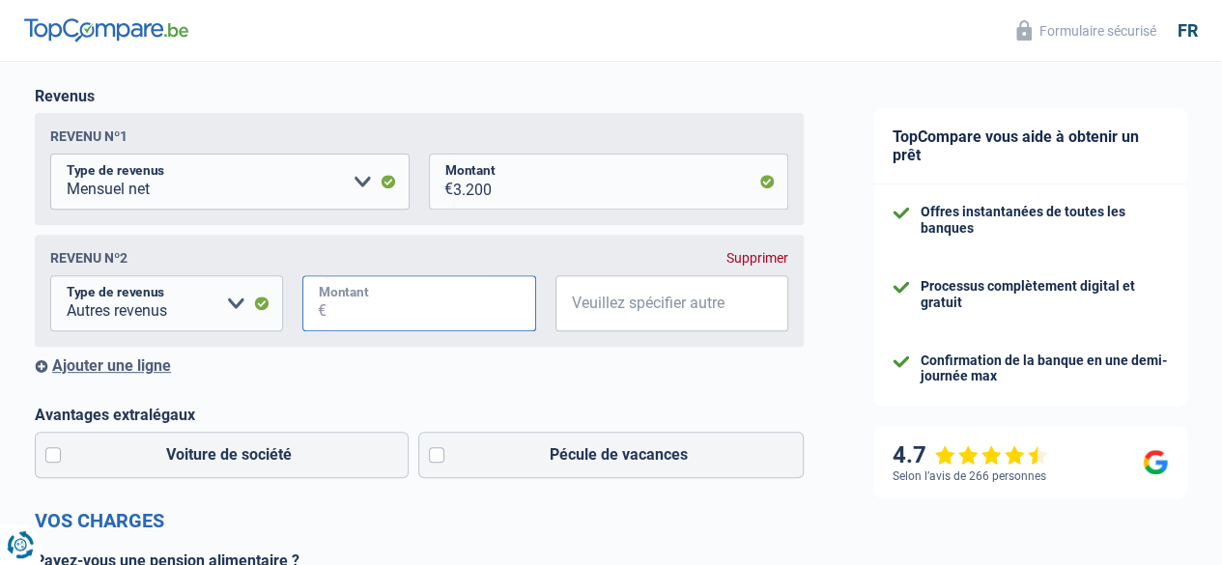
click at [396, 300] on input "Montant" at bounding box center [431, 303] width 209 height 56
type input "250"
click at [602, 310] on input "Veuillez spécifier autre" at bounding box center [671, 303] width 233 height 56
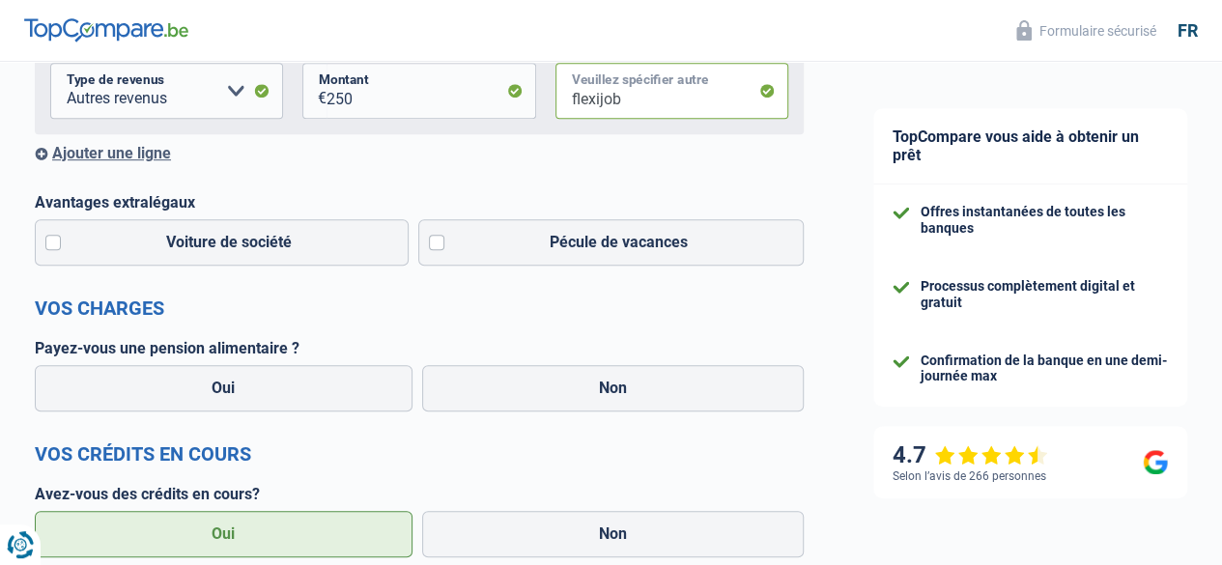
scroll to position [520, 0]
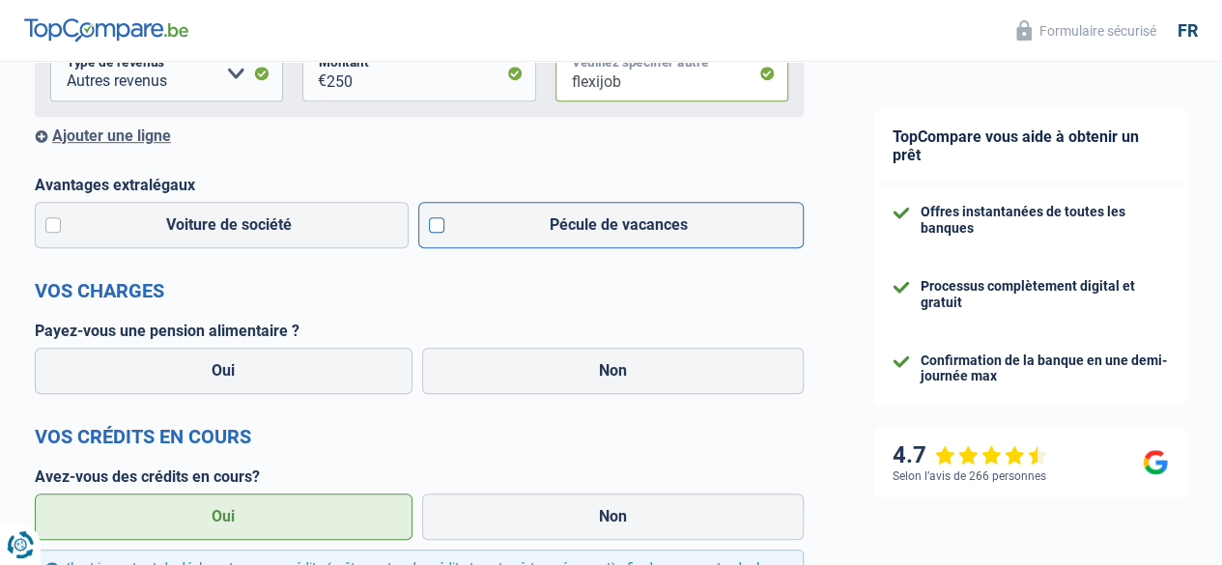
type input "flexijob"
click at [439, 233] on label "Pécule de vacances" at bounding box center [611, 225] width 386 height 46
click at [439, 233] on input "Pécule de vacances" at bounding box center [611, 225] width 386 height 46
checkbox input "true"
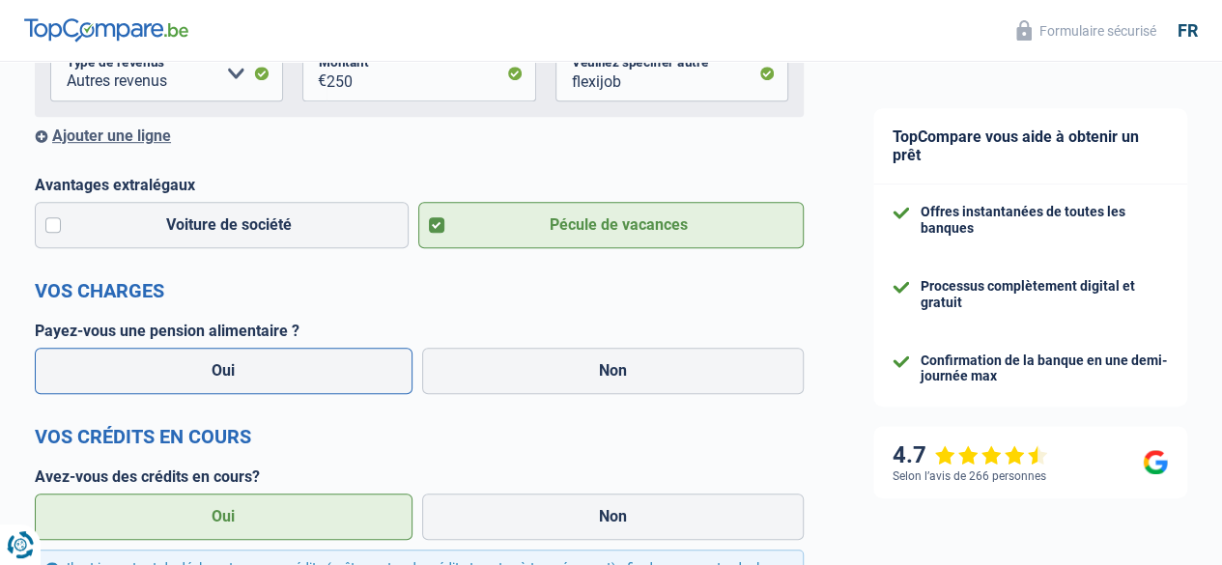
click at [315, 372] on label "Oui" at bounding box center [224, 371] width 378 height 46
click at [315, 372] on input "Oui" at bounding box center [224, 371] width 378 height 46
radio input "true"
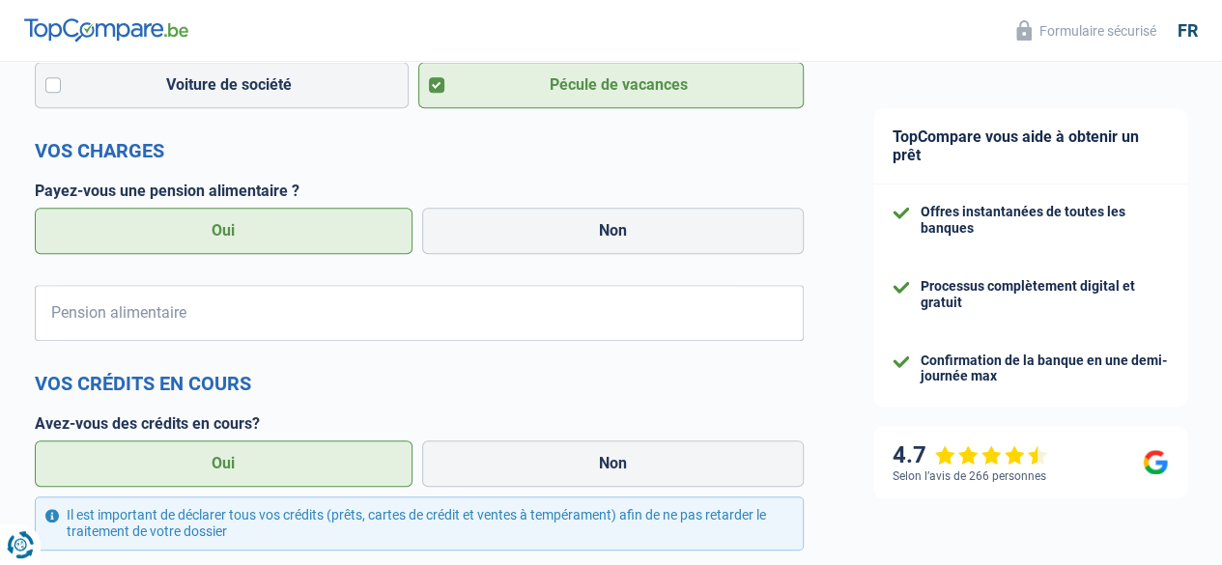
scroll to position [678, 0]
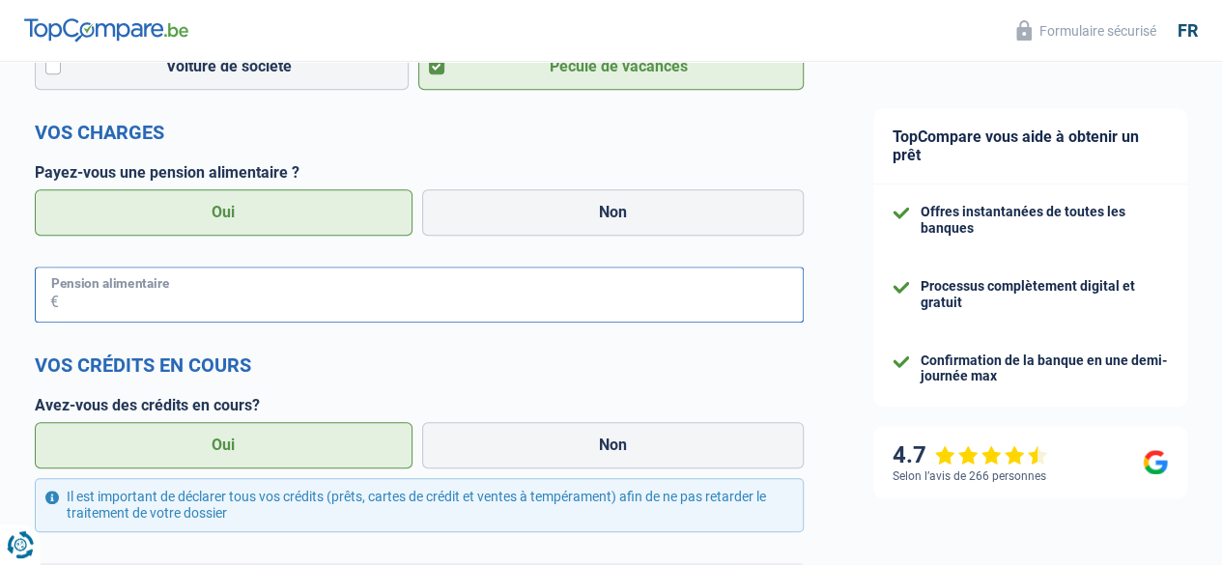
click at [540, 295] on input "Pension alimentaire" at bounding box center [431, 295] width 745 height 56
type input "250"
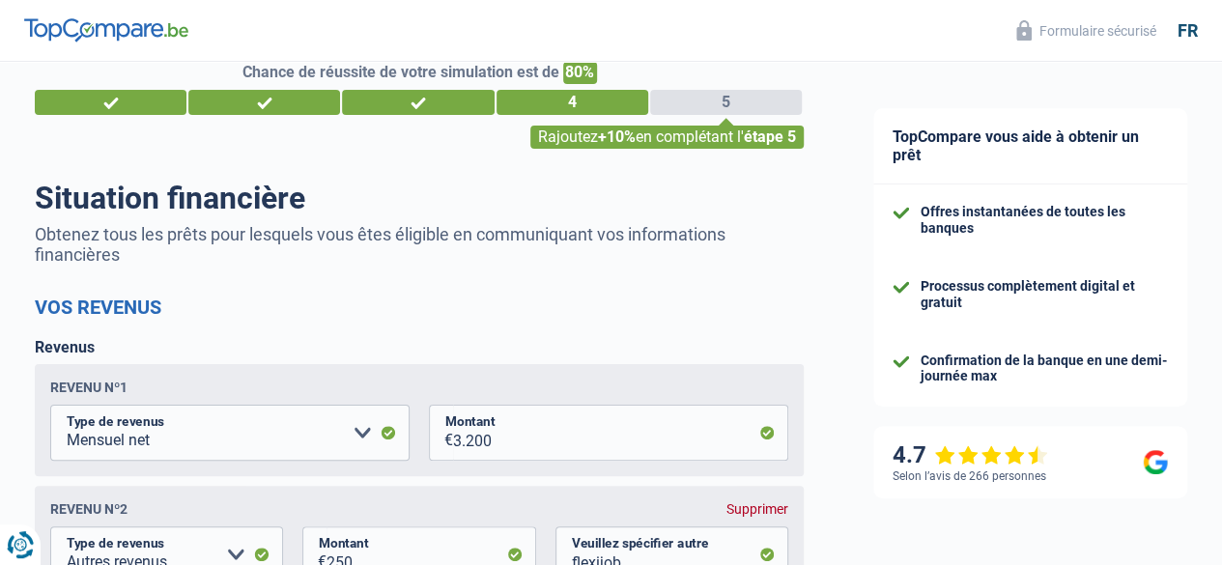
scroll to position [0, 0]
